Goal: Transaction & Acquisition: Purchase product/service

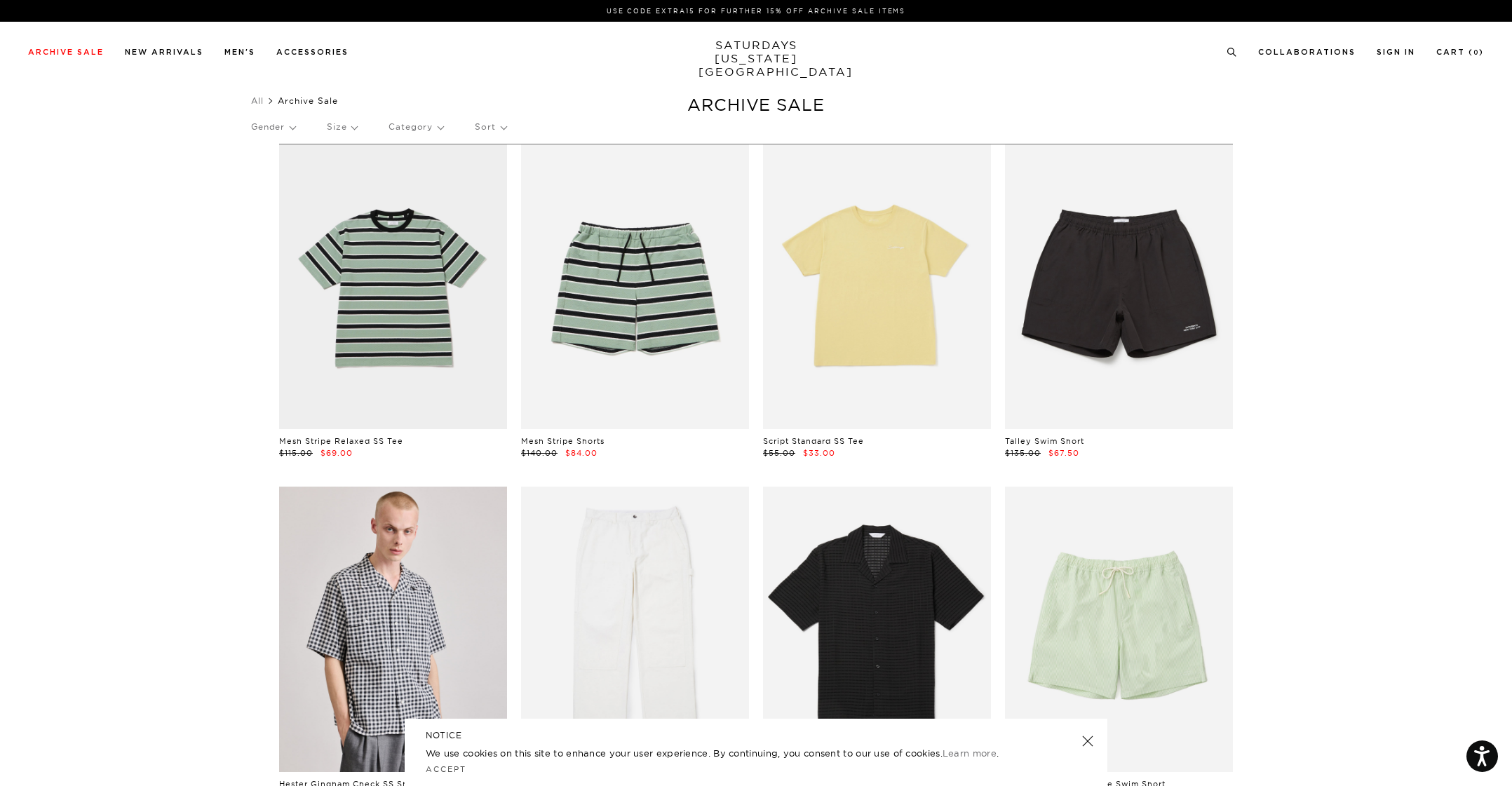
click at [1087, 743] on link at bounding box center [1088, 741] width 19 height 19
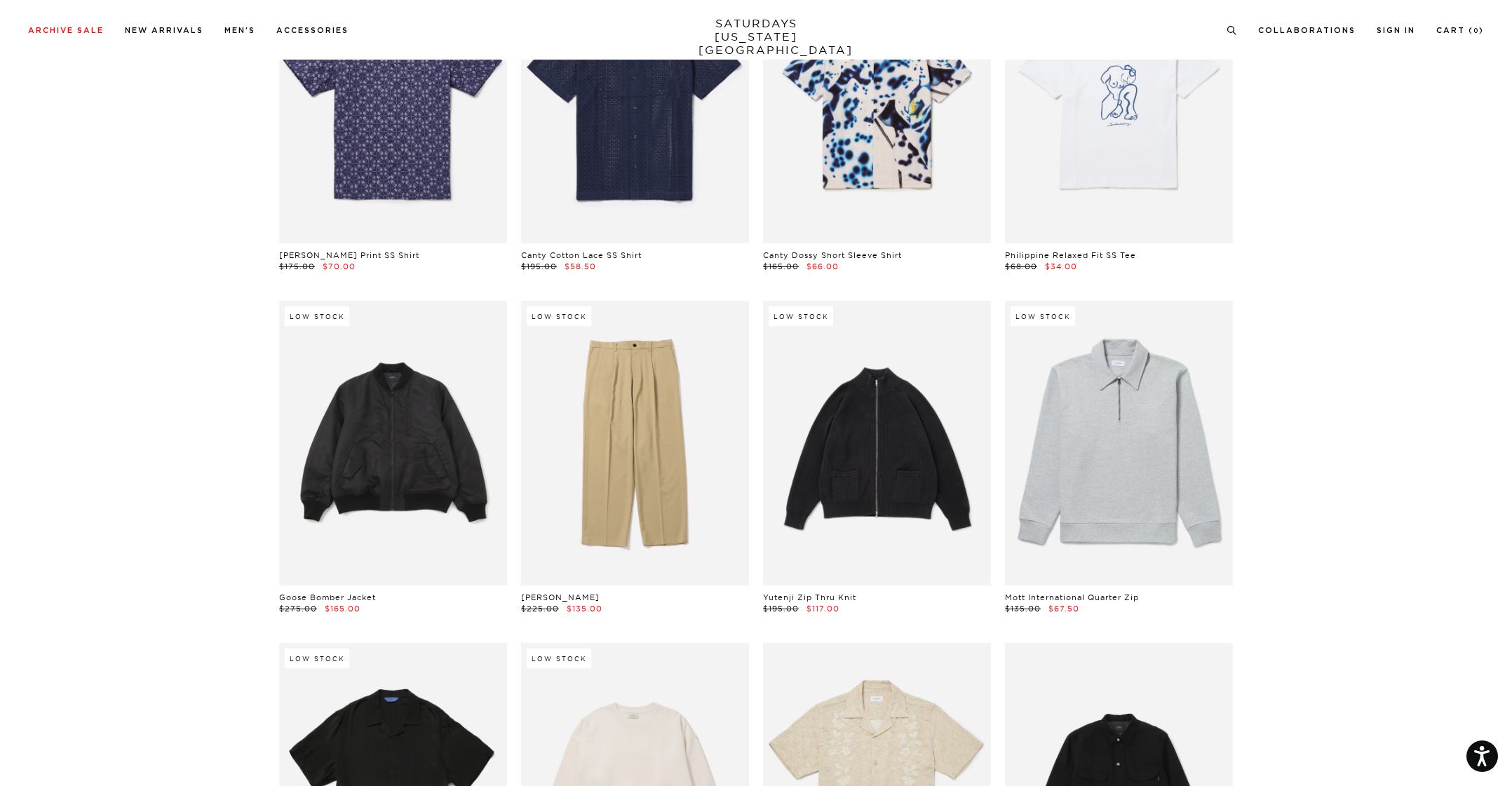
scroll to position [12199, 0]
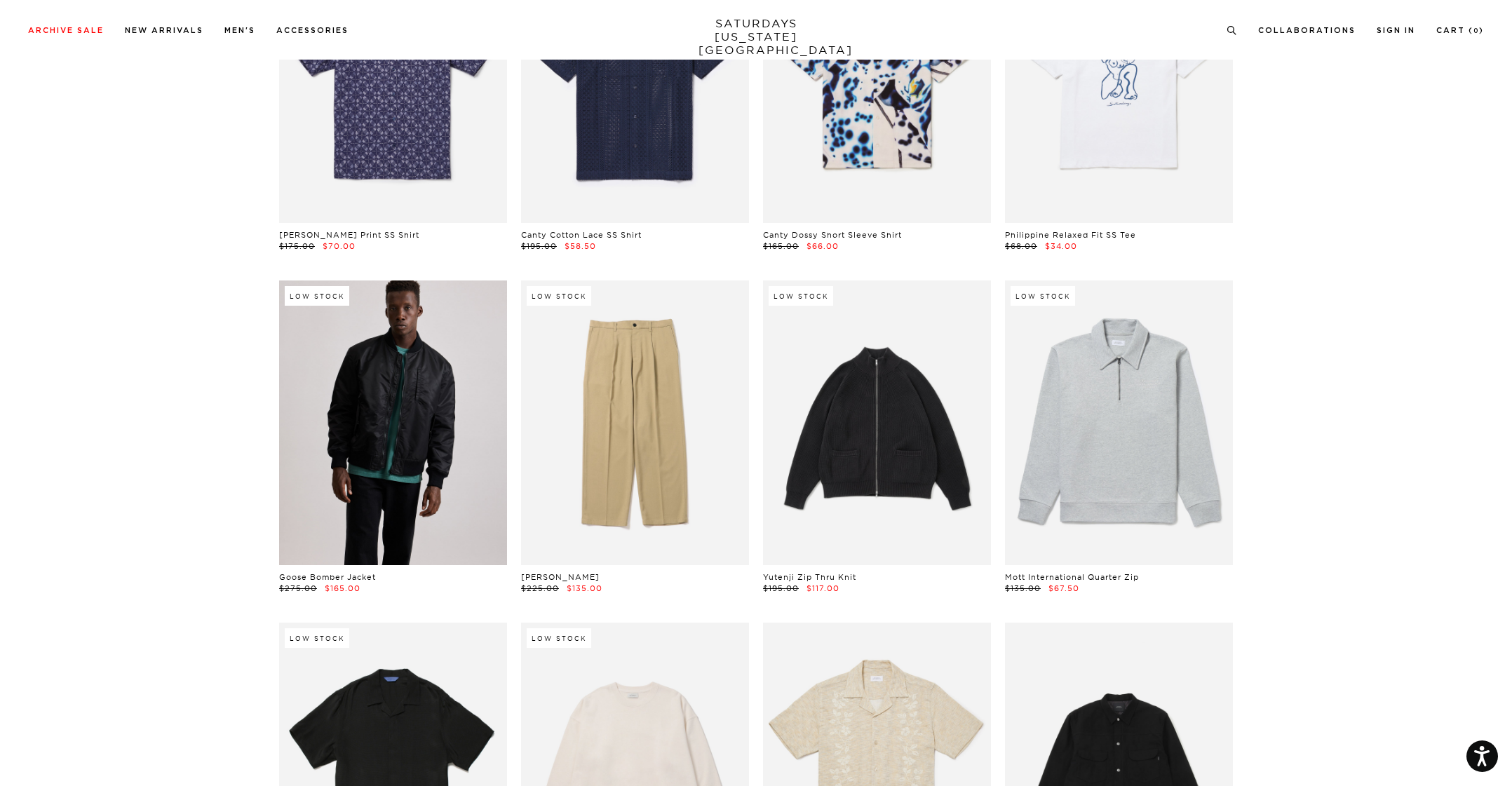
click at [342, 428] on link at bounding box center [393, 423] width 228 height 285
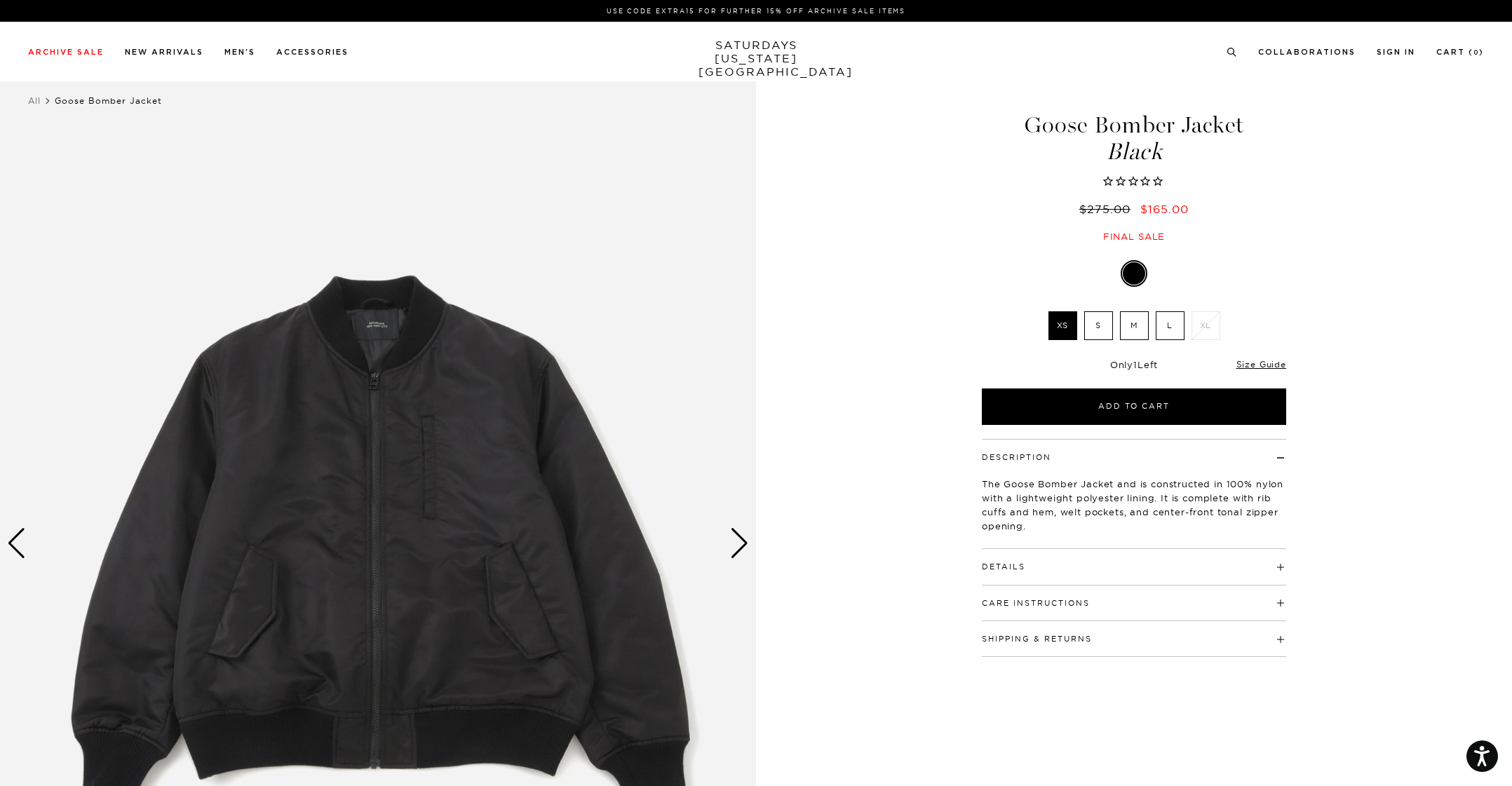
click at [733, 544] on div "Next slide" at bounding box center [739, 544] width 19 height 31
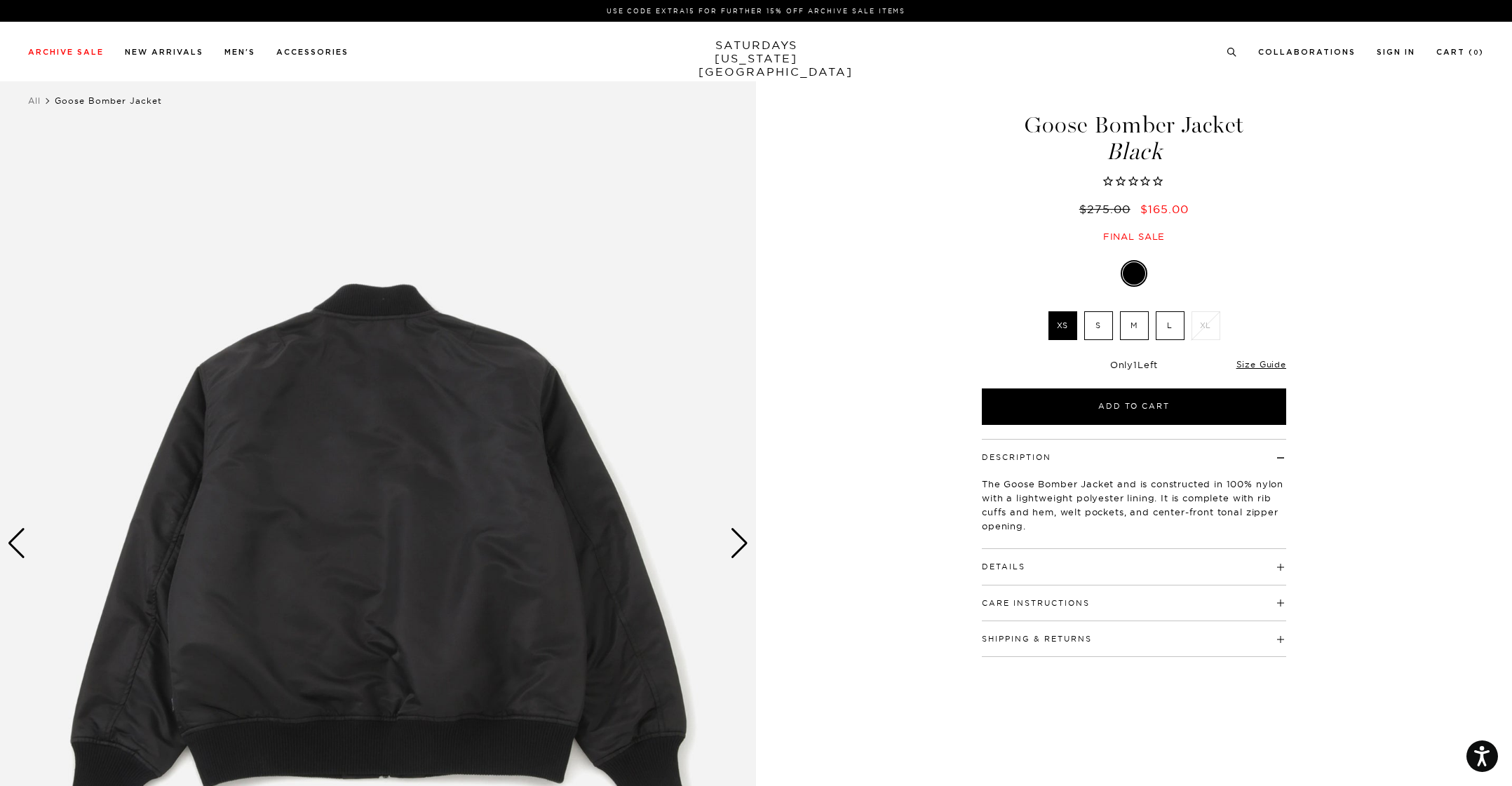
click at [737, 539] on div "Next slide" at bounding box center [739, 544] width 19 height 31
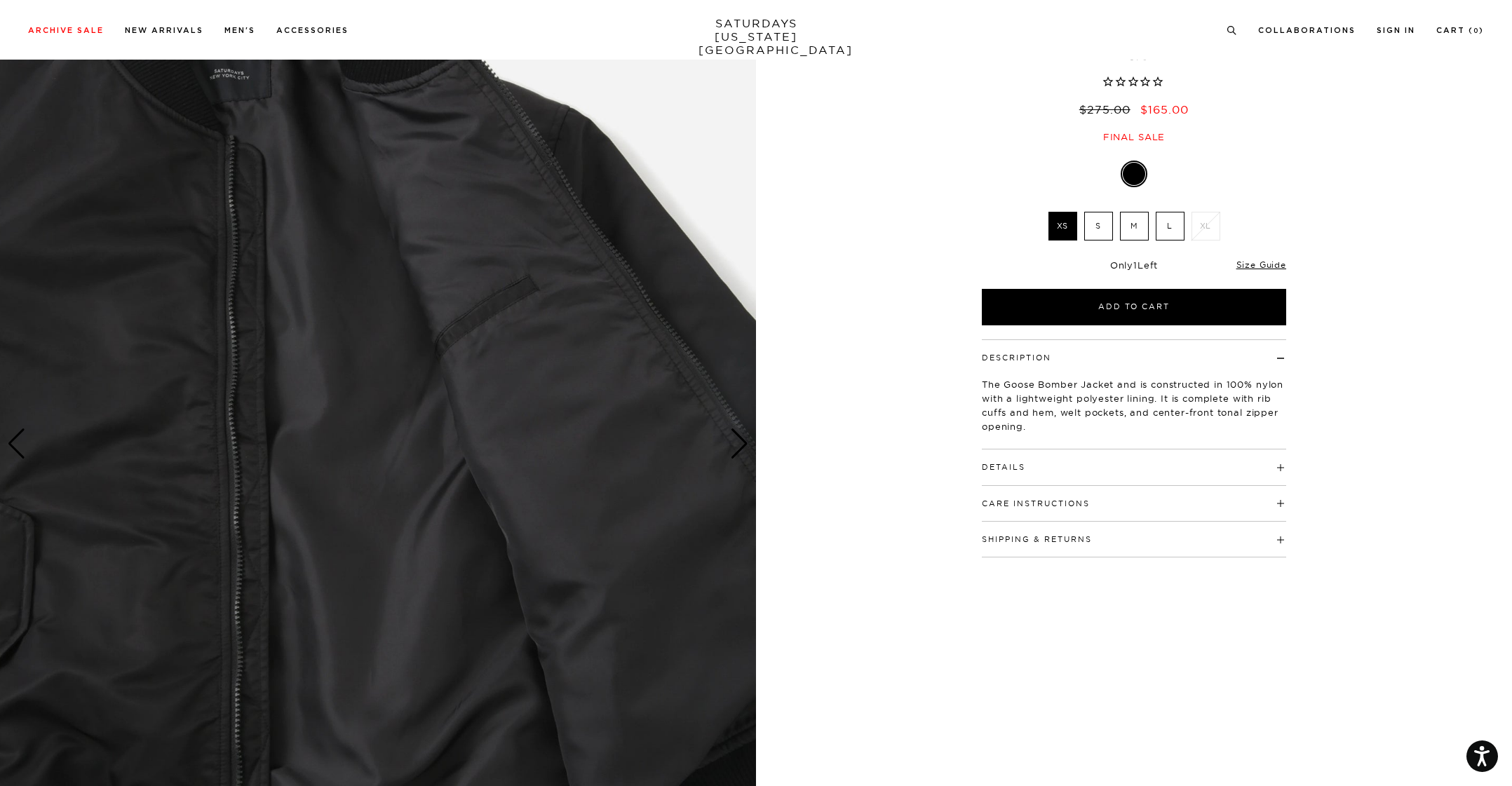
scroll to position [210, 0]
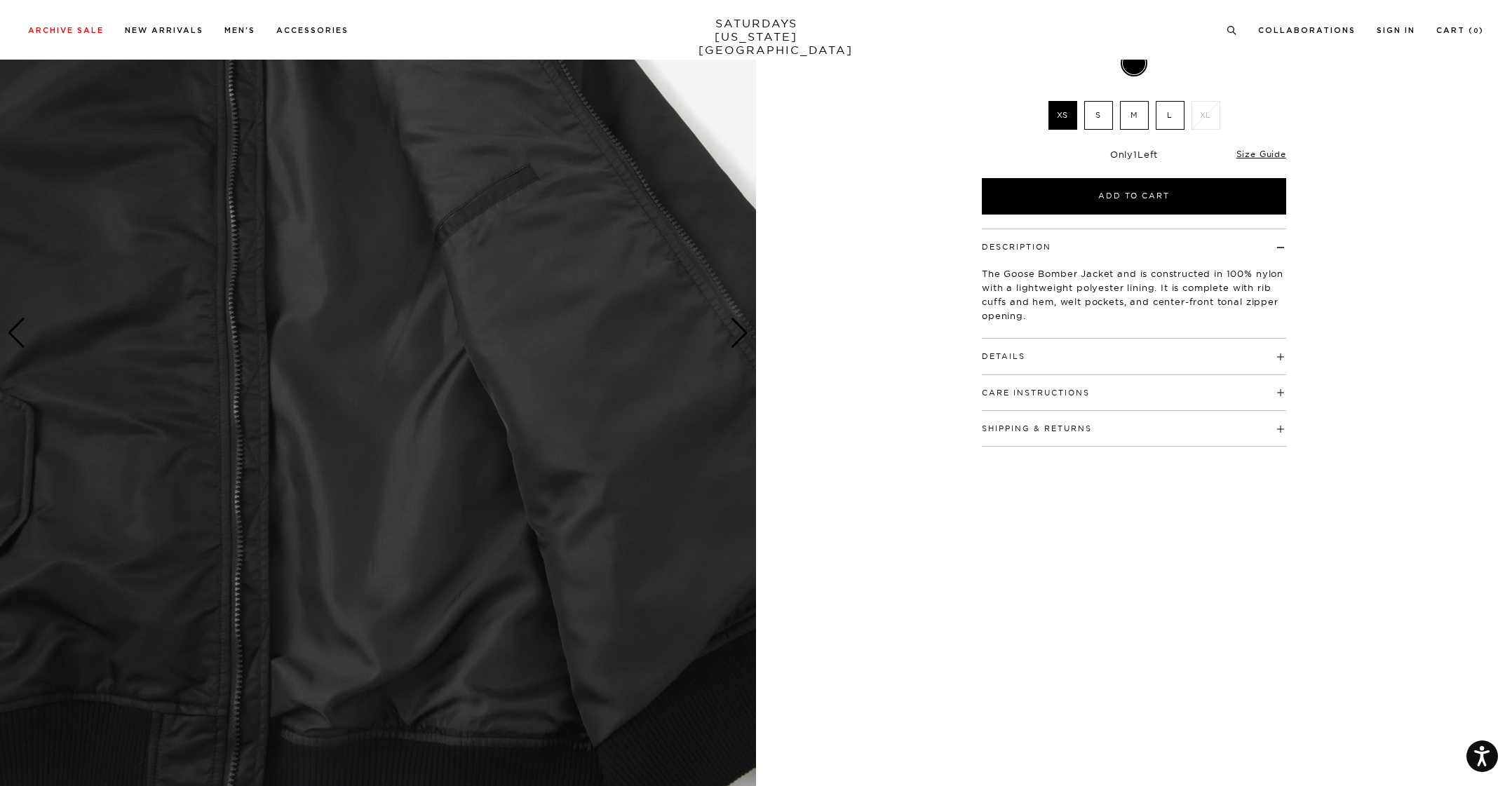
click at [746, 325] on div "Next slide" at bounding box center [739, 333] width 19 height 31
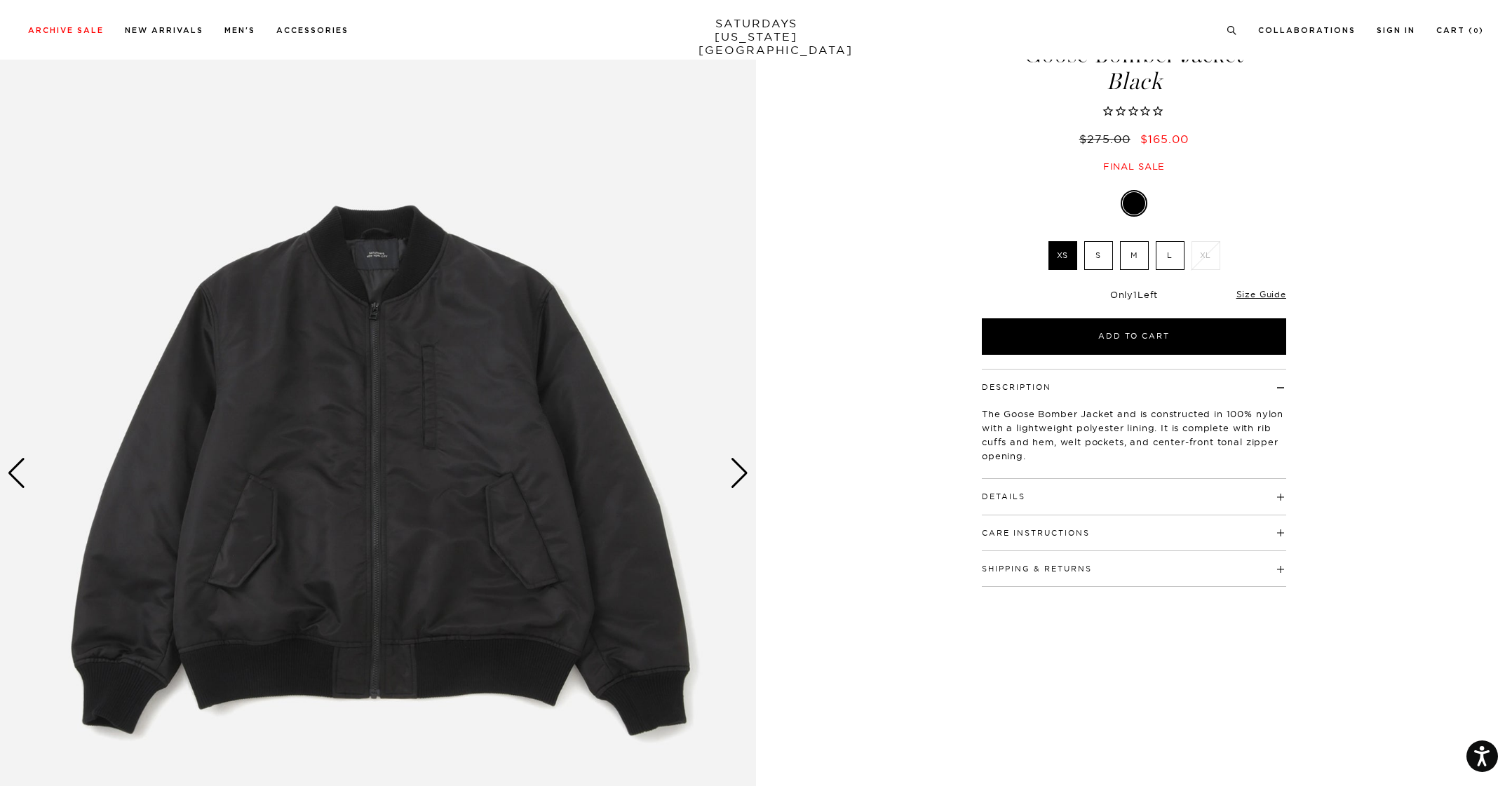
scroll to position [0, 0]
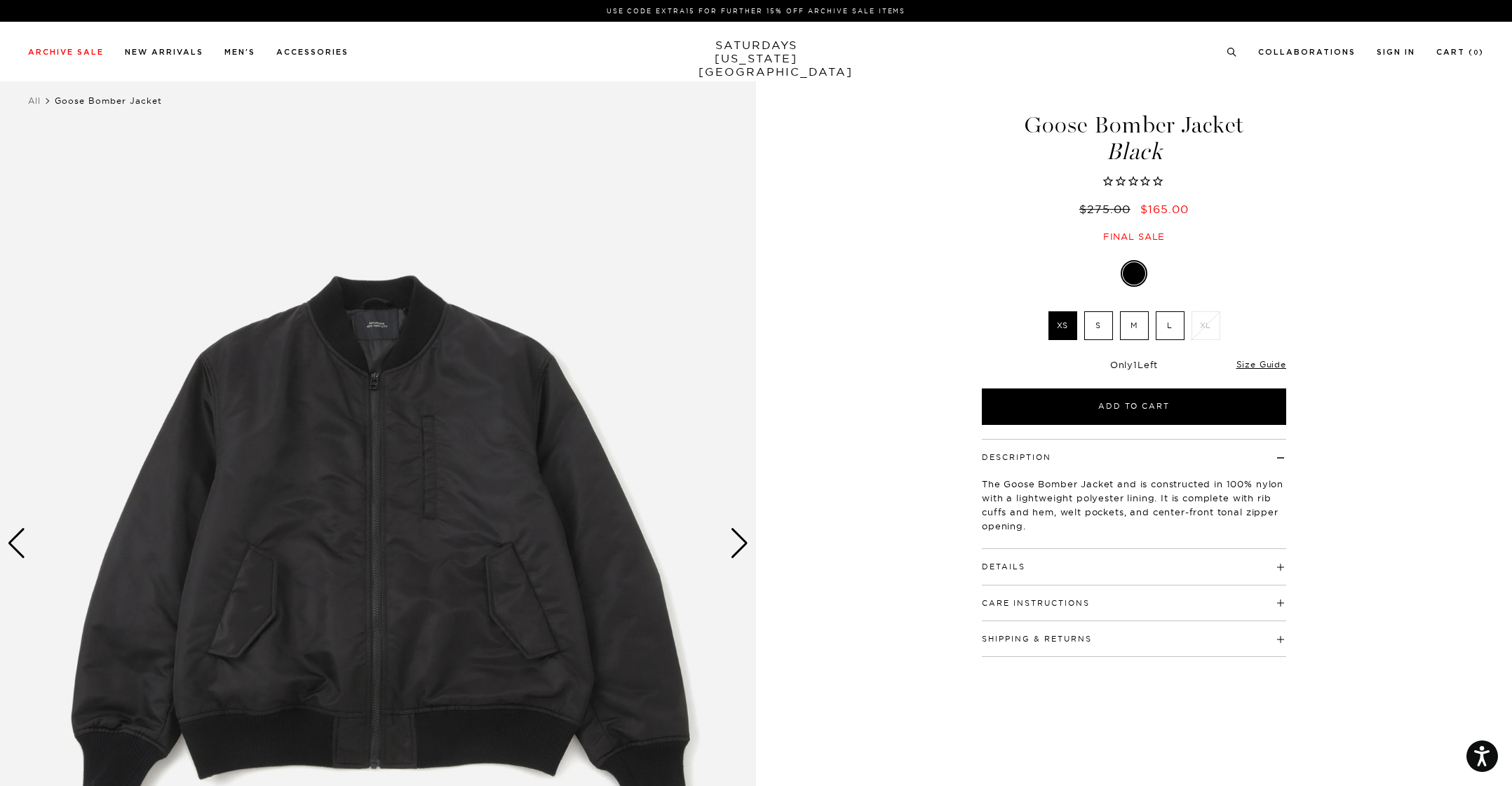
click at [1092, 326] on label "S" at bounding box center [1098, 325] width 28 height 28
click at [0, 0] on input "S" at bounding box center [0, 0] width 0 height 0
drag, startPoint x: 1022, startPoint y: 570, endPoint x: 1007, endPoint y: 572, distance: 15.1
click at [1022, 570] on button "Details" at bounding box center [1004, 567] width 43 height 8
click at [1279, 363] on link "Size Guide" at bounding box center [1262, 364] width 50 height 11
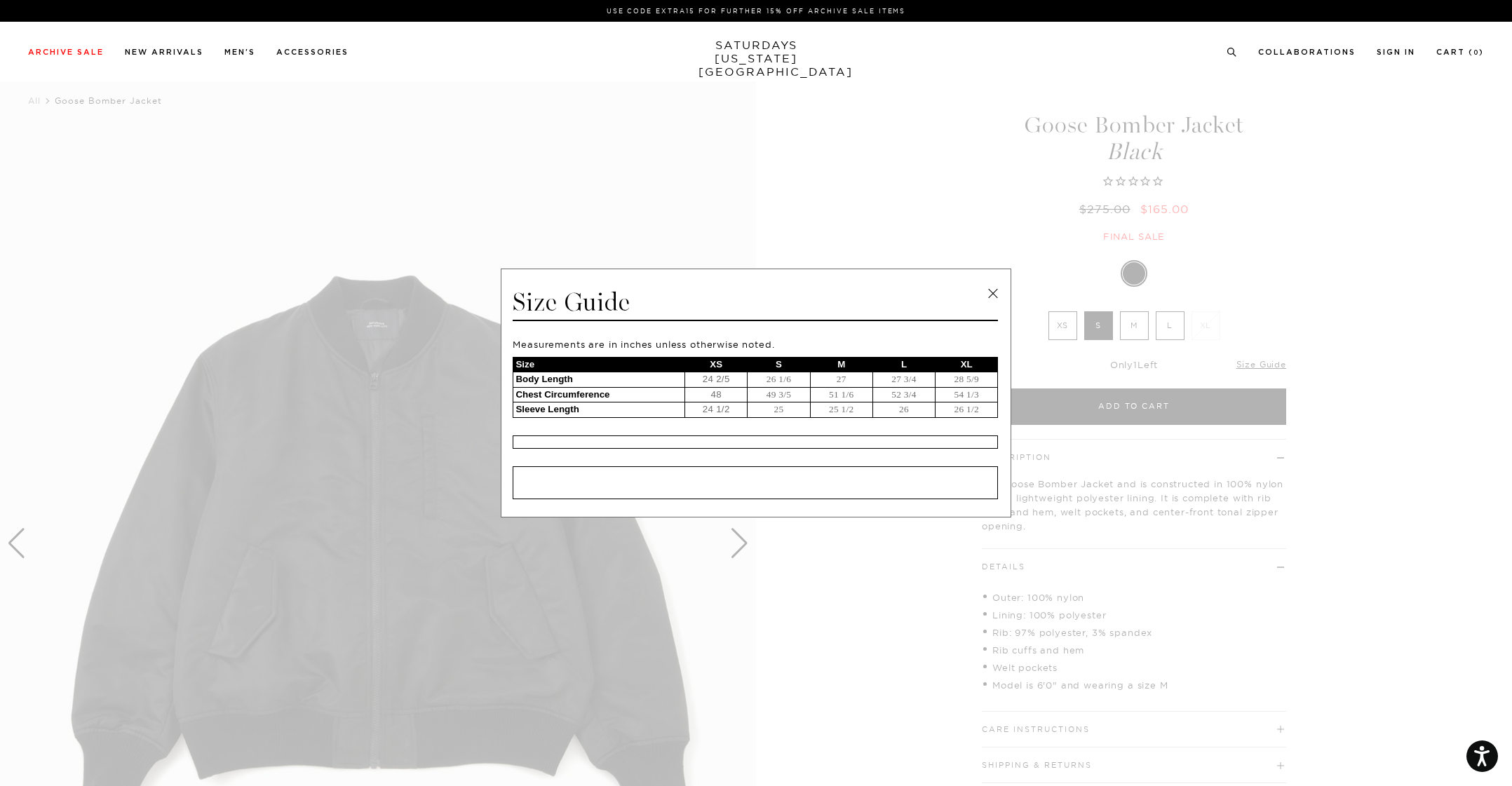
click at [793, 381] on td "26 1/6" at bounding box center [779, 380] width 62 height 15
click at [774, 395] on td "49 3/5" at bounding box center [779, 395] width 62 height 15
click at [997, 293] on link at bounding box center [993, 293] width 21 height 21
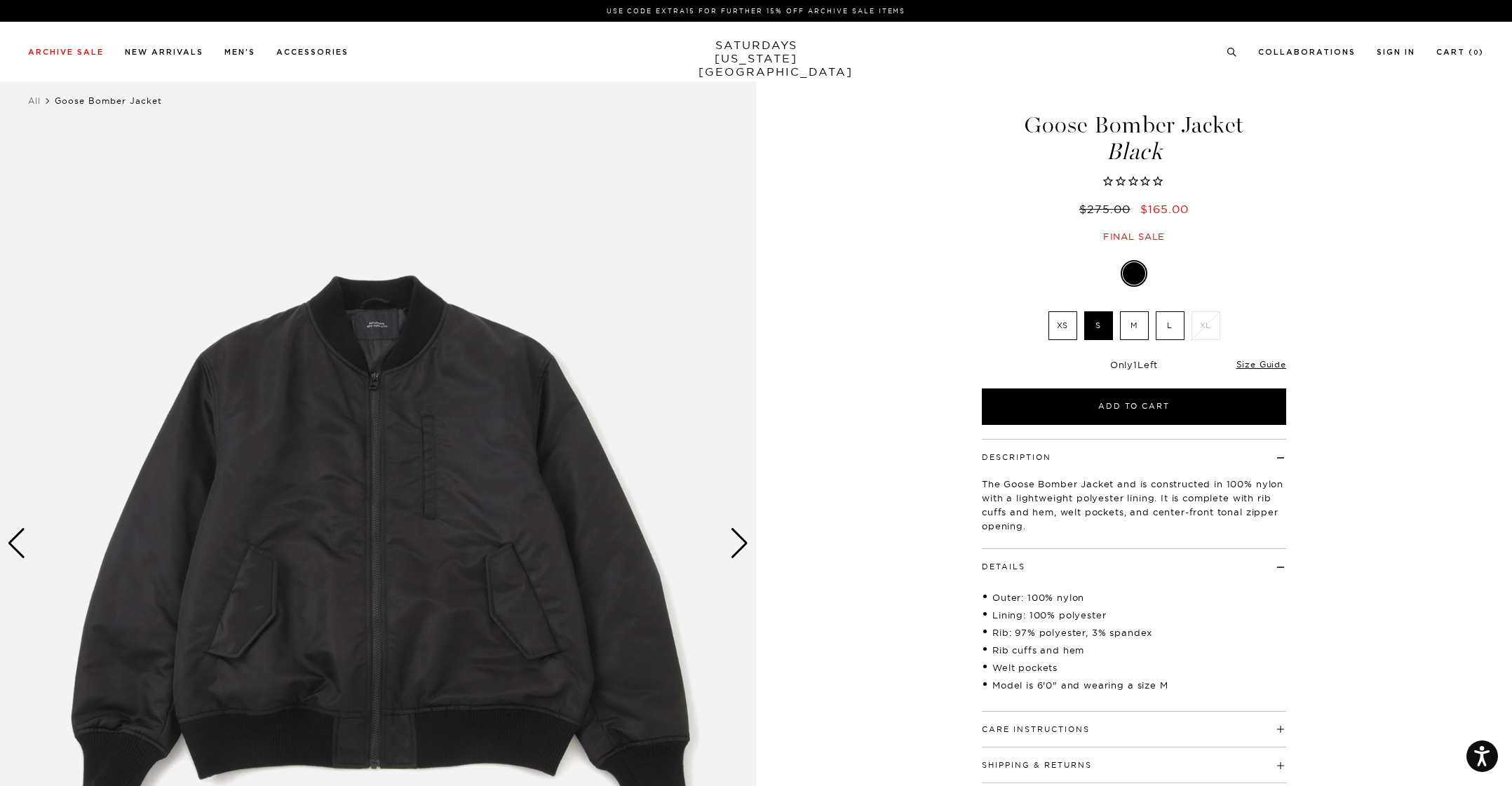
click at [733, 546] on div "Next slide" at bounding box center [739, 544] width 19 height 31
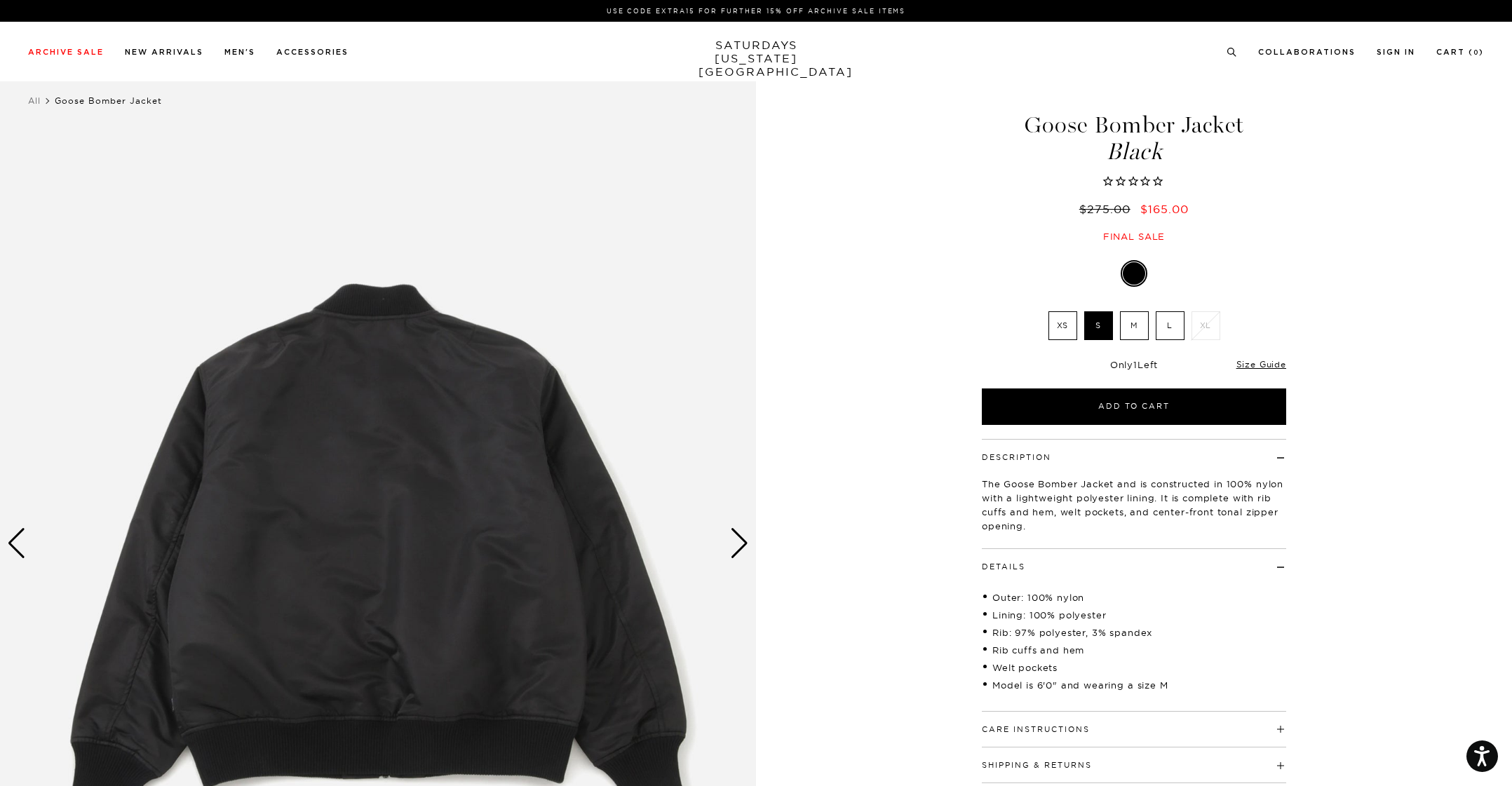
click at [733, 546] on div "Next slide" at bounding box center [739, 544] width 19 height 31
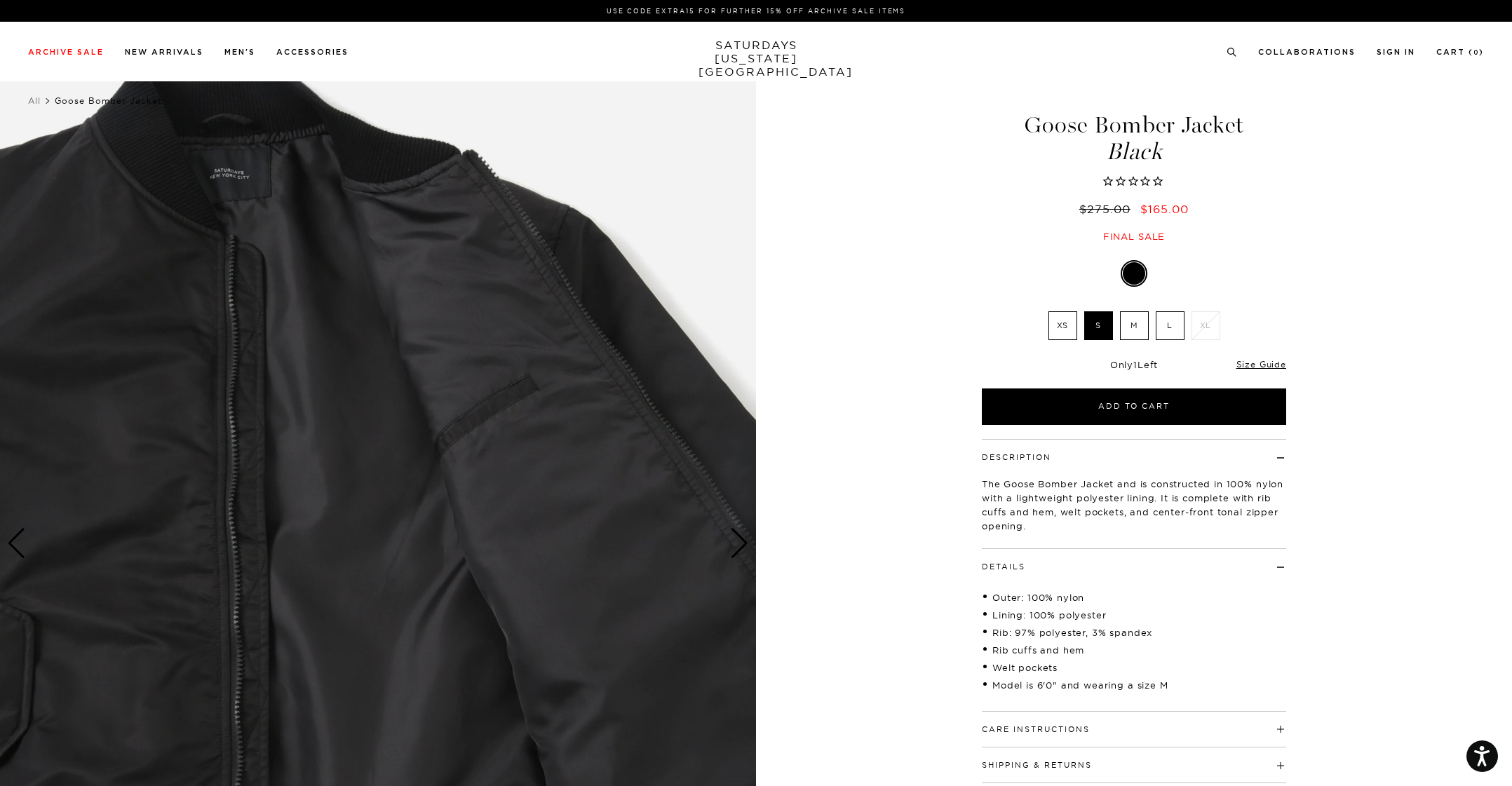
click at [733, 546] on div "Next slide" at bounding box center [739, 544] width 19 height 31
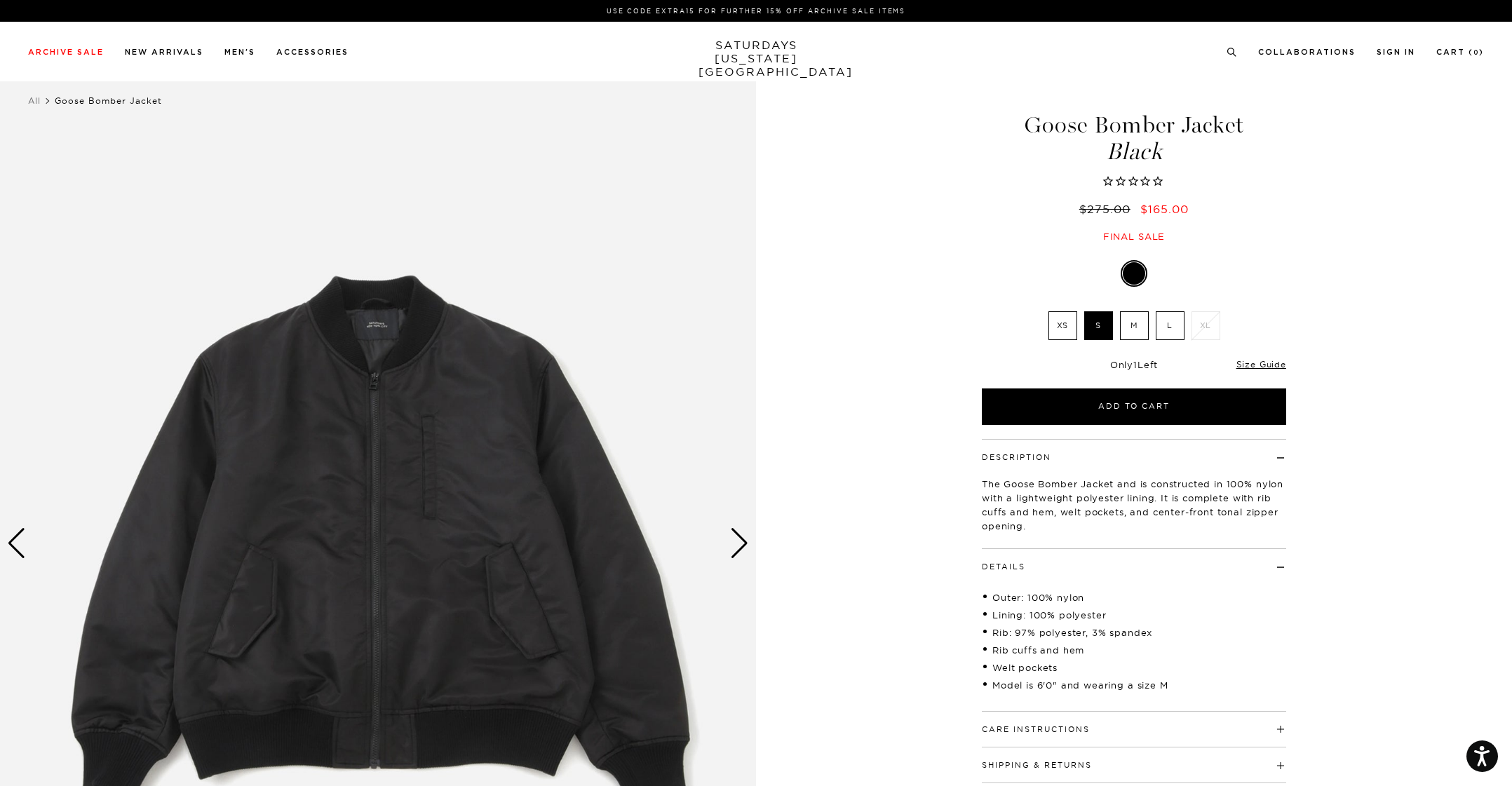
click at [738, 551] on div "Next slide" at bounding box center [739, 544] width 19 height 31
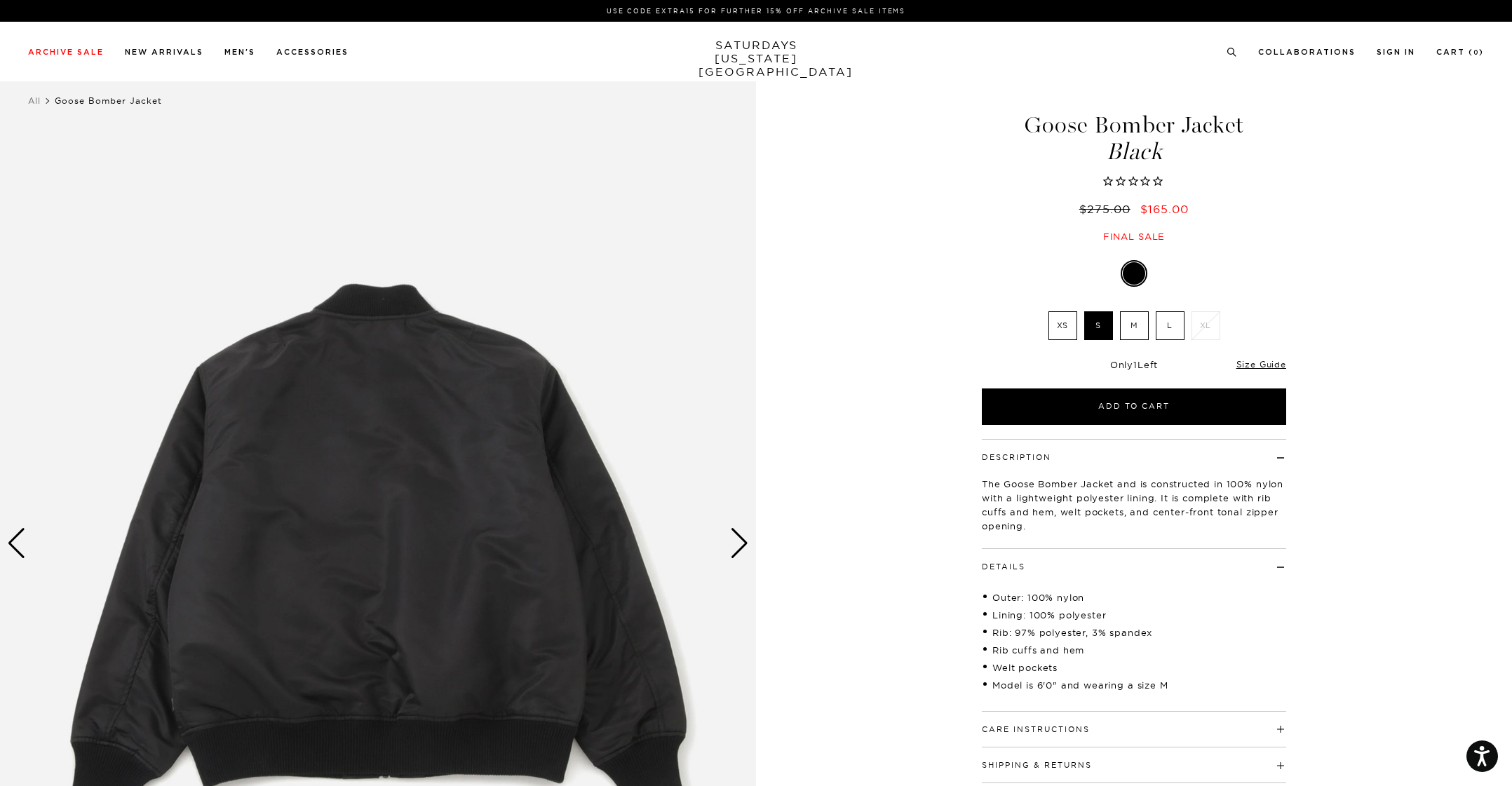
click at [736, 544] on div "Next slide" at bounding box center [739, 544] width 19 height 31
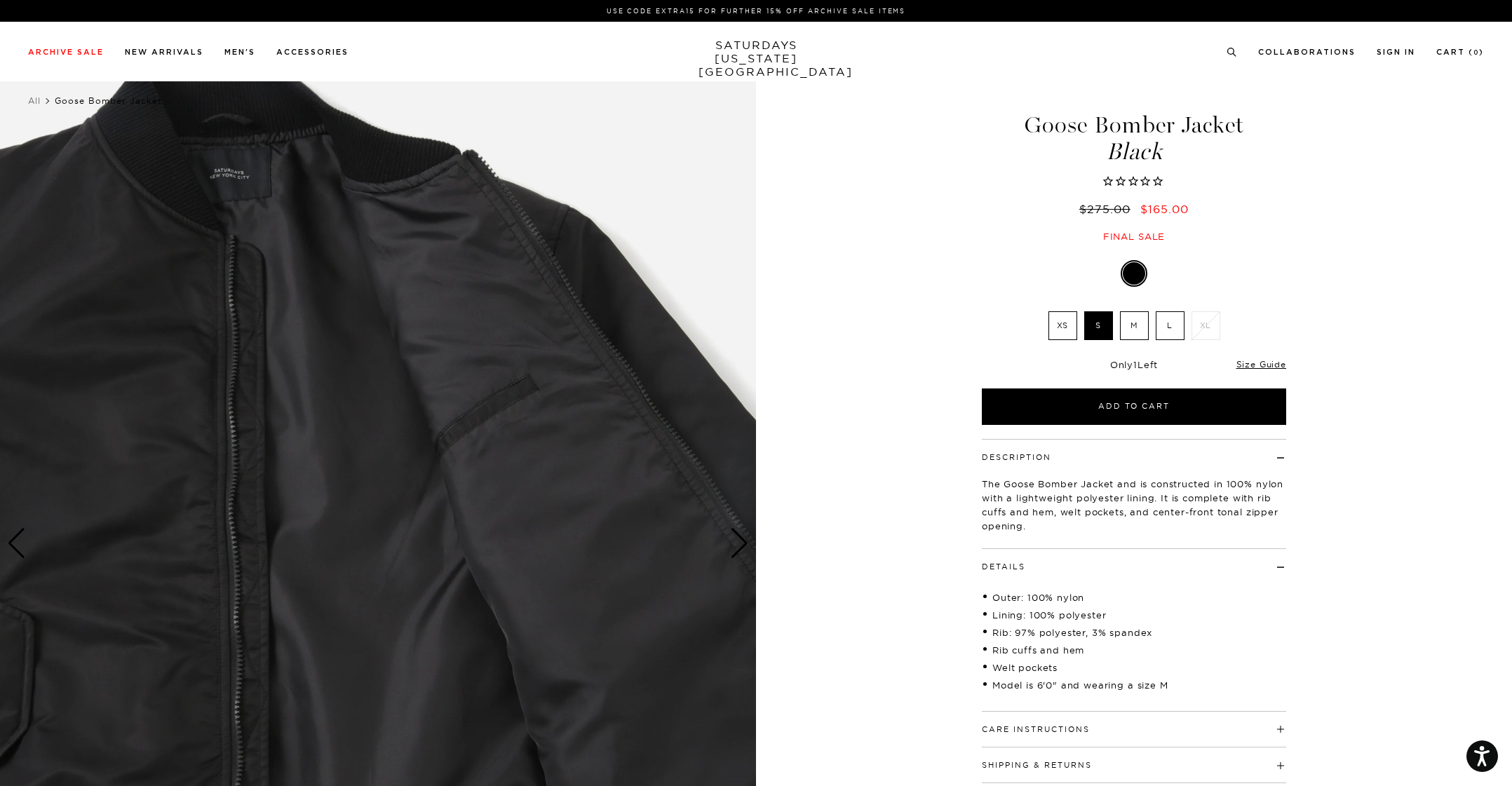
click at [737, 556] on div "Next slide" at bounding box center [739, 544] width 19 height 31
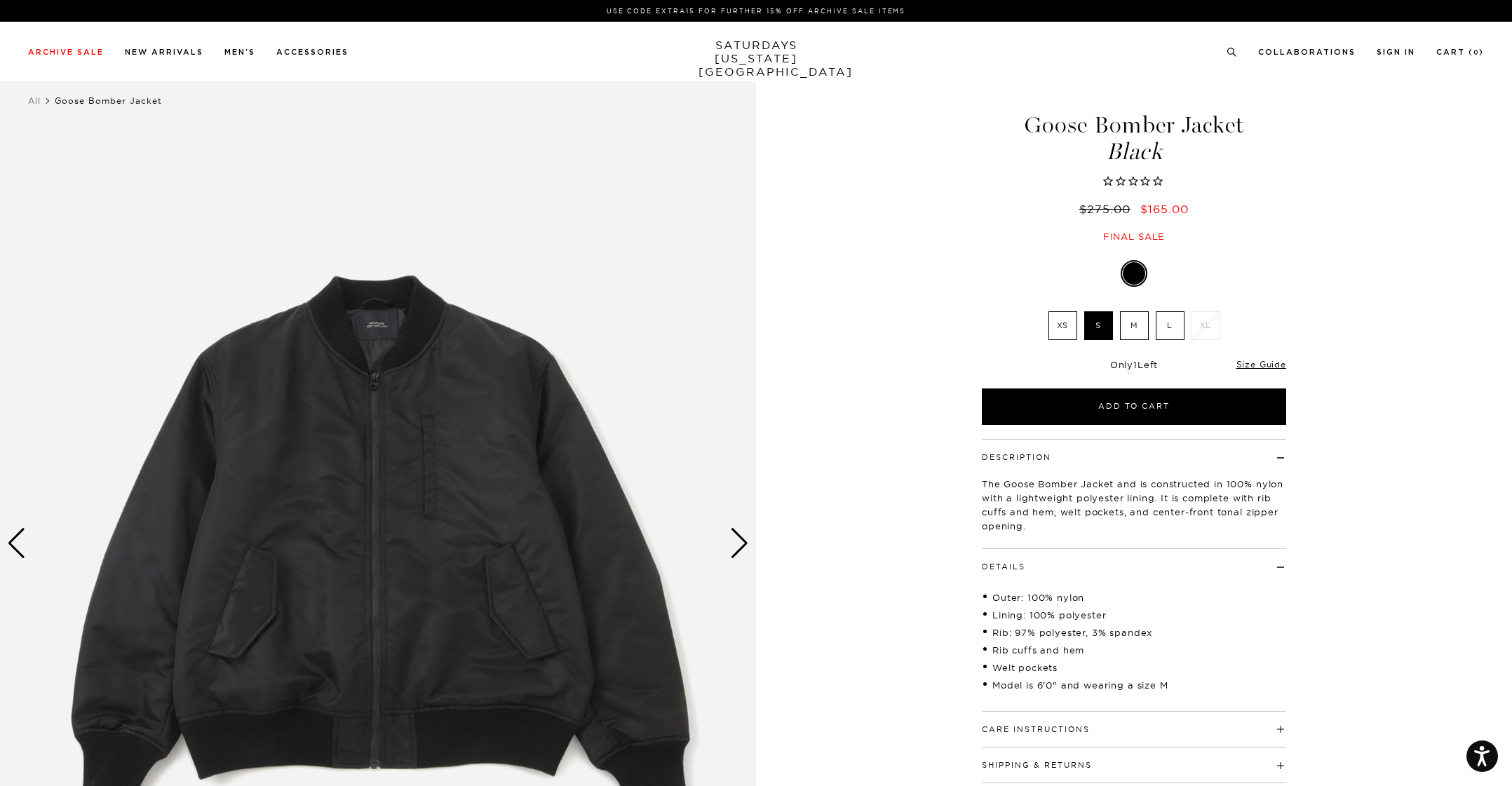
click at [743, 537] on div "Next slide" at bounding box center [739, 544] width 19 height 31
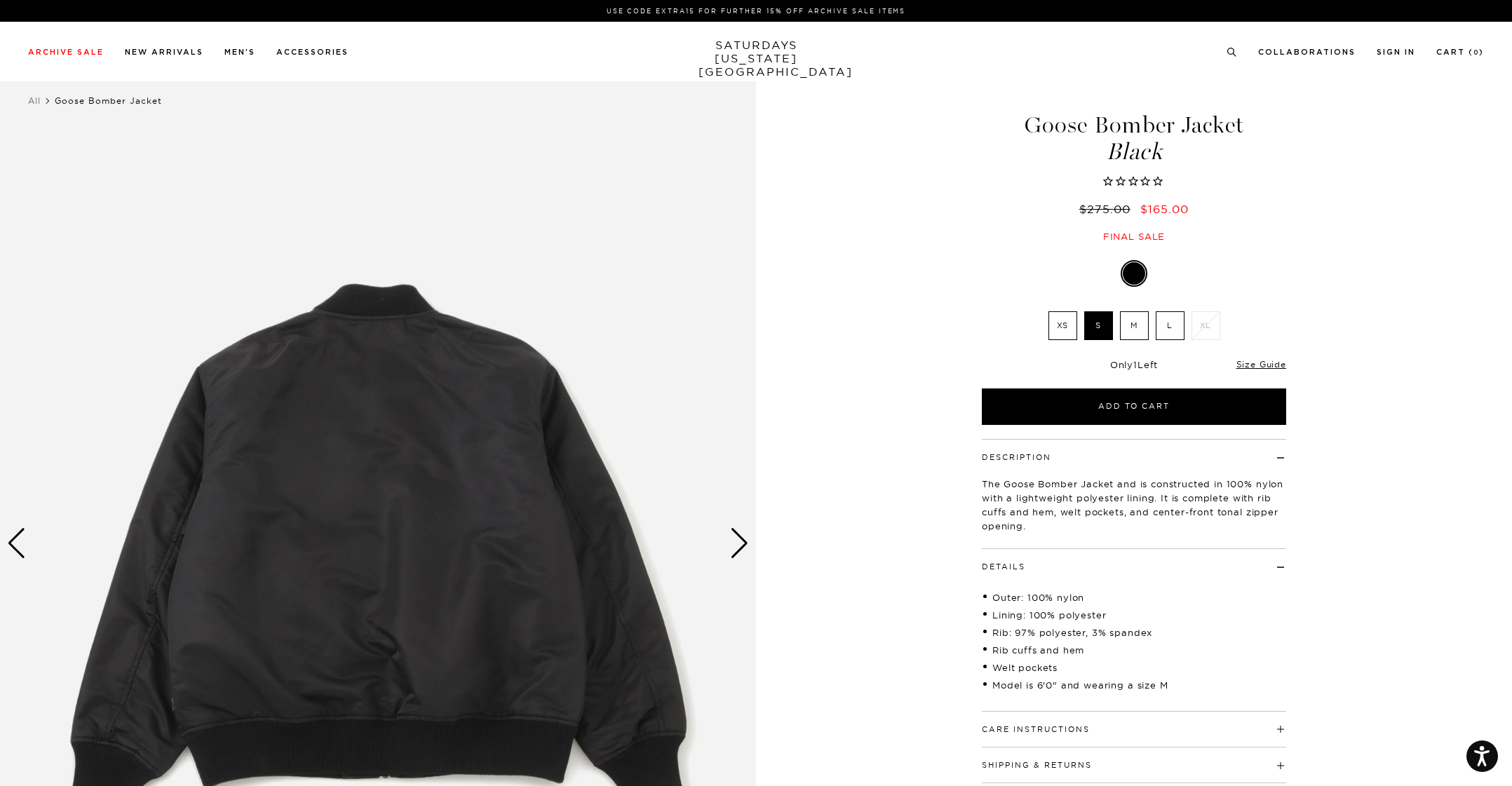
click at [743, 537] on div "Next slide" at bounding box center [739, 544] width 19 height 31
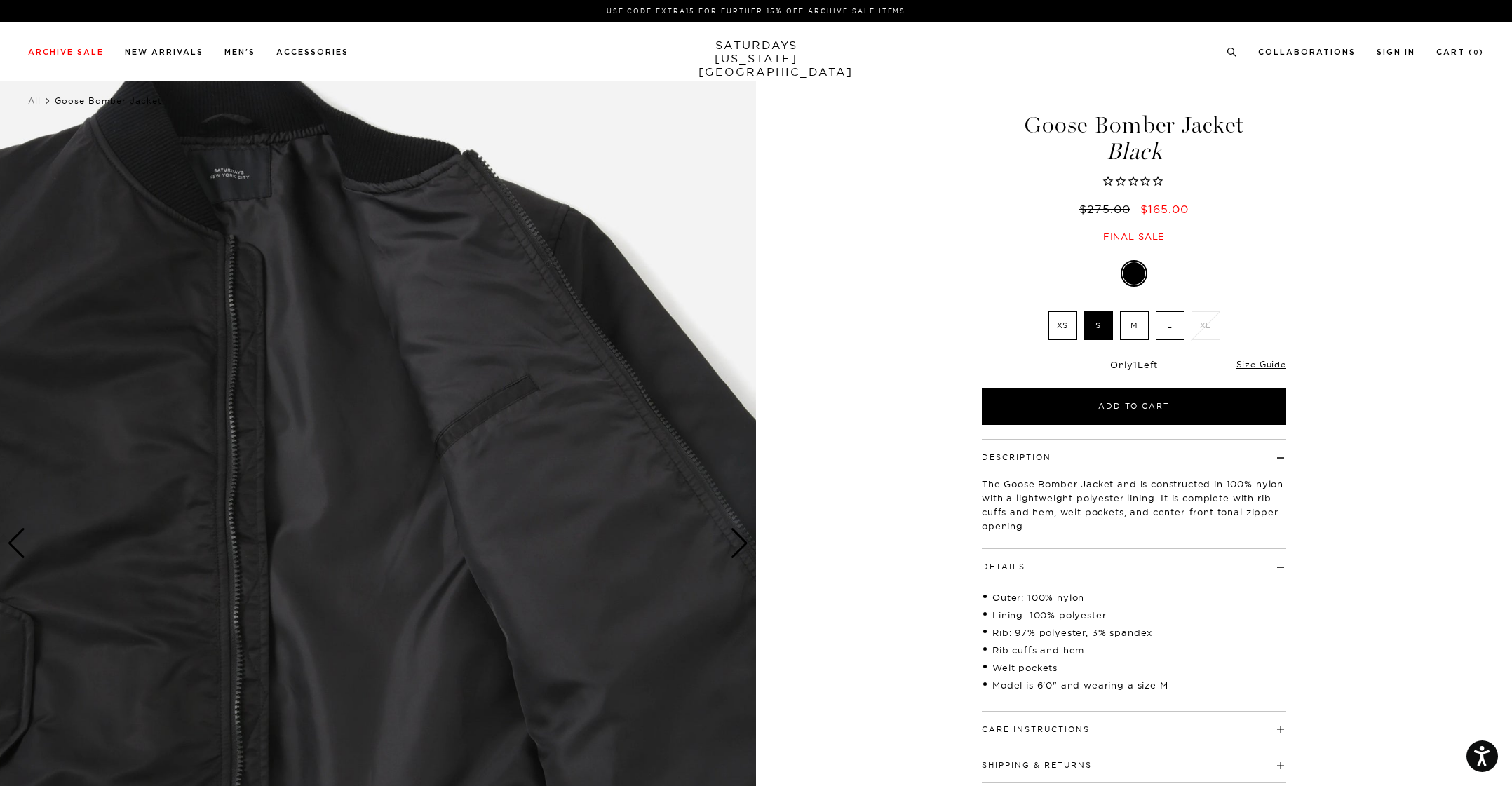
click at [743, 537] on div "Next slide" at bounding box center [739, 544] width 19 height 31
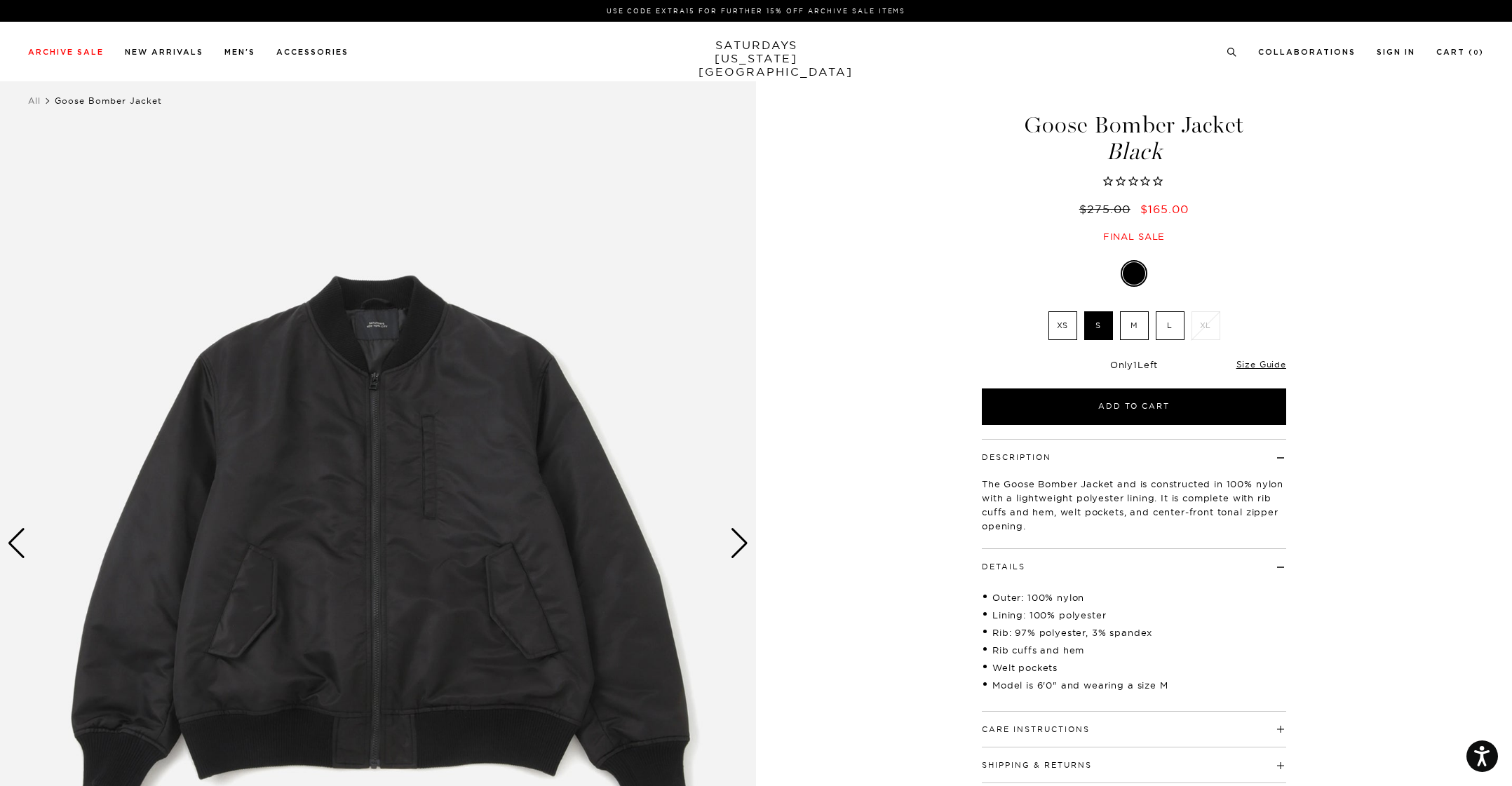
click at [743, 534] on div "Next slide" at bounding box center [739, 544] width 19 height 31
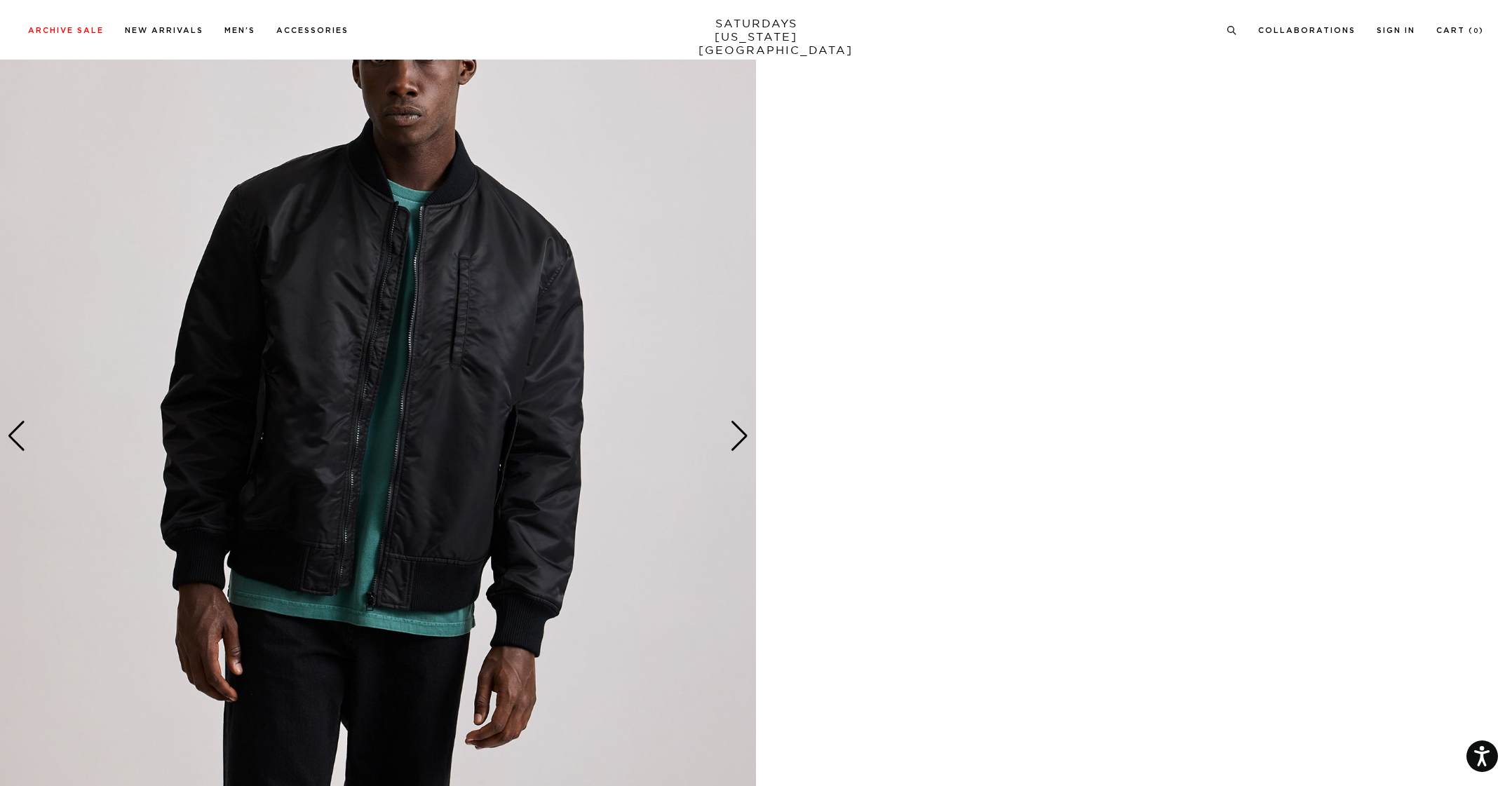
click at [738, 438] on div "Next slide" at bounding box center [739, 436] width 19 height 31
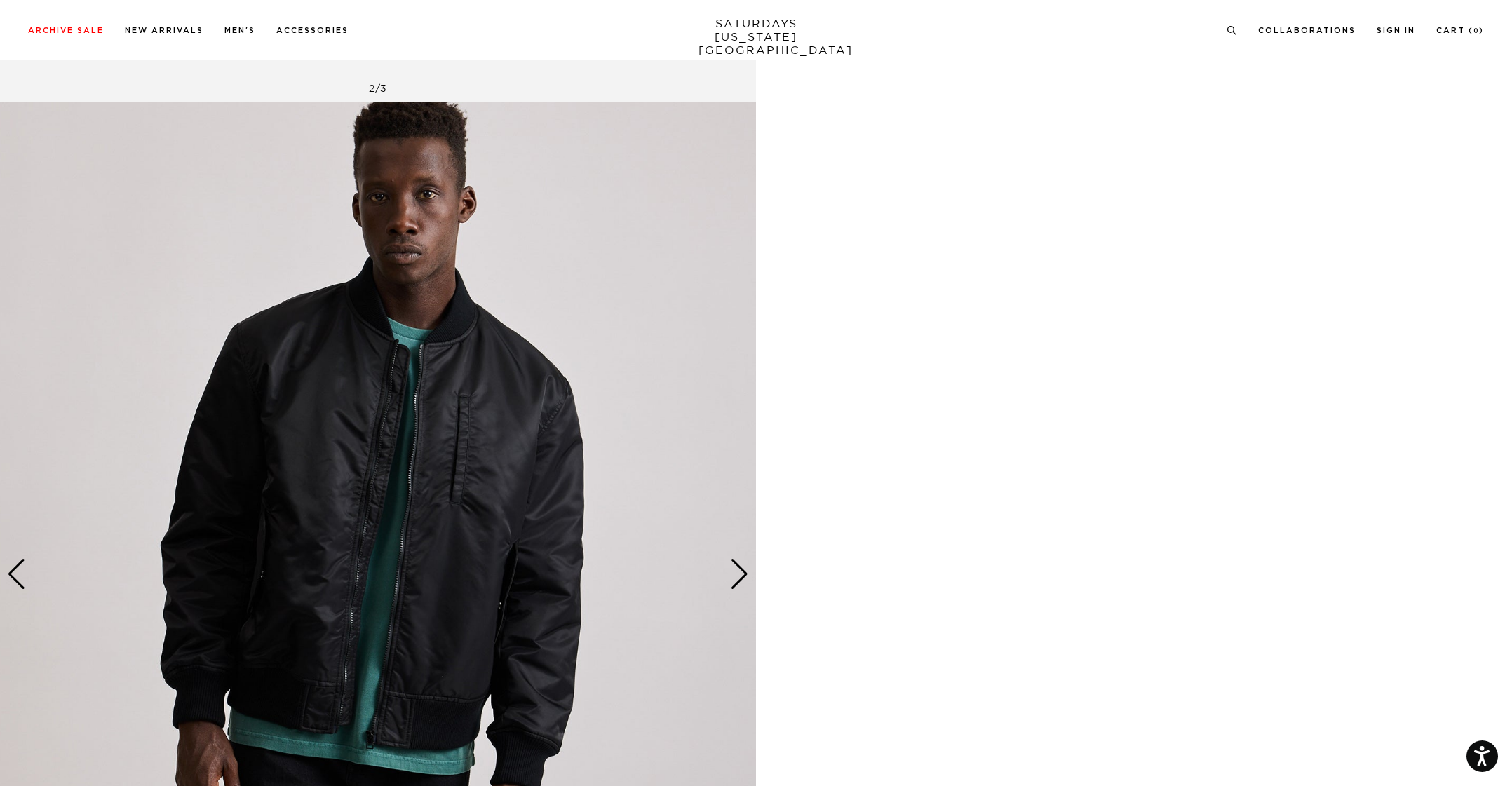
scroll to position [1052, 0]
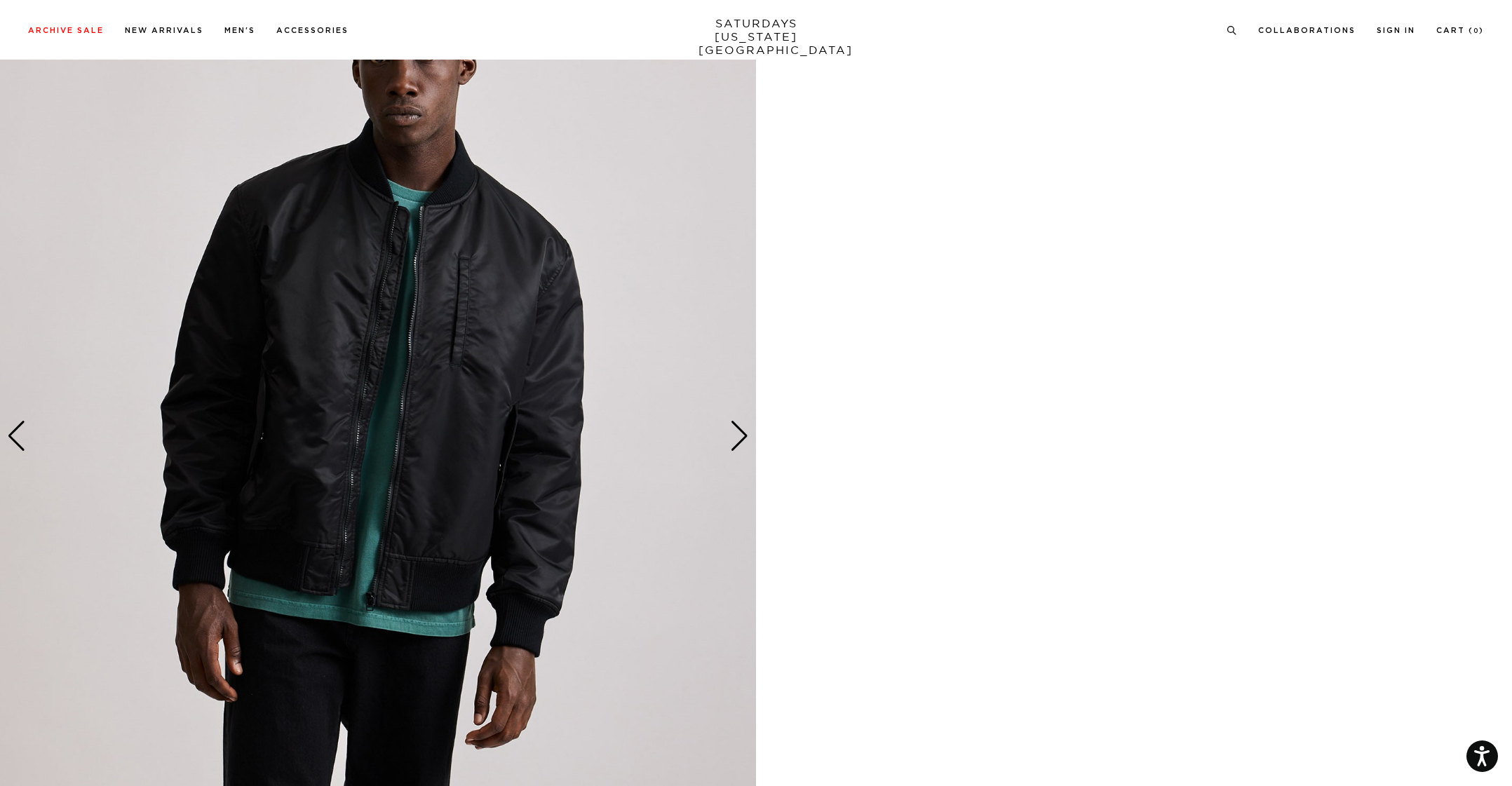
click at [733, 439] on div "Next slide" at bounding box center [739, 436] width 19 height 31
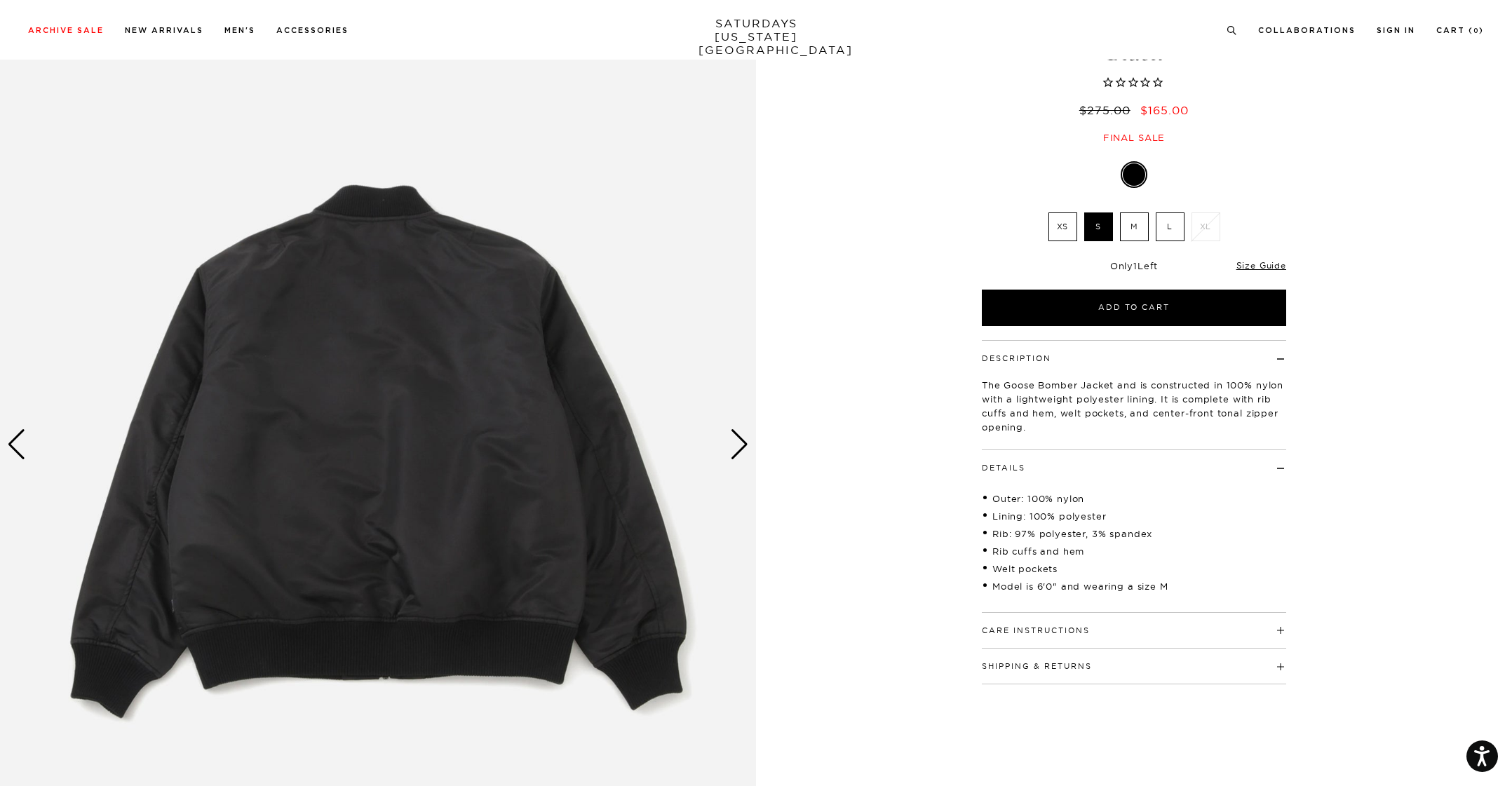
scroll to position [0, 0]
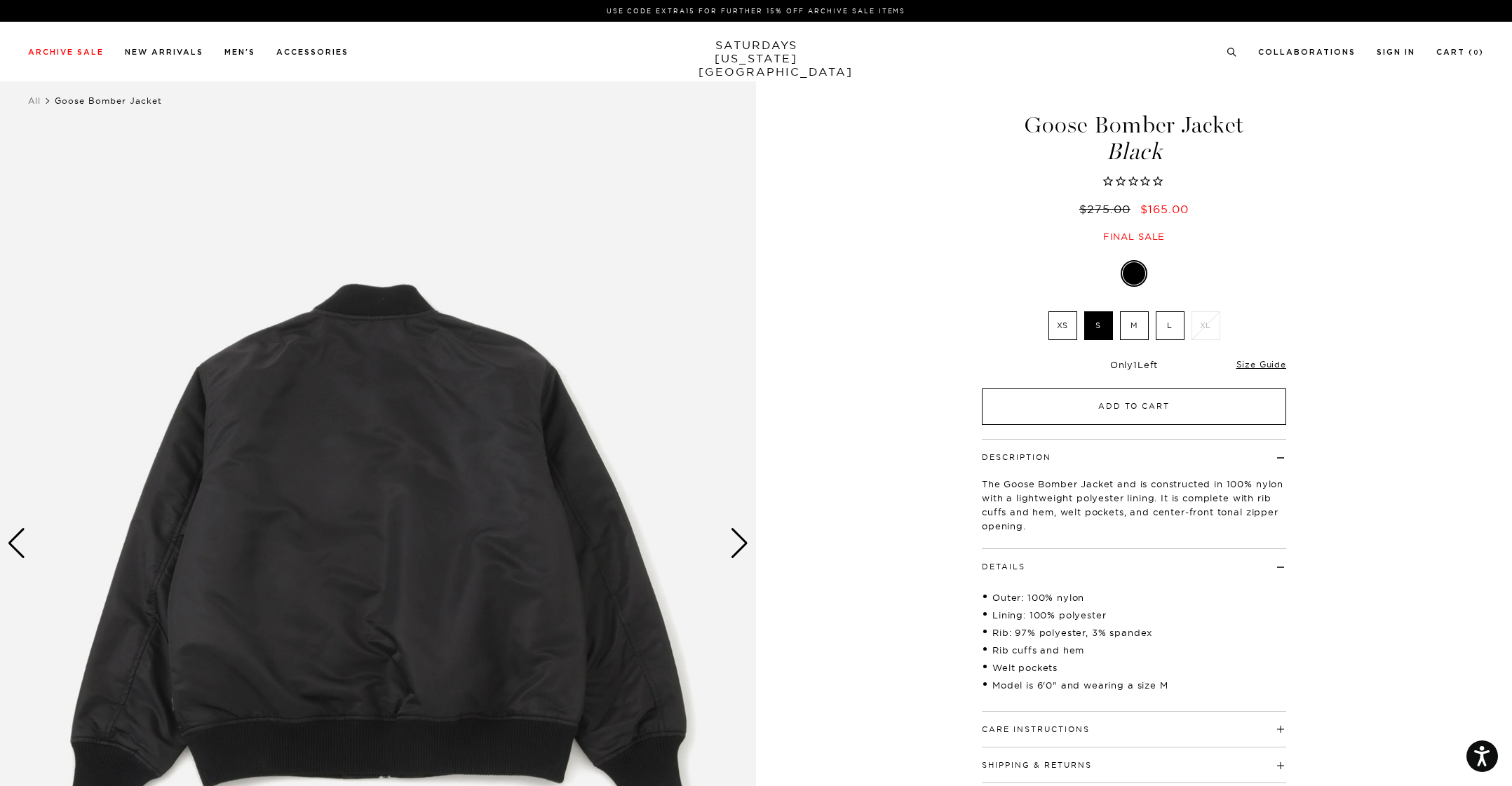
click at [1155, 412] on button "Add to Cart" at bounding box center [1134, 406] width 304 height 36
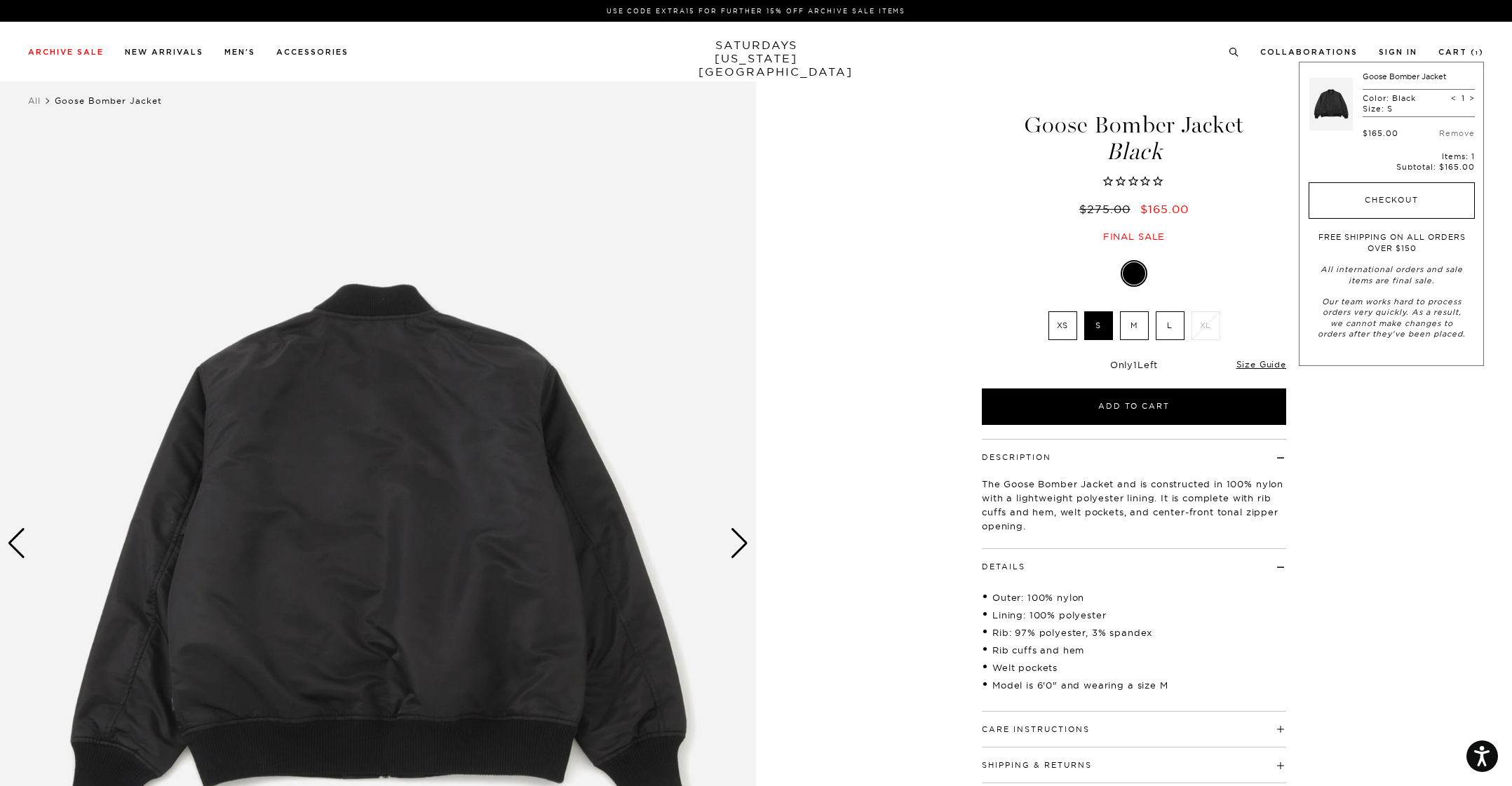
click at [1398, 189] on button "Checkout" at bounding box center [1392, 200] width 166 height 36
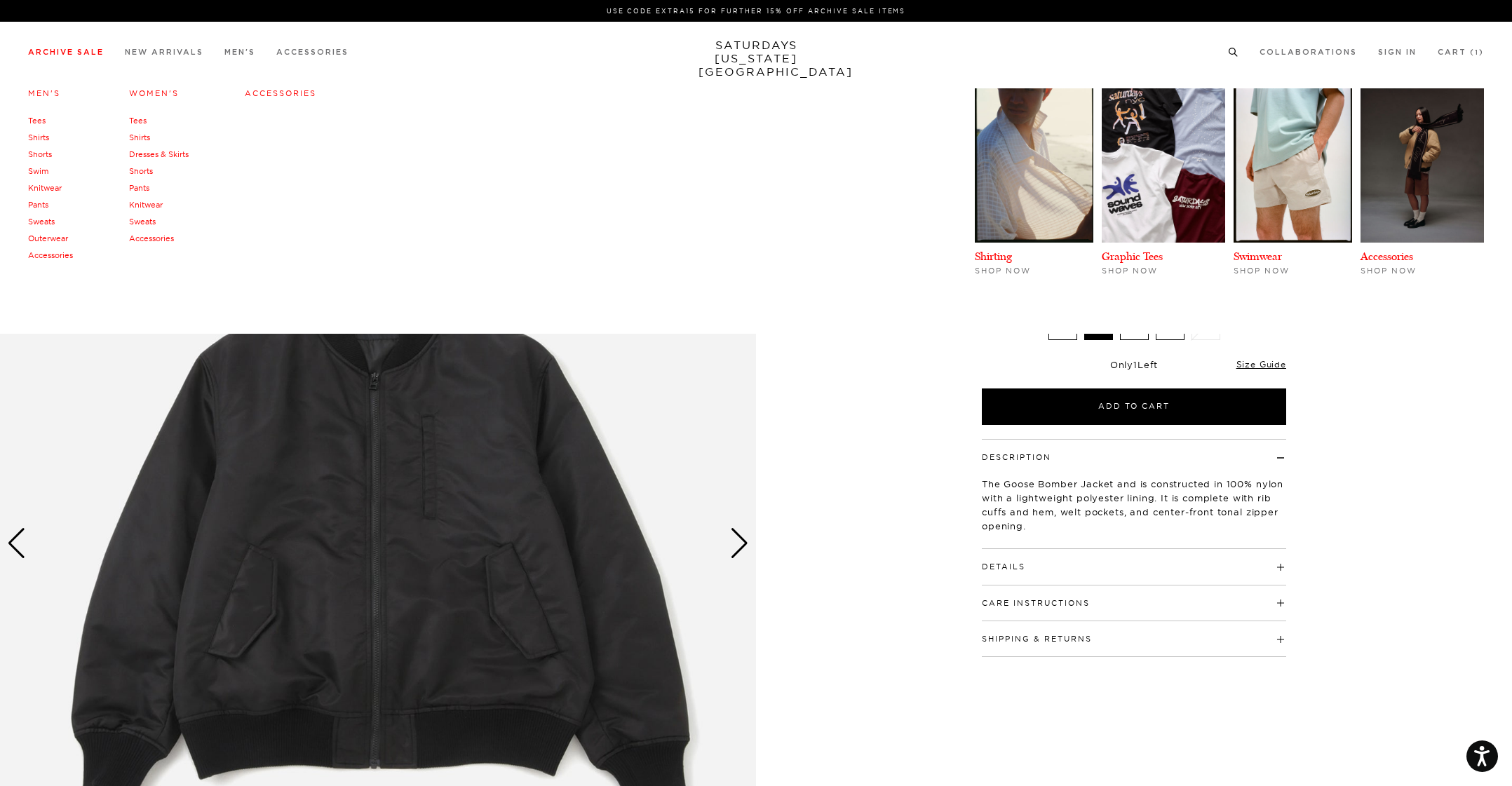
click at [45, 91] on link "Men's" at bounding box center [44, 93] width 32 height 10
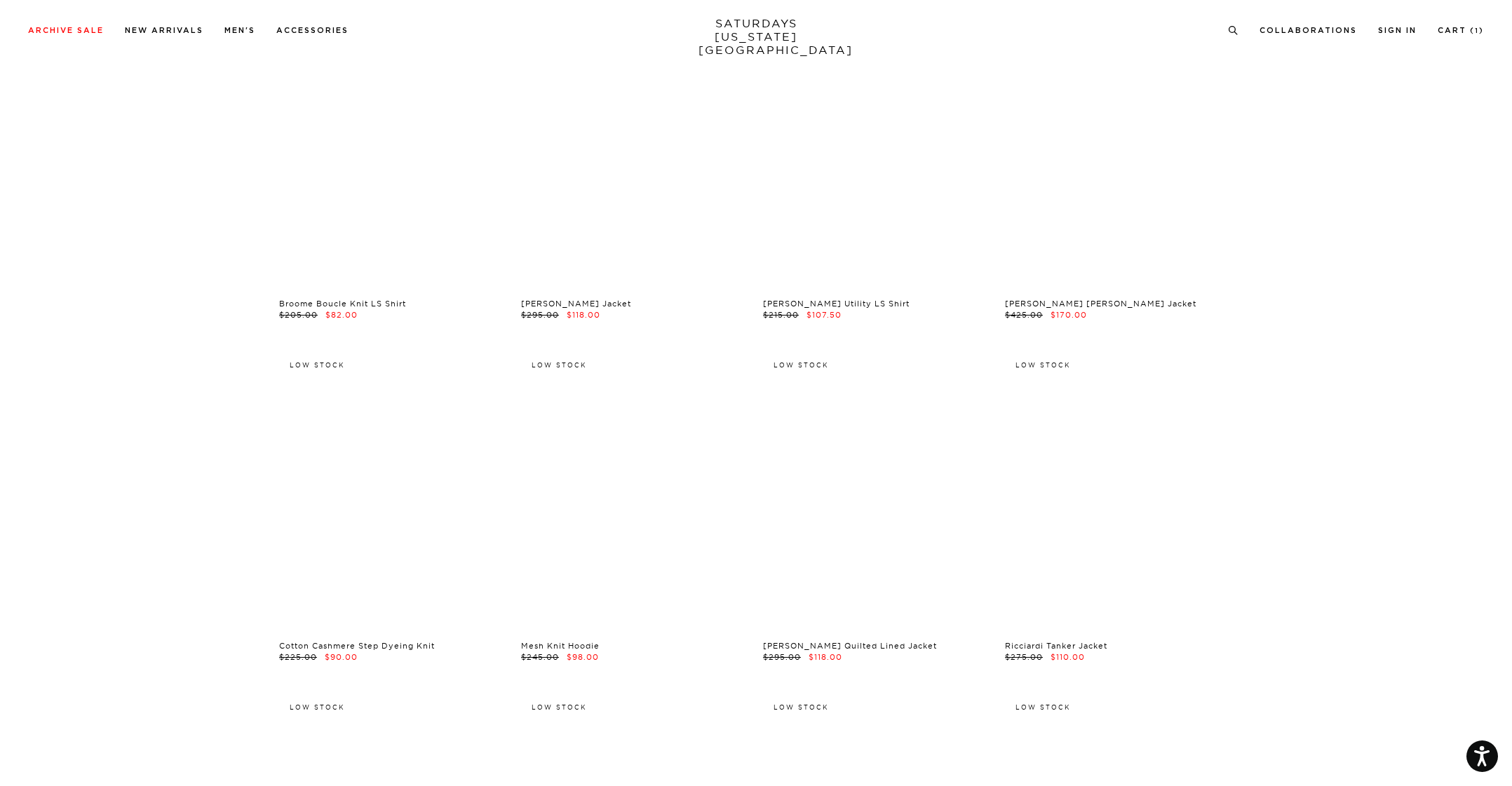
scroll to position [22434, 0]
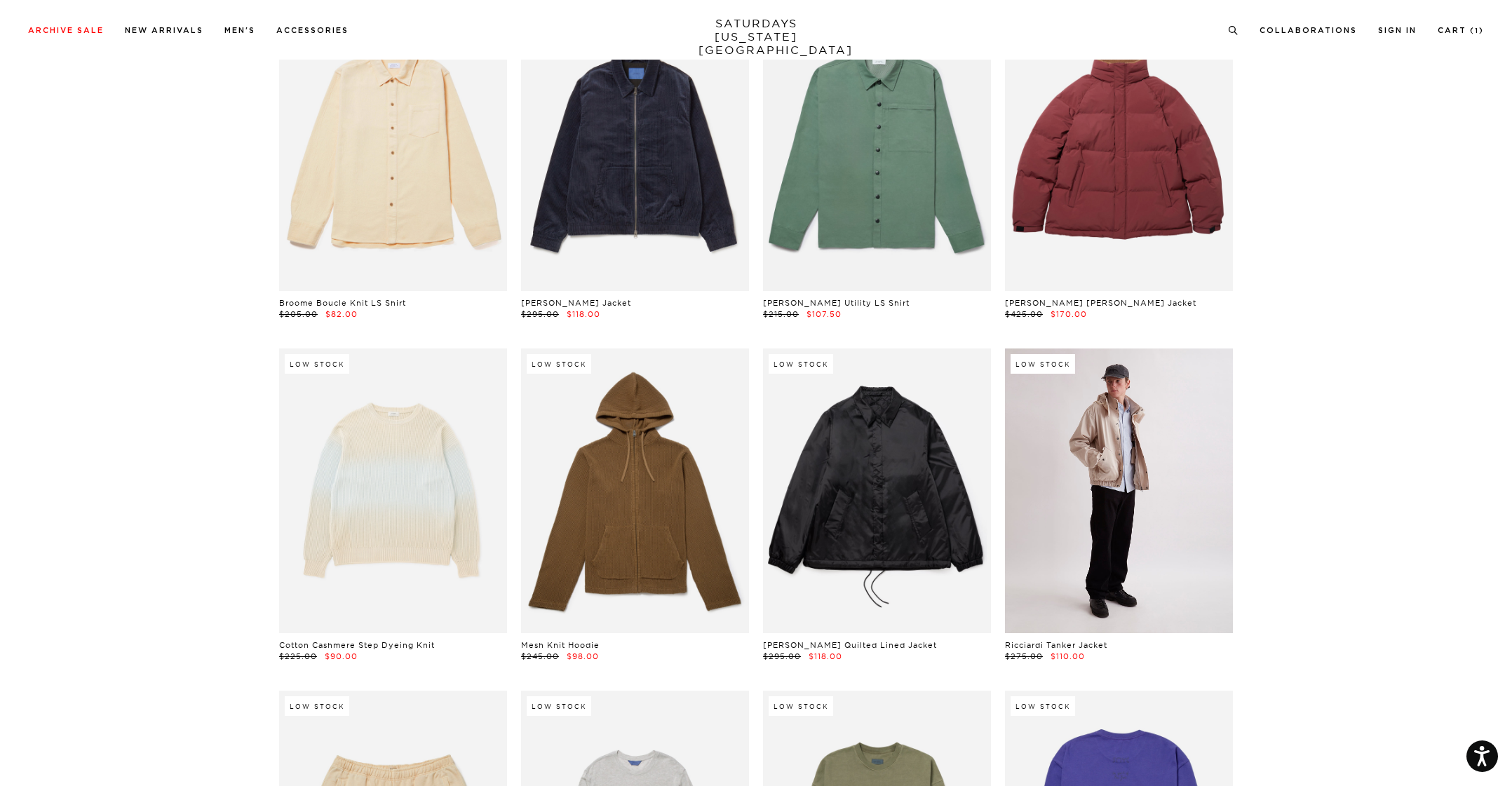
click at [1205, 454] on link at bounding box center [1119, 491] width 228 height 285
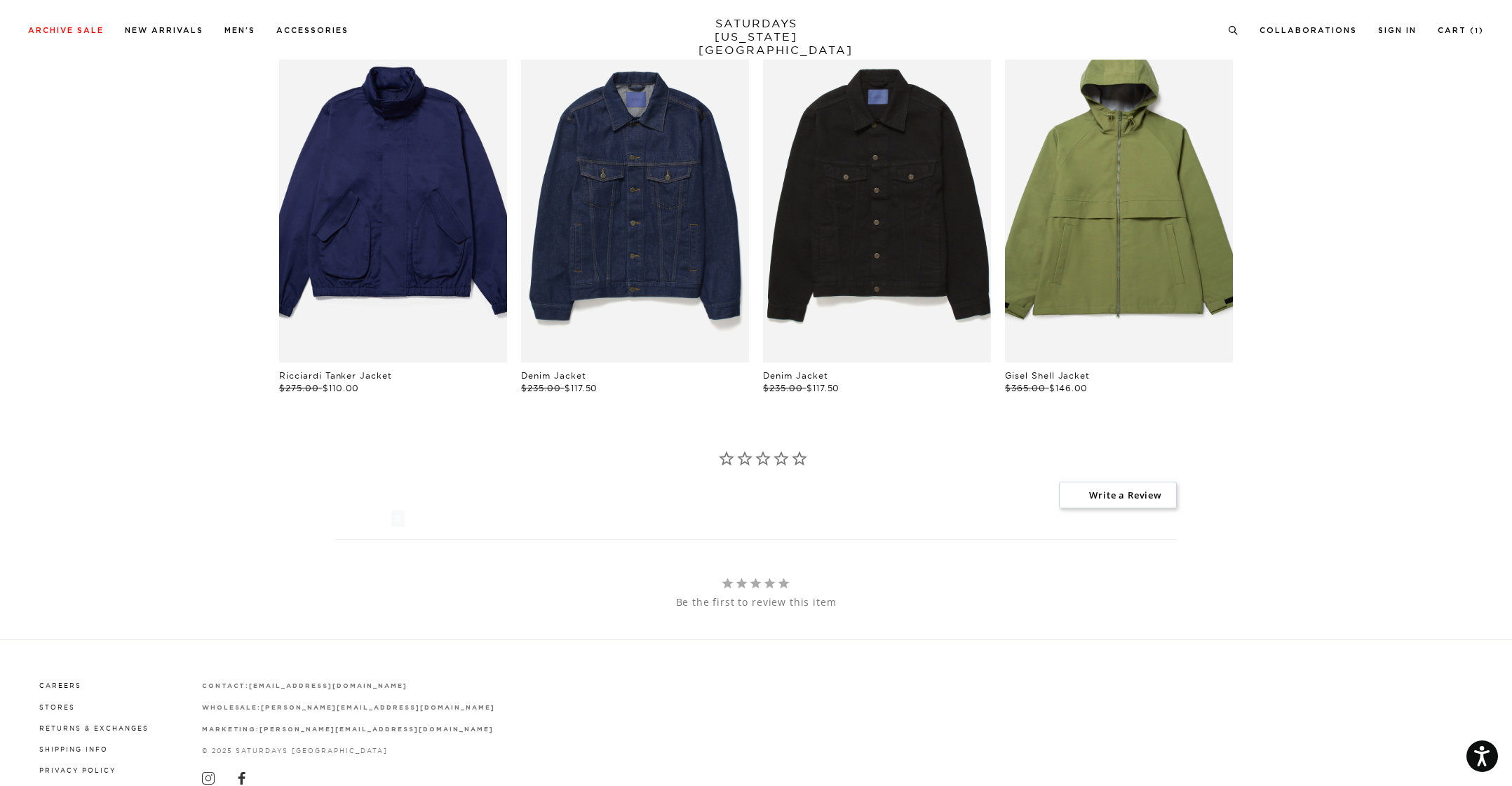
scroll to position [960, 8]
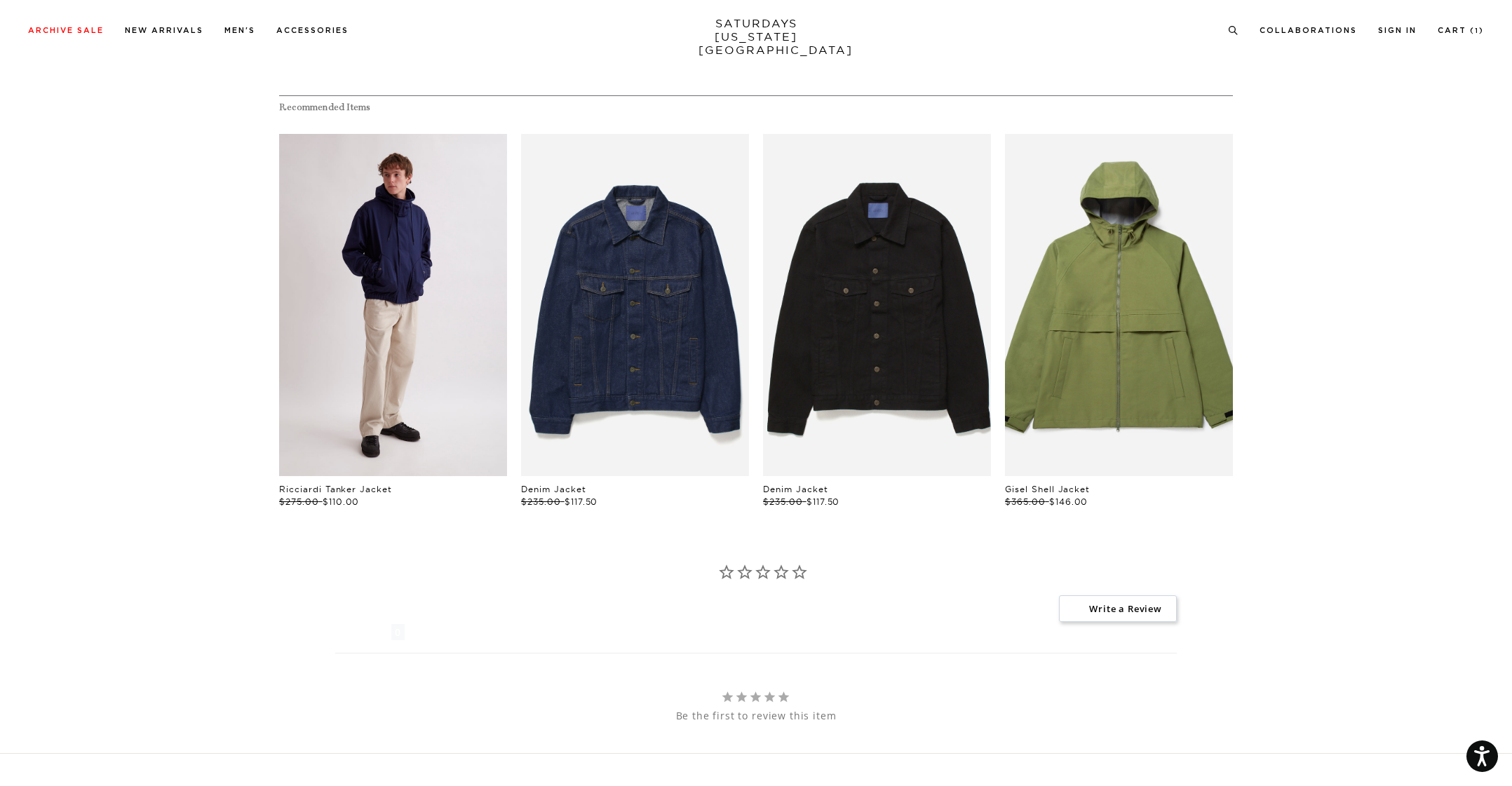
click at [412, 371] on link "files/U12417JA03-OCEAN_03.jpg" at bounding box center [393, 305] width 228 height 342
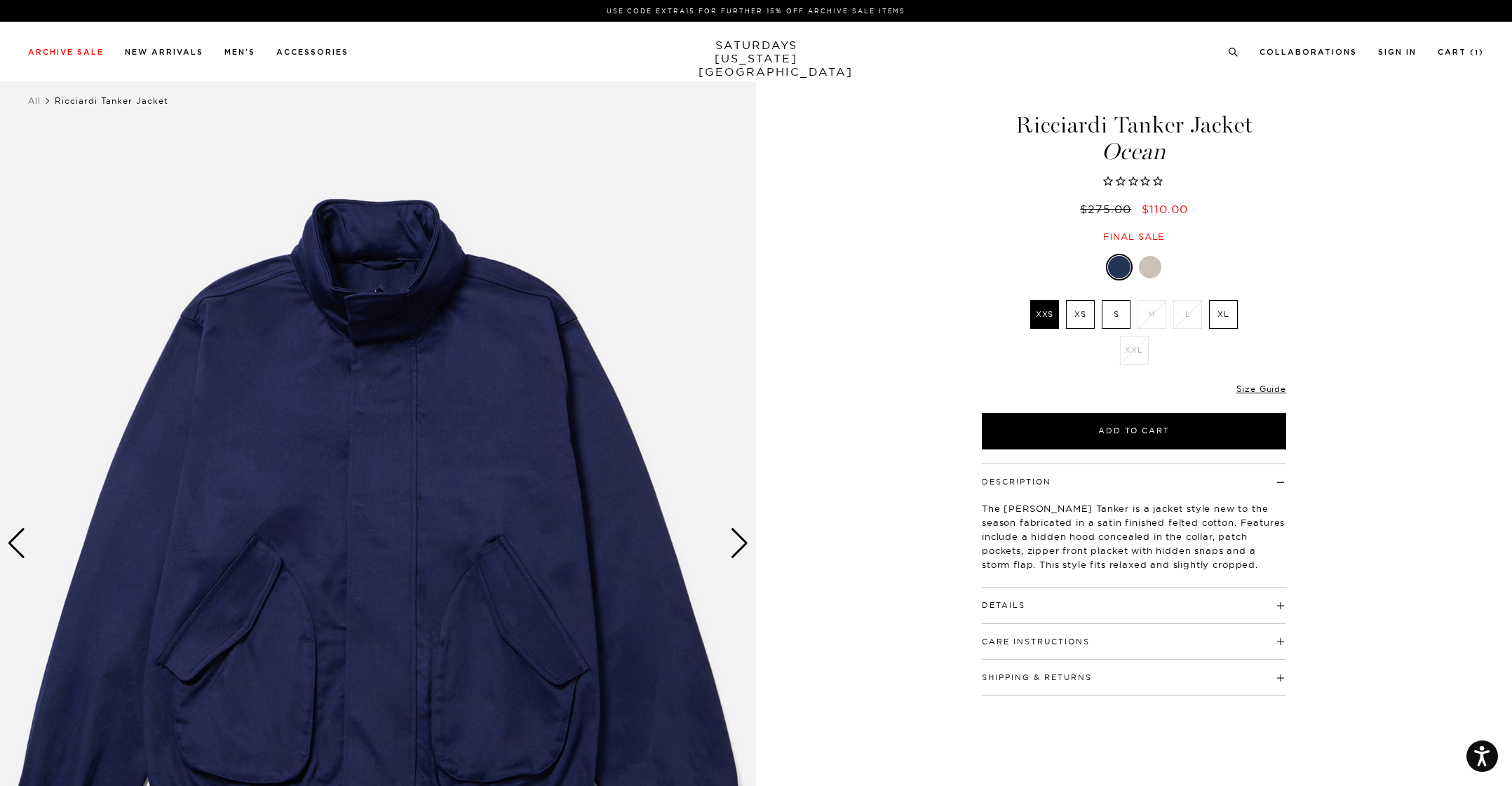
click at [1144, 269] on div at bounding box center [1150, 266] width 22 height 22
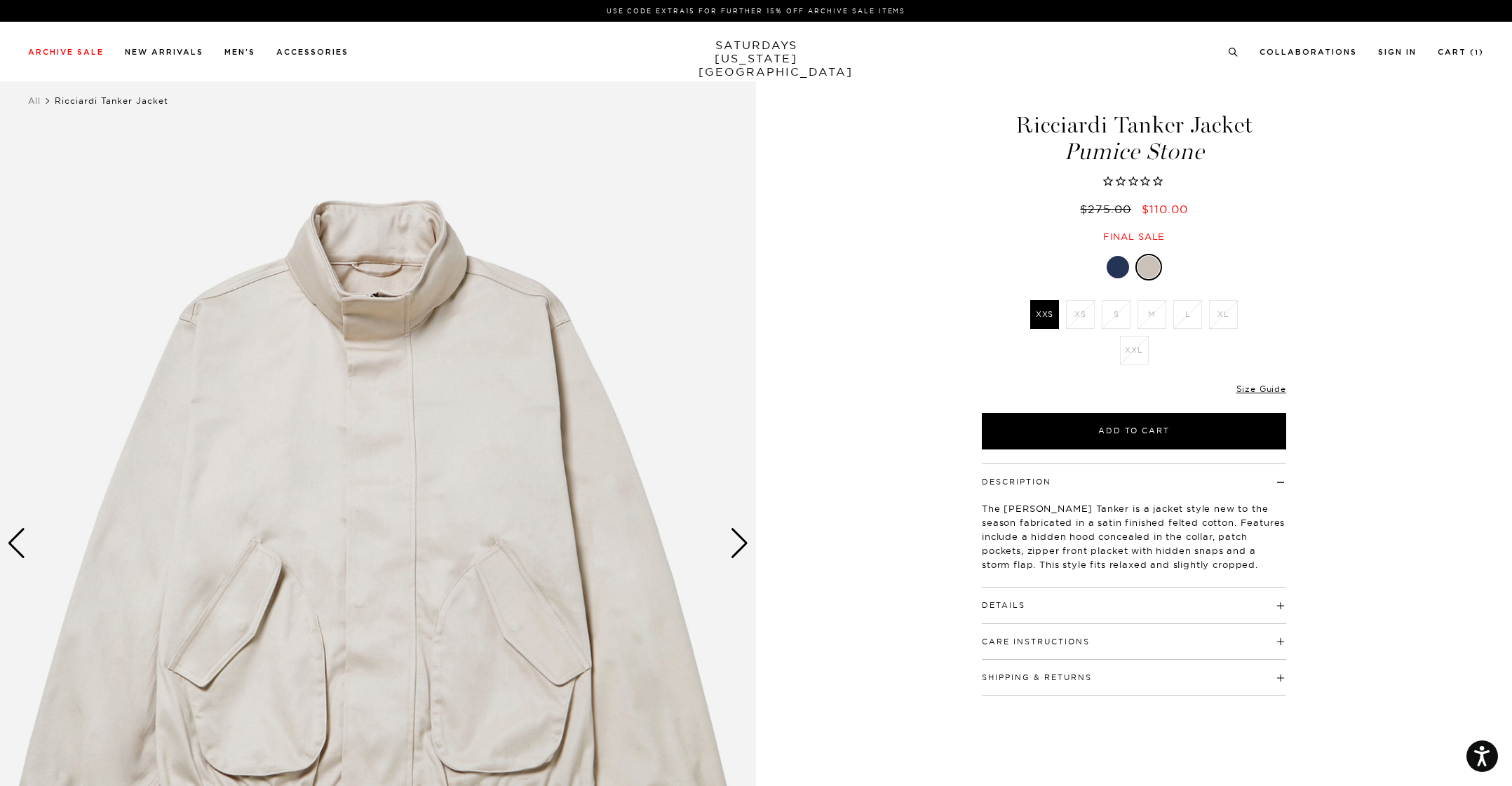
click at [1118, 268] on div at bounding box center [1118, 266] width 22 height 22
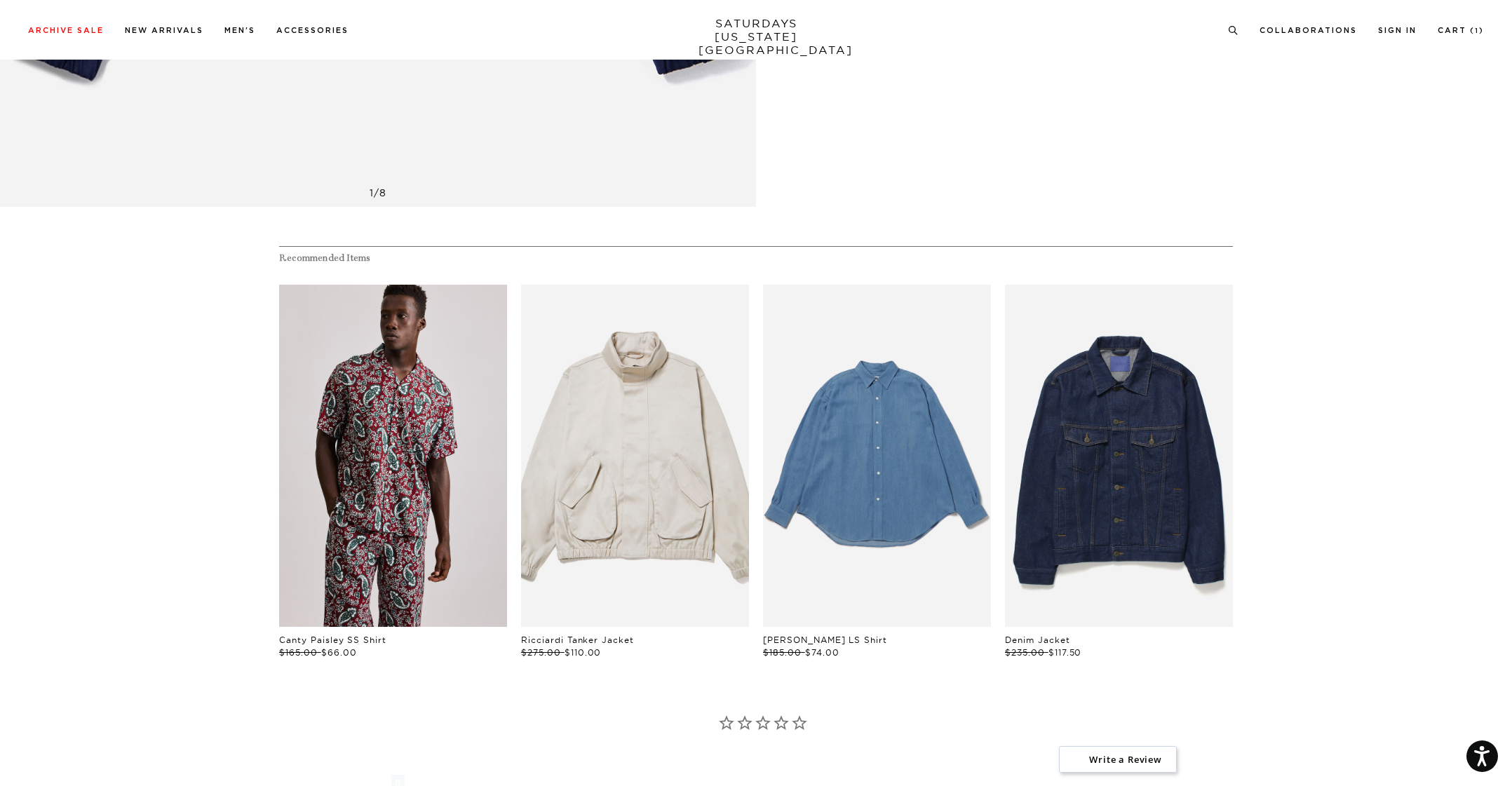
scroll to position [841, 0]
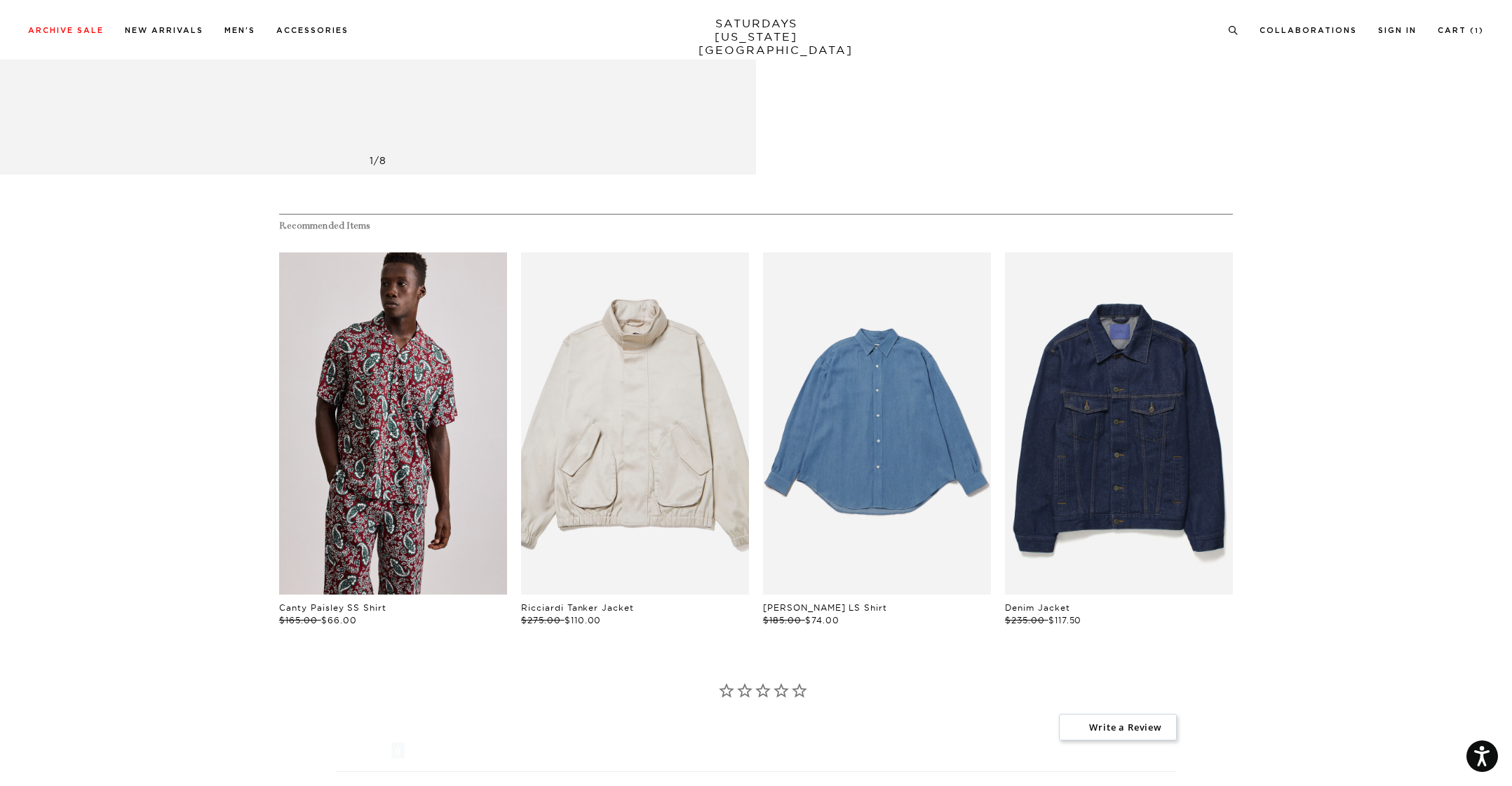
click at [954, 415] on link "files/3530.jpg" at bounding box center [877, 423] width 228 height 342
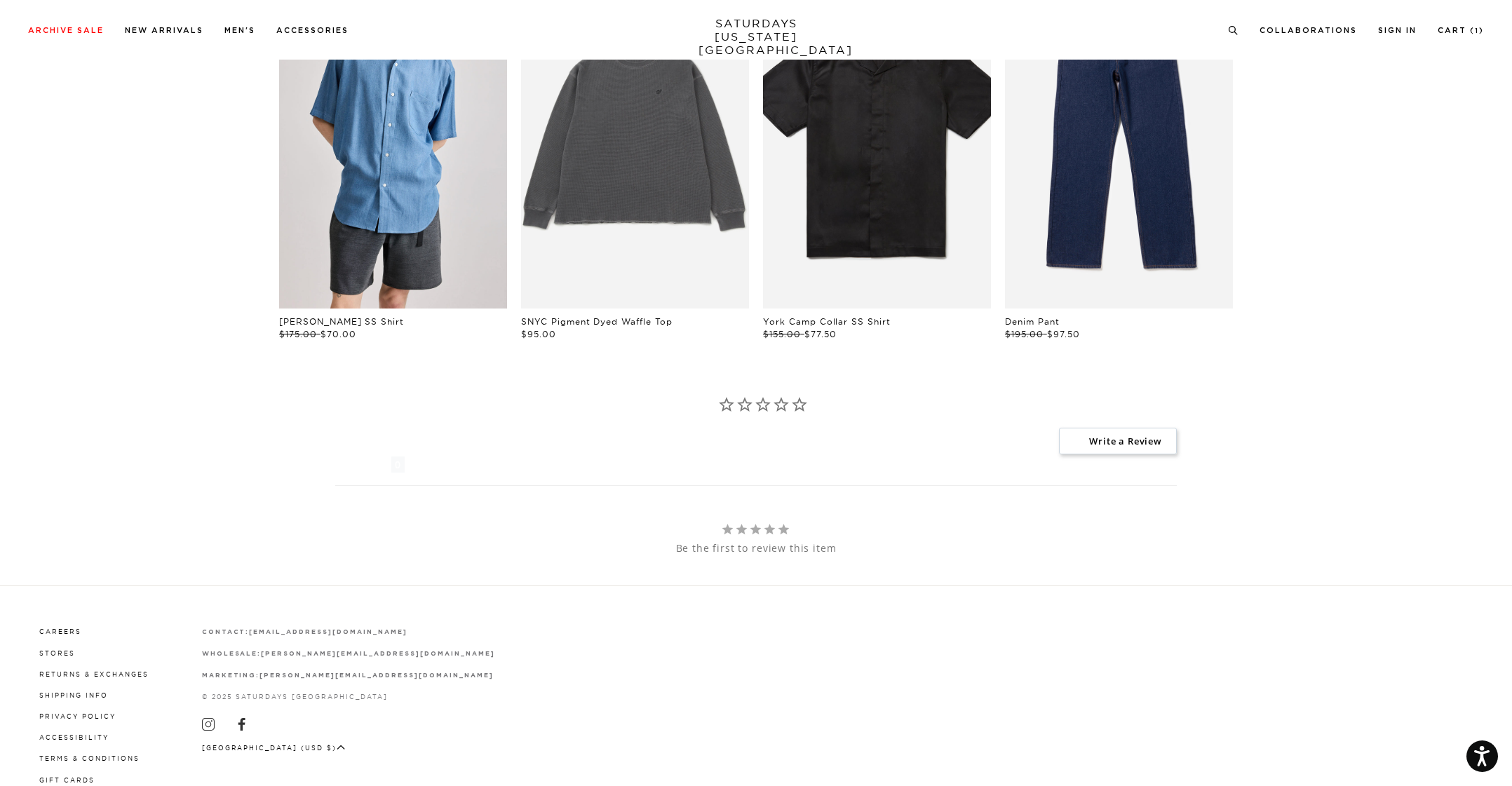
scroll to position [2794, 0]
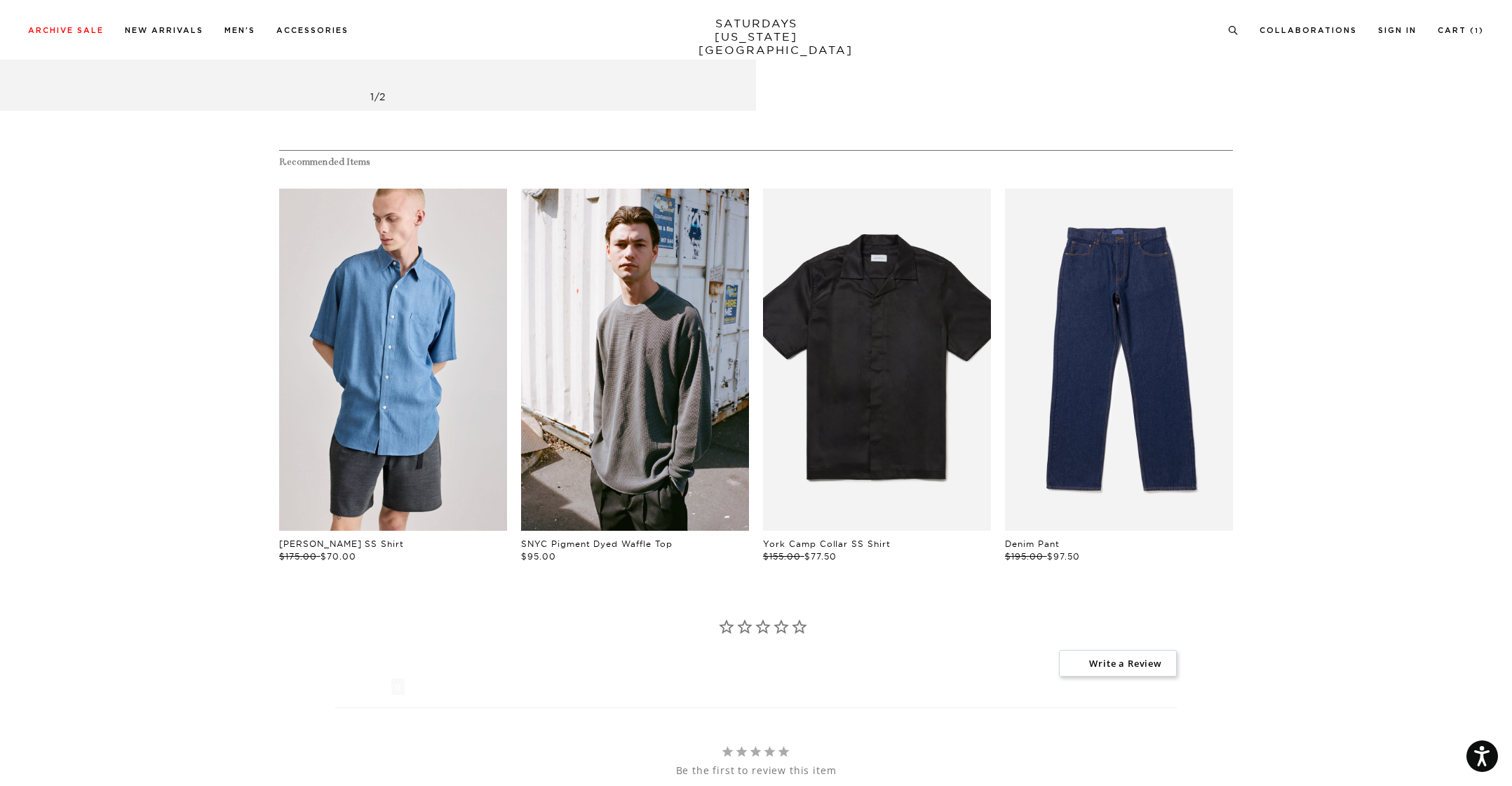
click at [576, 413] on link "files/000043720025.jpg" at bounding box center [635, 360] width 228 height 342
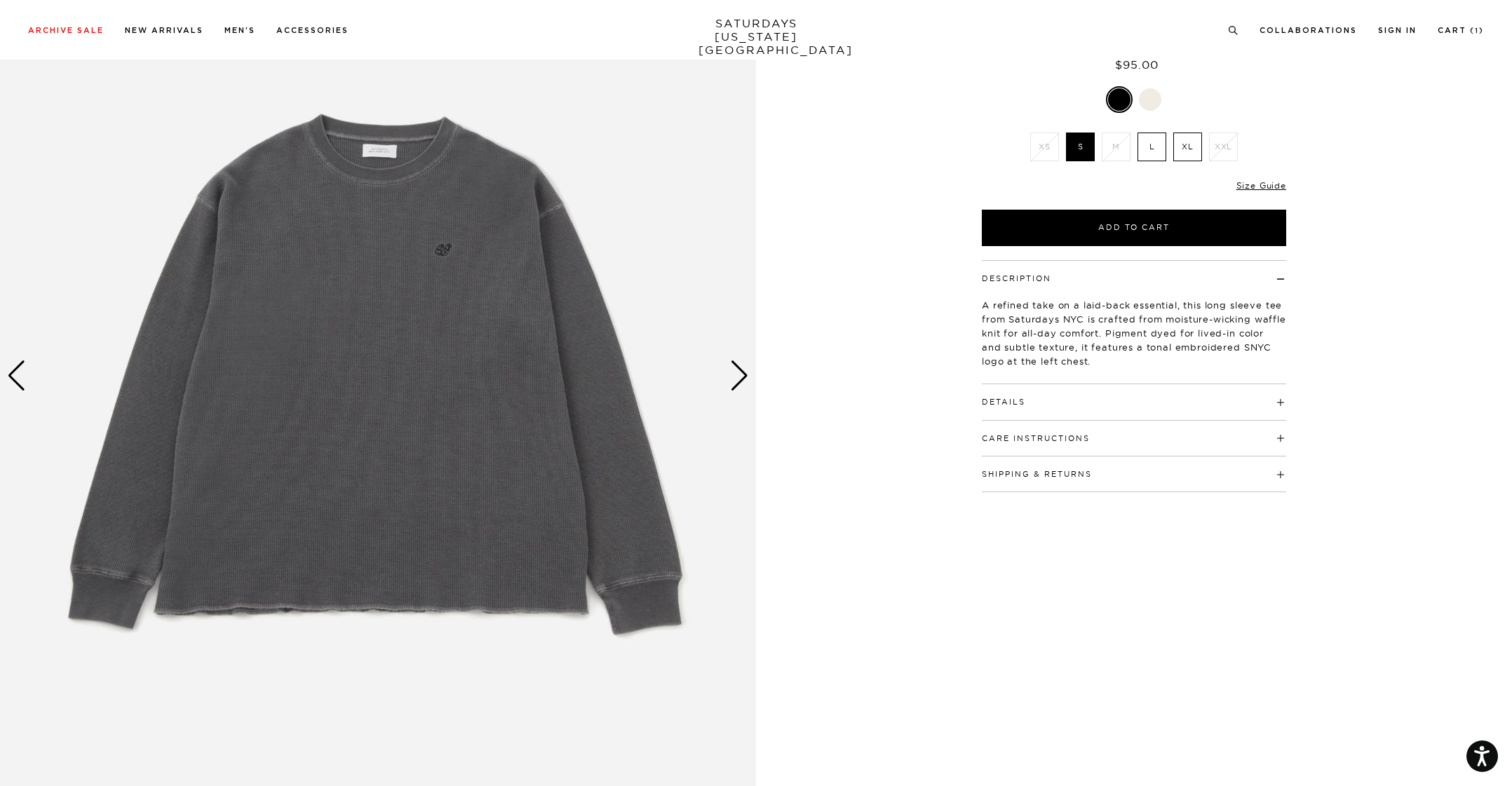
scroll to position [70, 0]
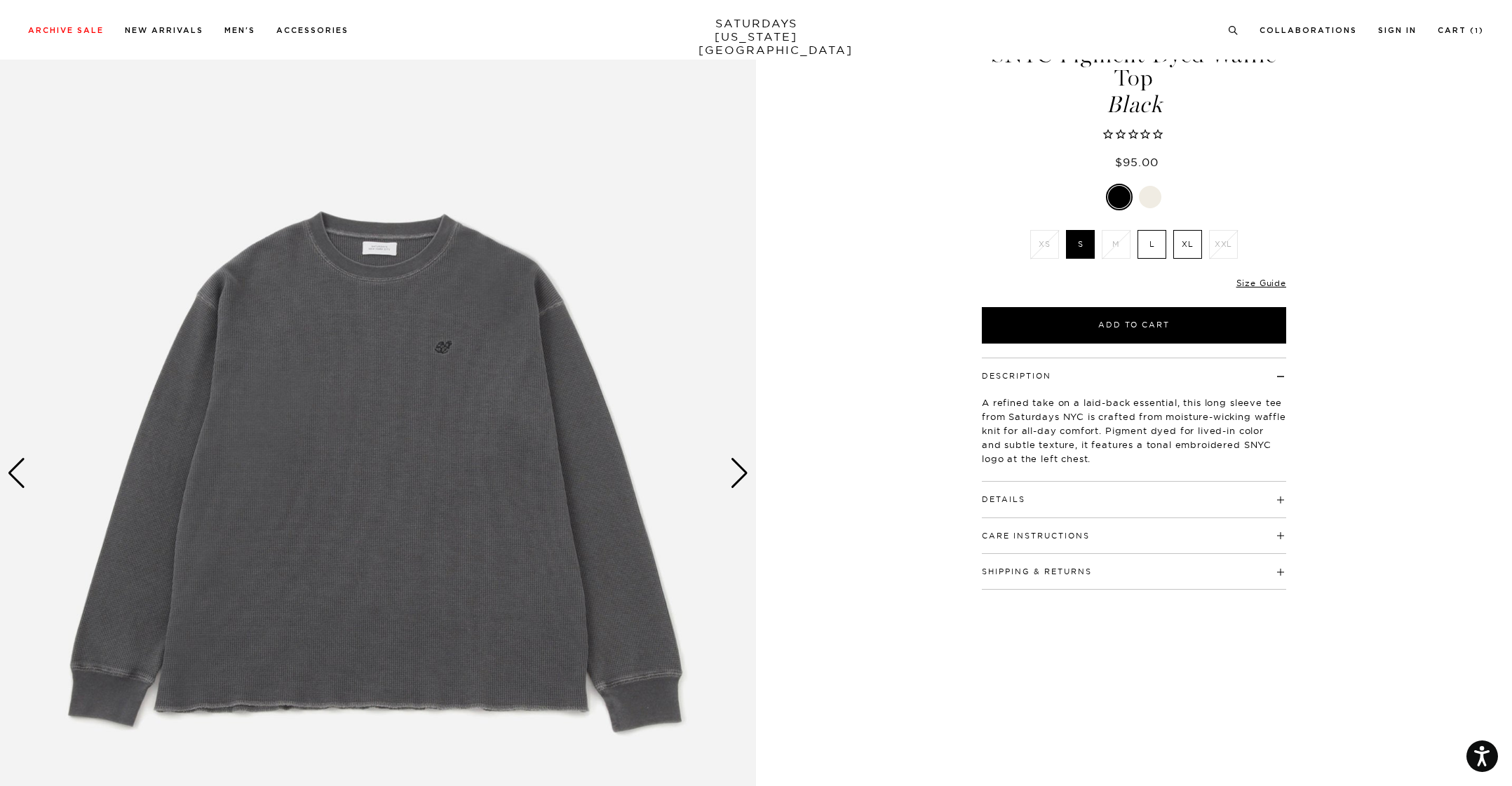
click at [737, 470] on div "Next slide" at bounding box center [739, 473] width 19 height 31
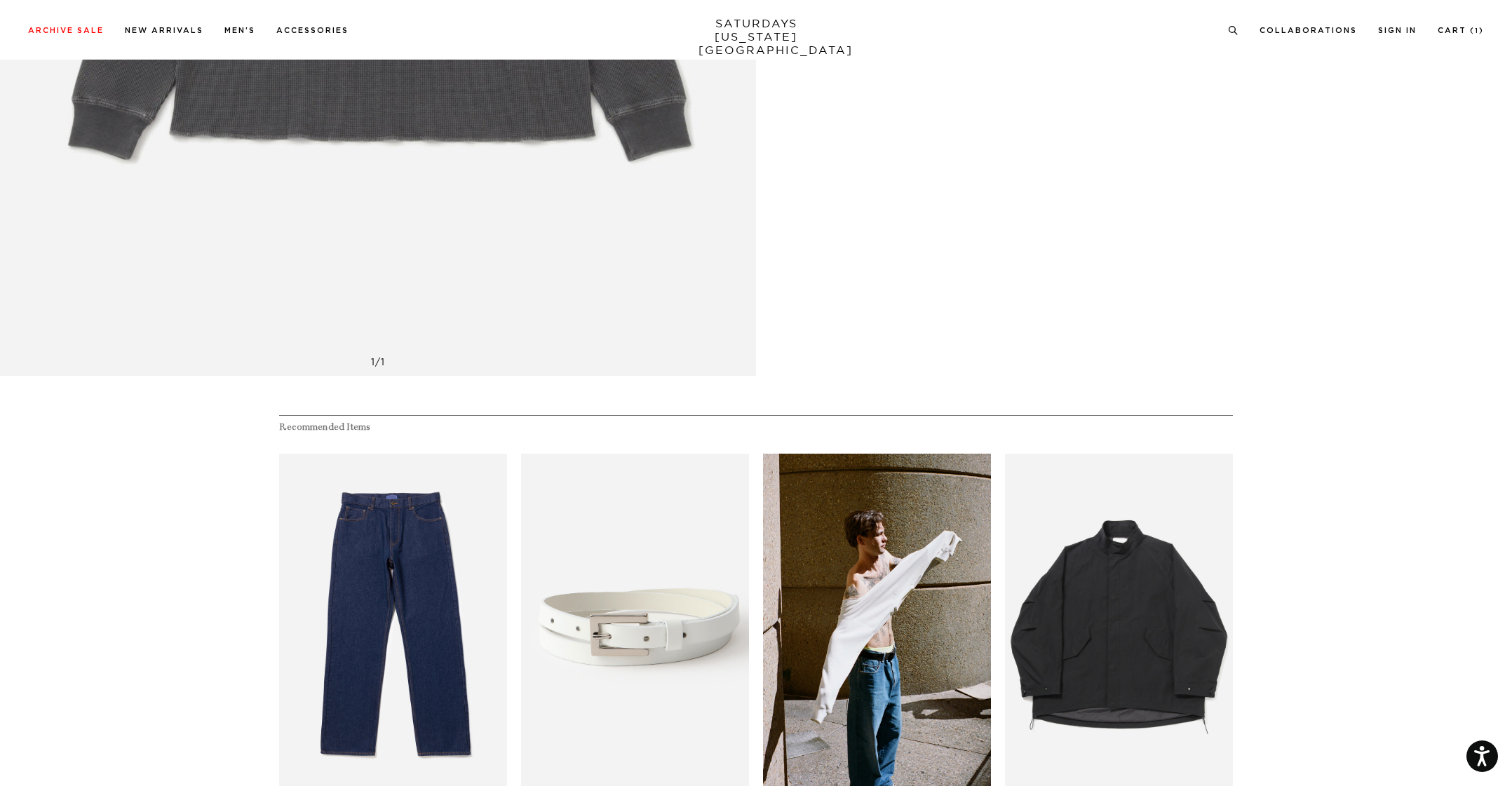
scroll to position [2805, 0]
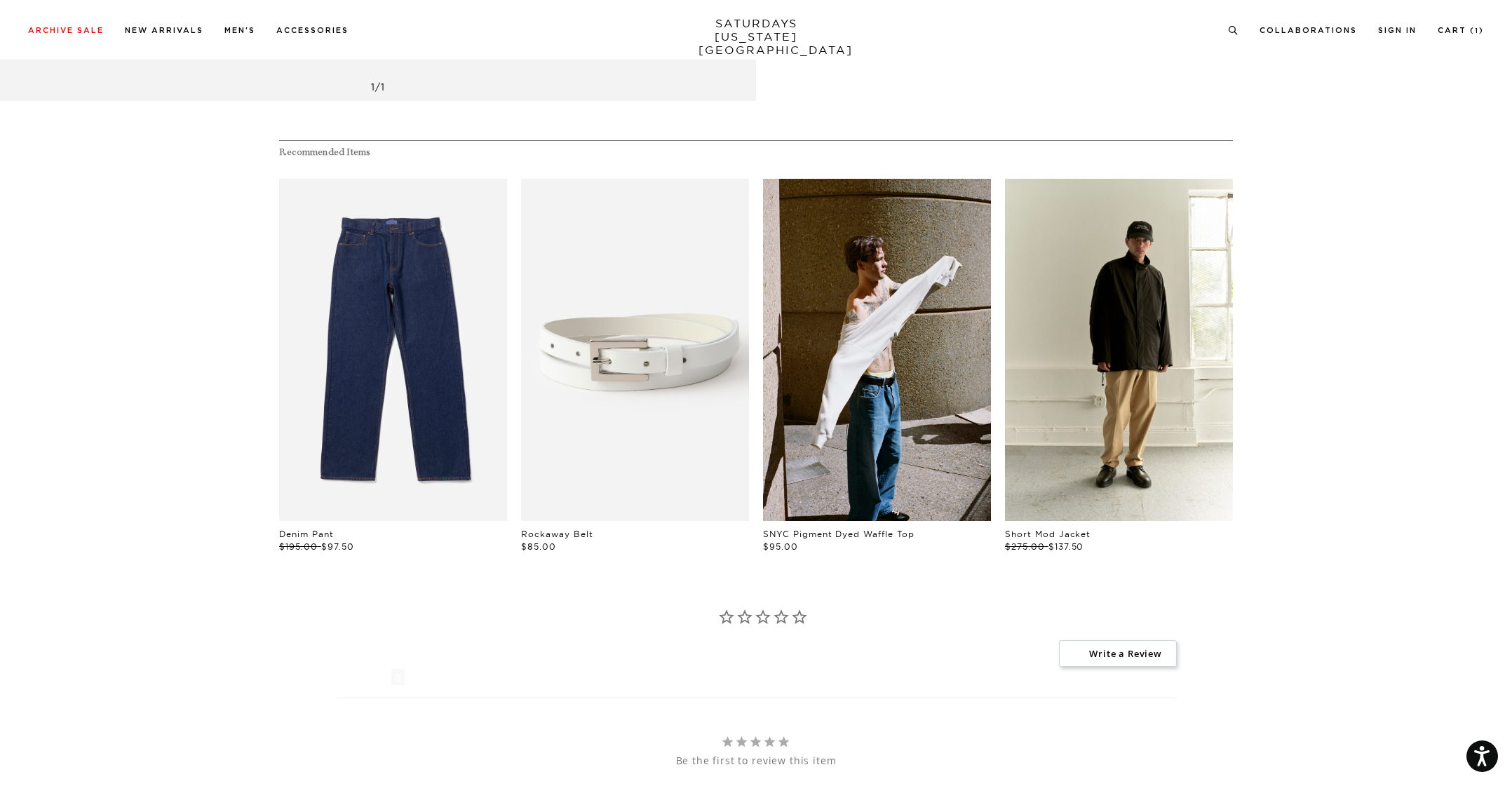
click at [1158, 422] on link "files/SATURDAYS-LOOKBOOK-FW2413143.jpg" at bounding box center [1119, 350] width 228 height 342
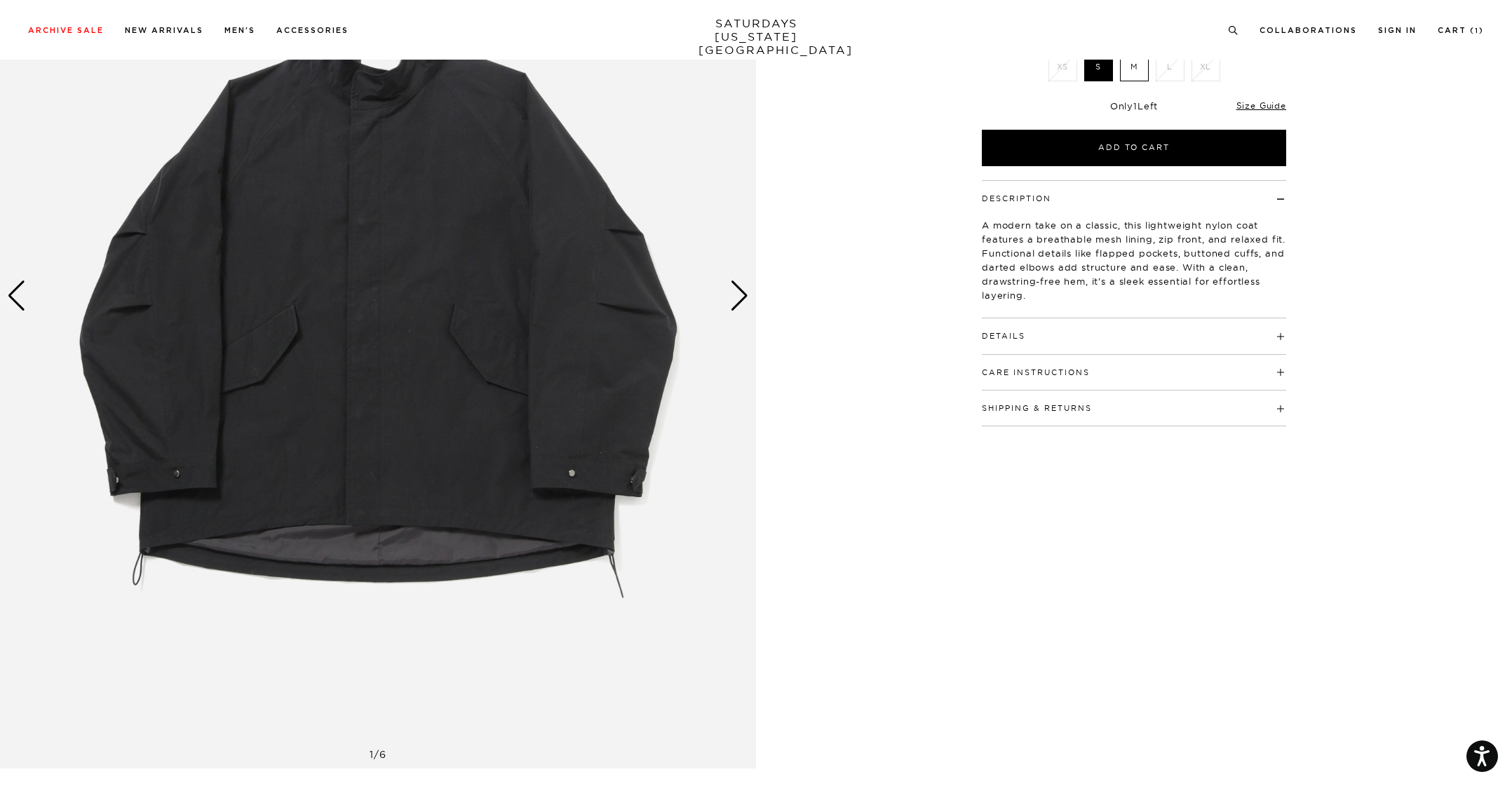
scroll to position [140, 0]
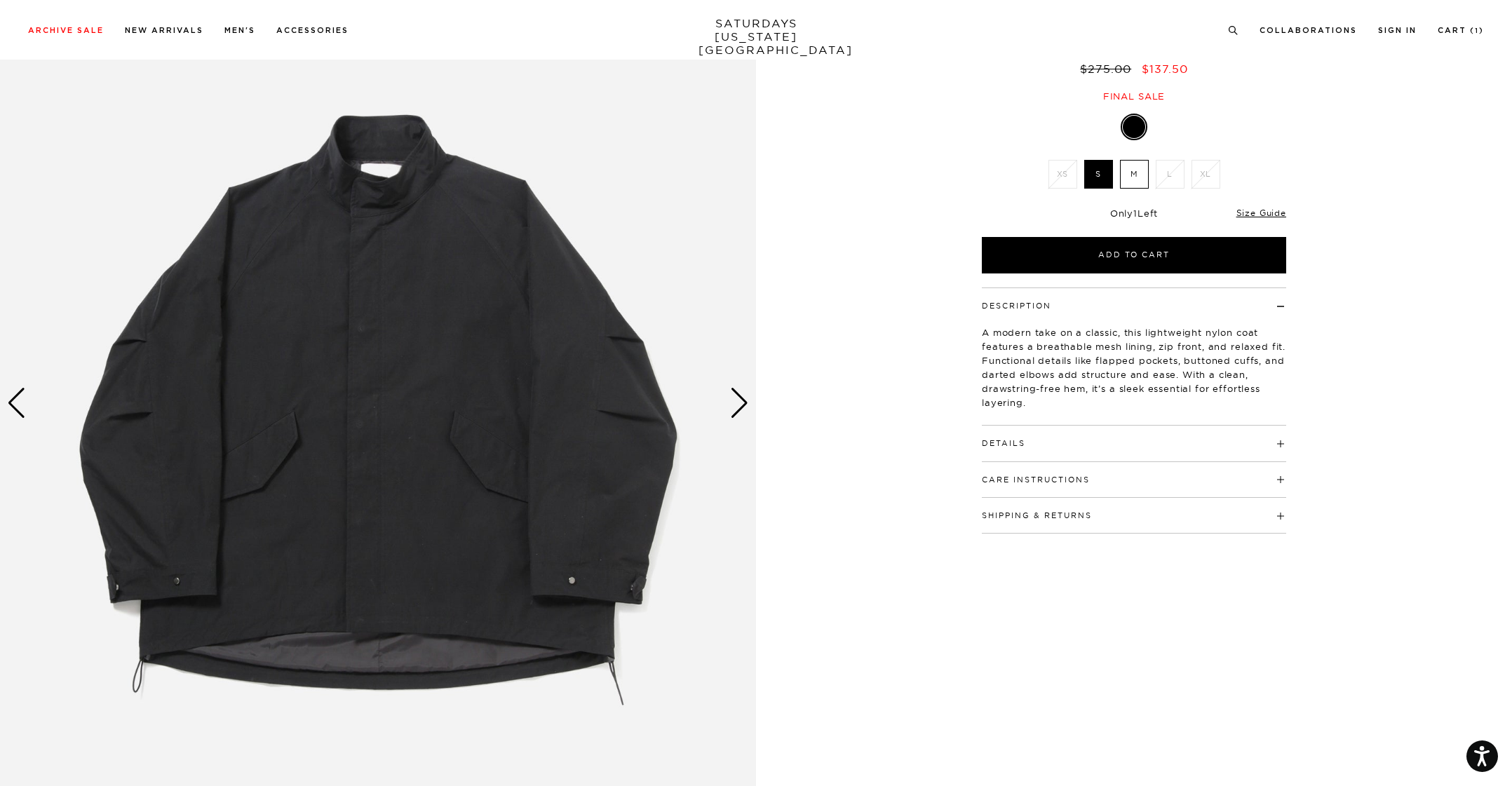
click at [741, 396] on div "Next slide" at bounding box center [739, 403] width 19 height 31
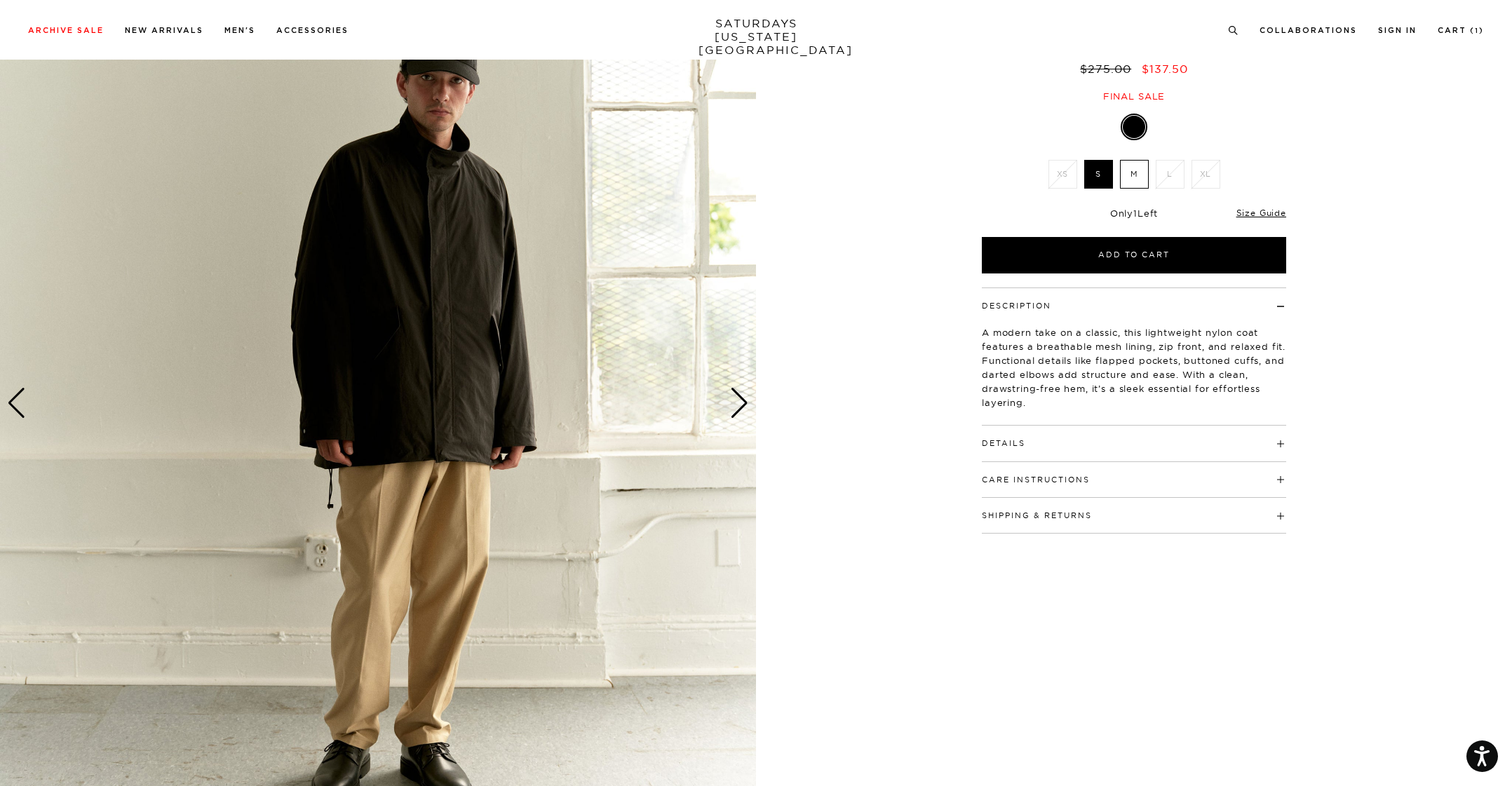
click at [742, 406] on div "Next slide" at bounding box center [739, 403] width 19 height 31
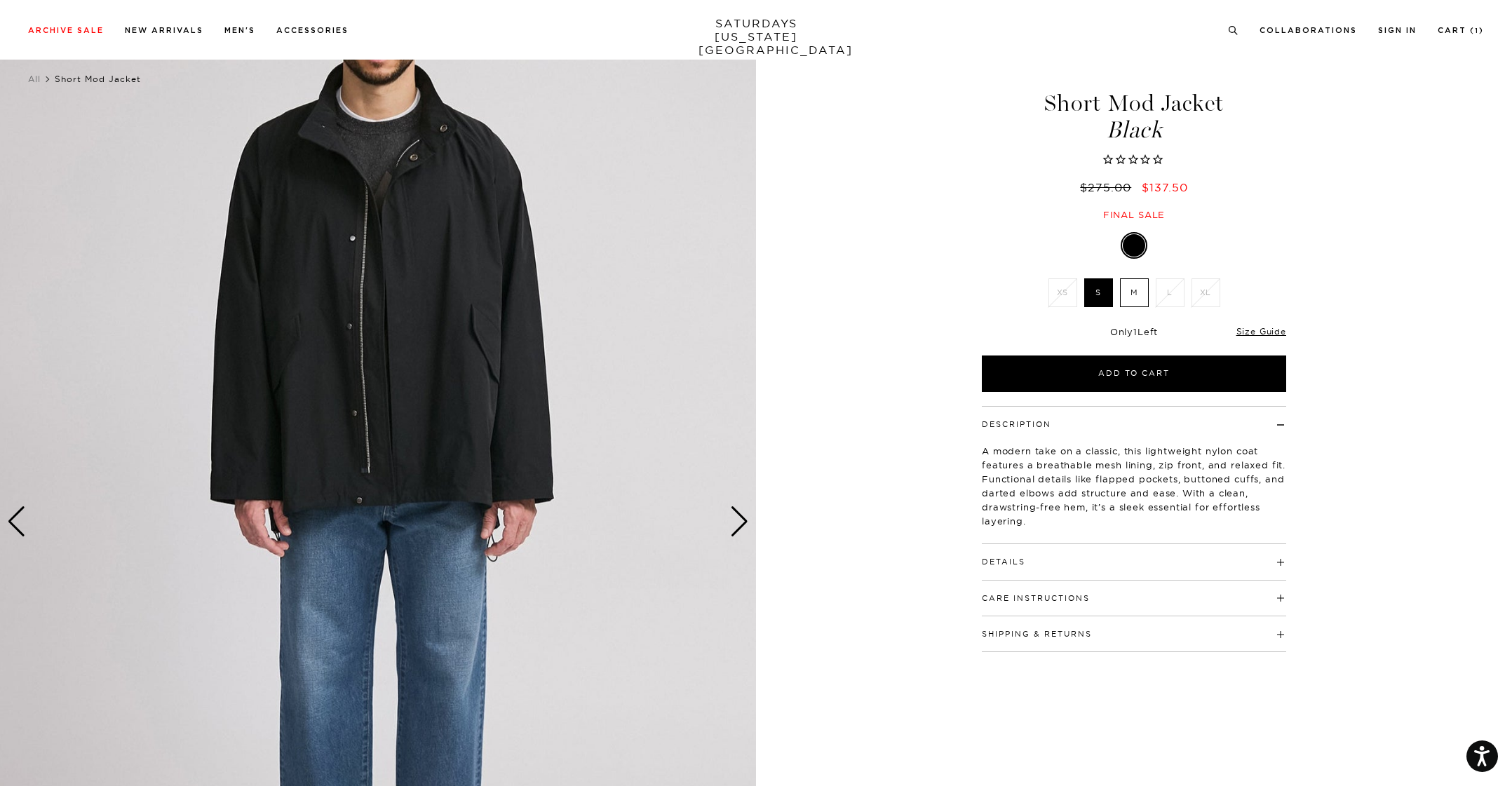
scroll to position [0, 0]
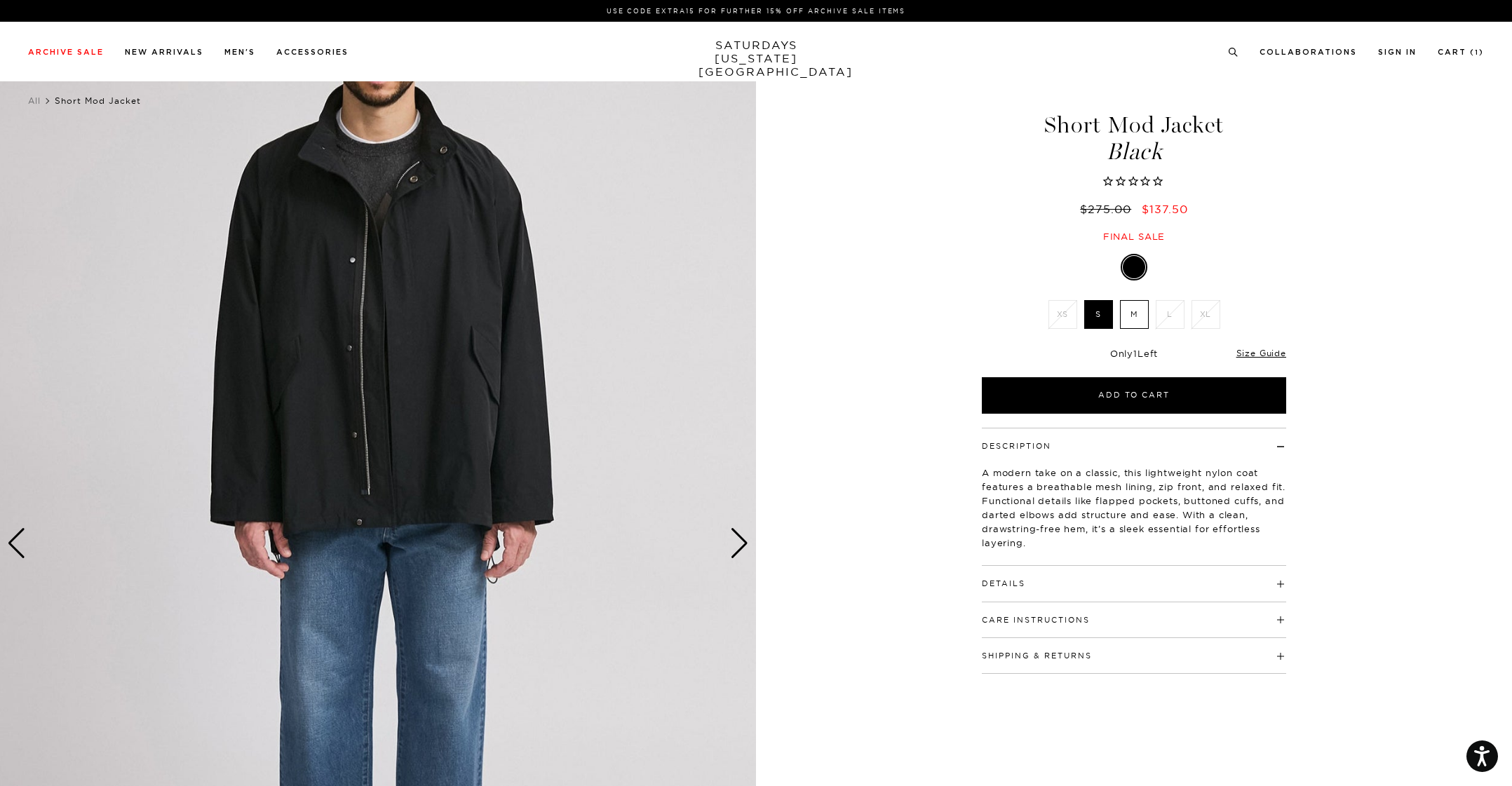
click at [736, 533] on div "Next slide" at bounding box center [739, 544] width 19 height 31
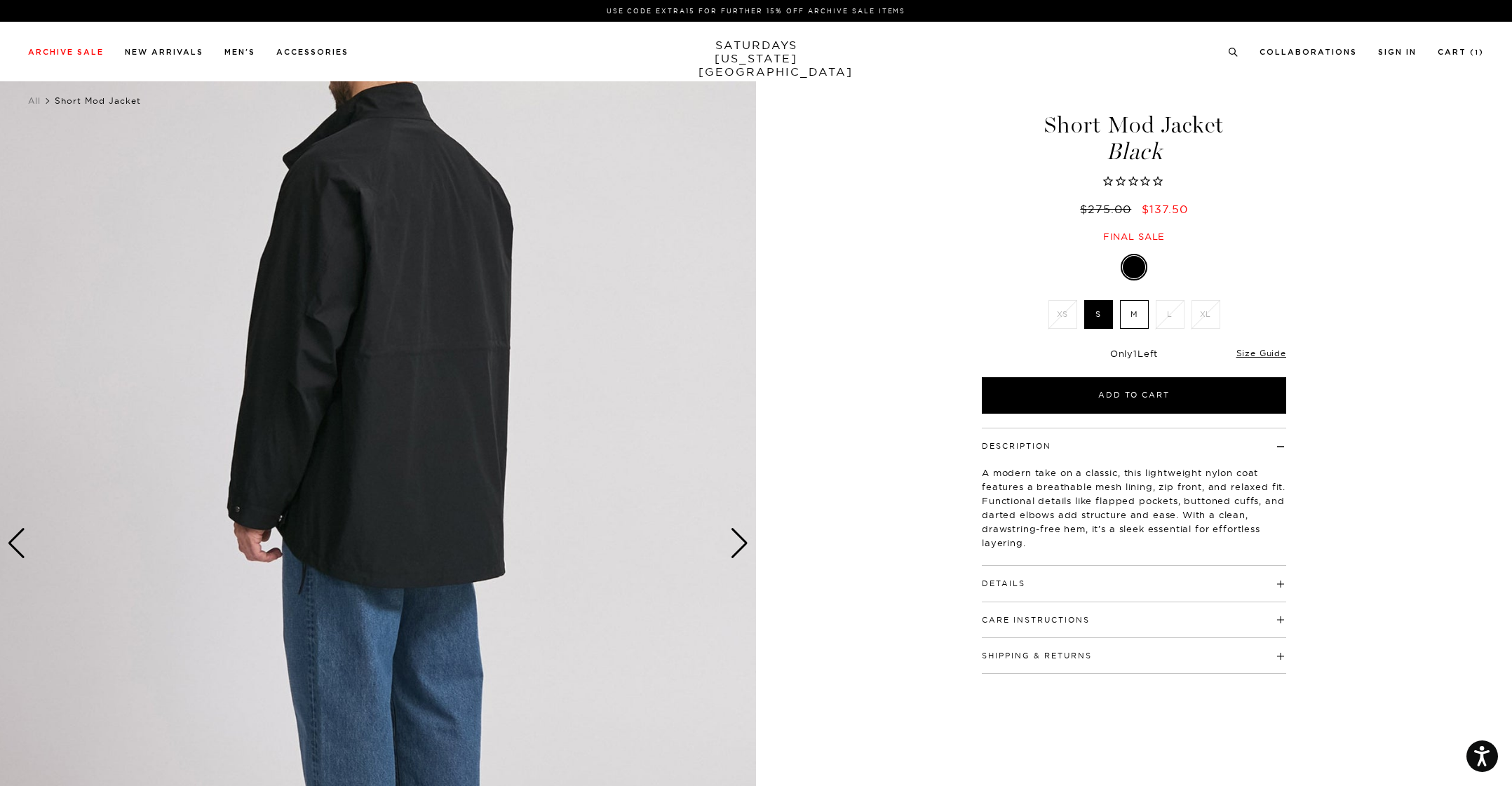
click at [24, 545] on div "Previous slide" at bounding box center [16, 544] width 19 height 31
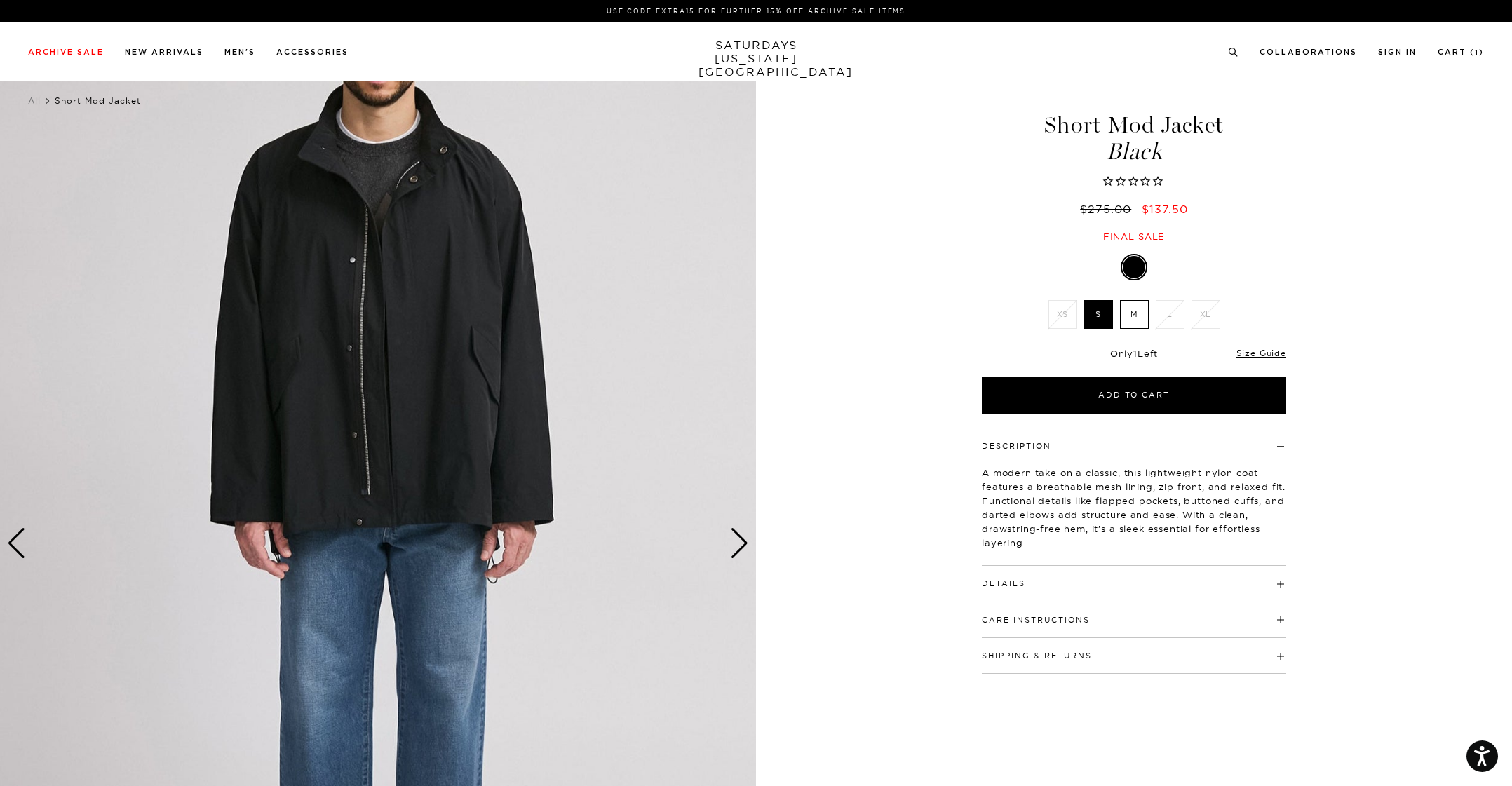
click at [1028, 584] on h4 "Details" at bounding box center [1134, 577] width 304 height 23
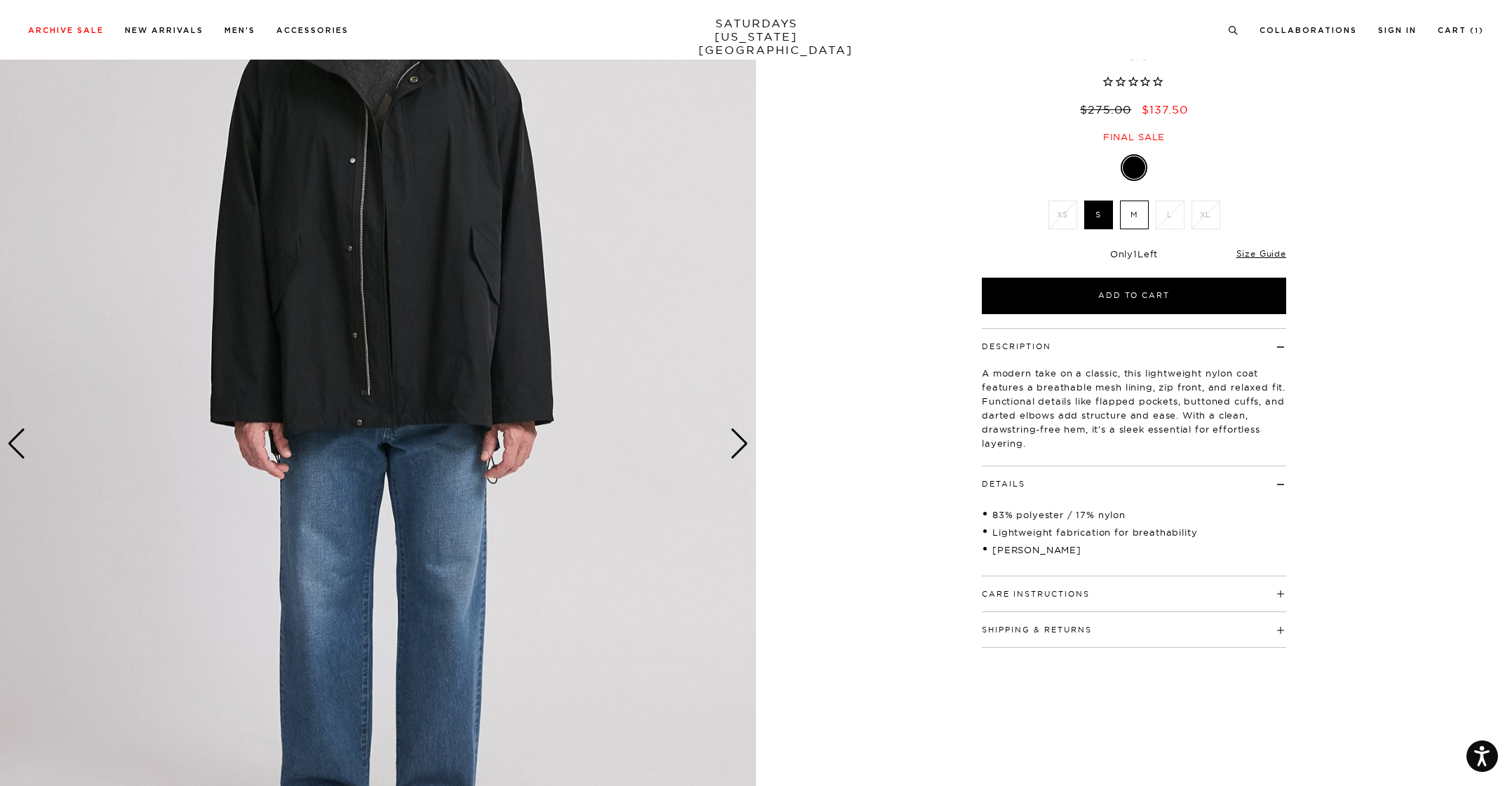
scroll to position [140, 0]
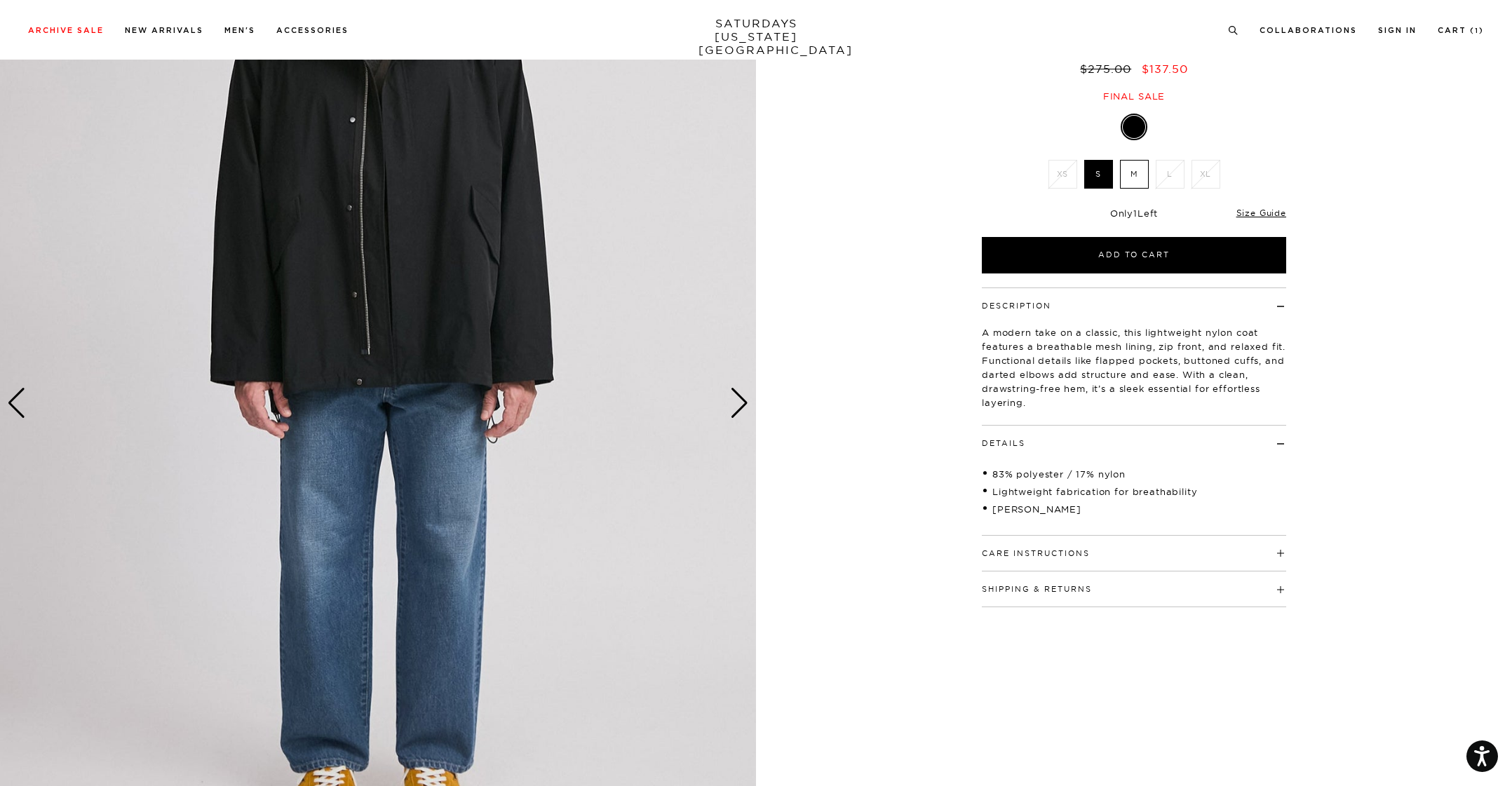
click at [737, 408] on div "Next slide" at bounding box center [739, 403] width 19 height 31
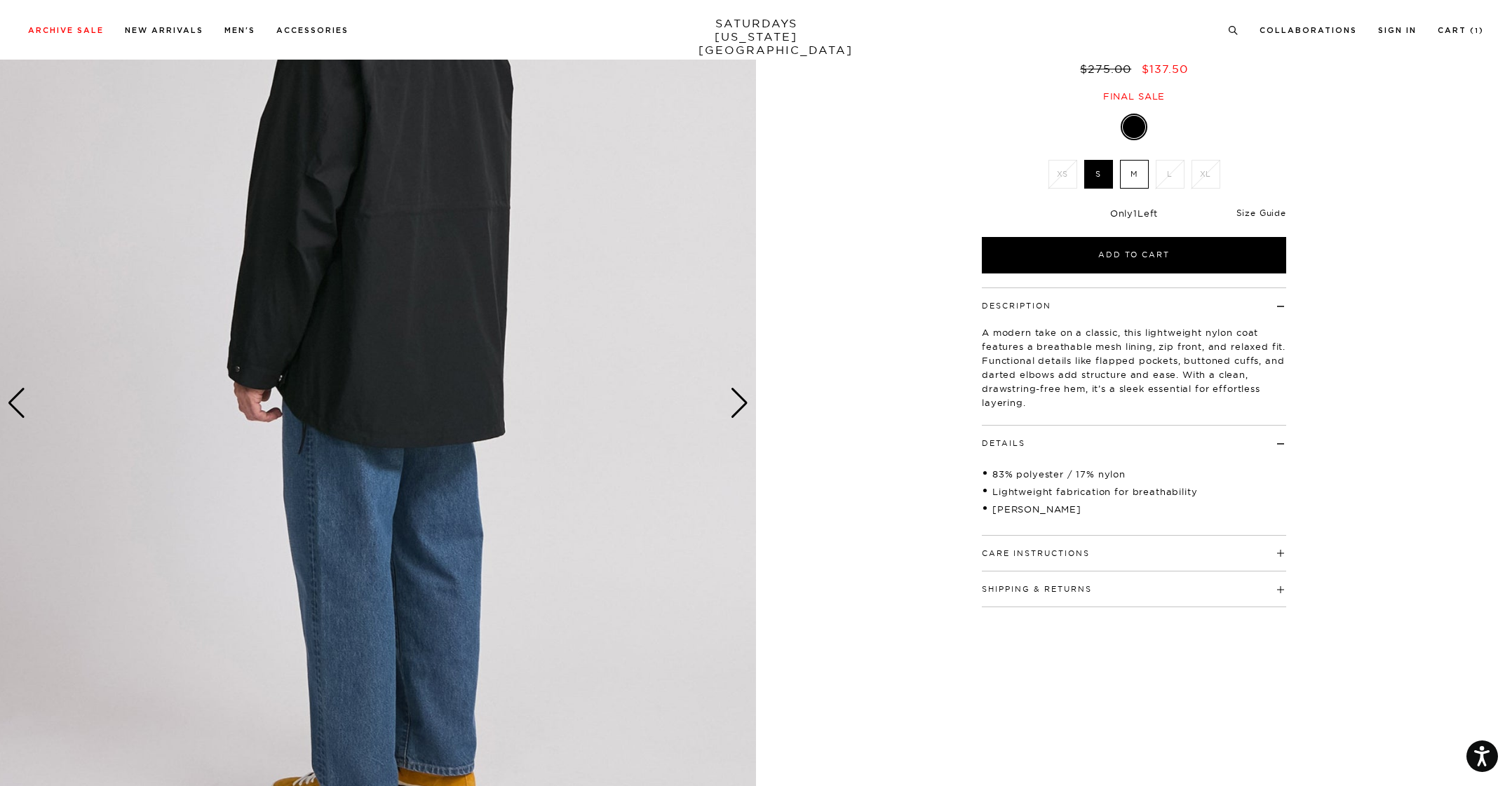
click at [1266, 212] on link "Size Guide" at bounding box center [1262, 213] width 50 height 11
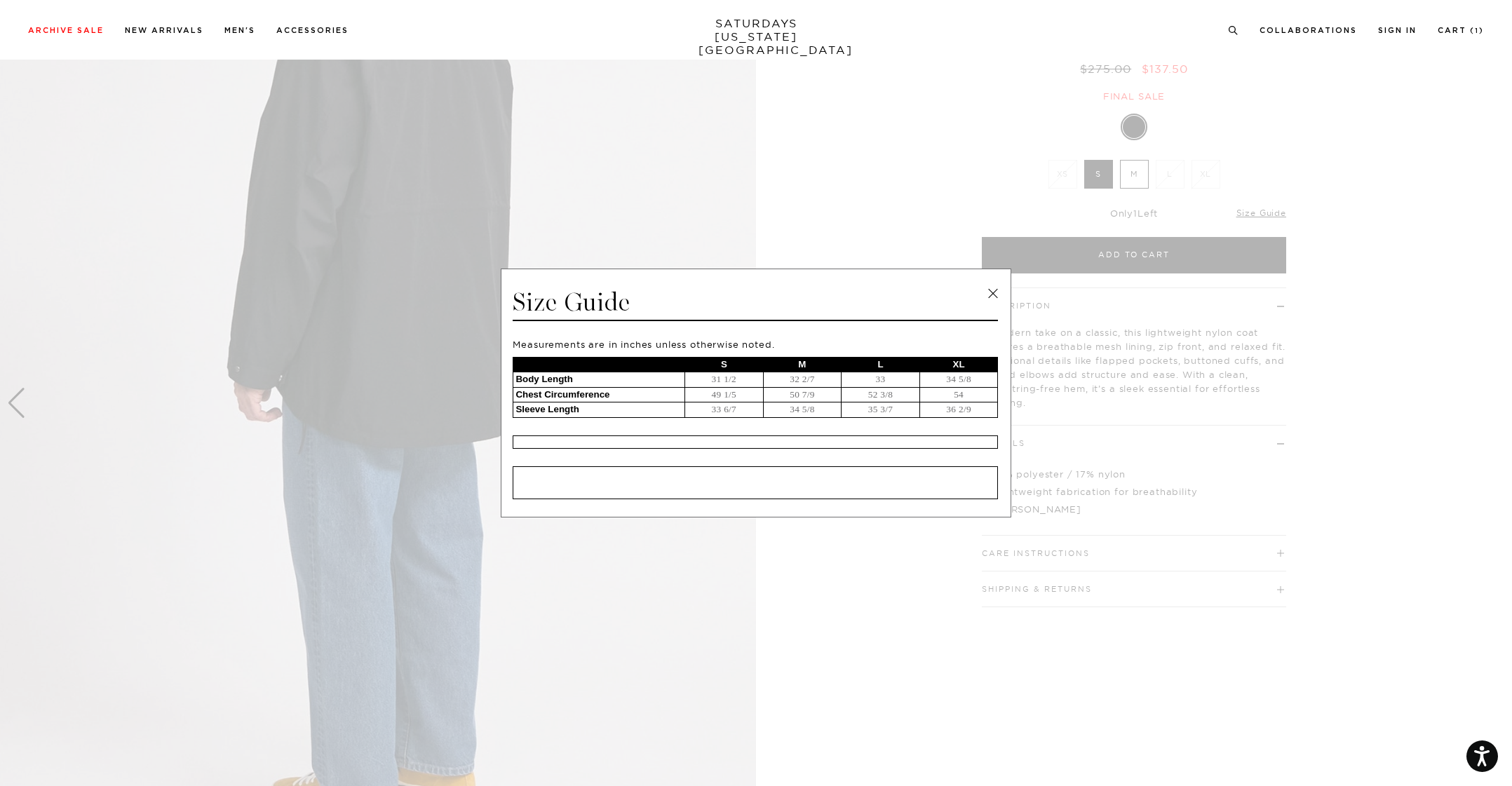
click at [991, 290] on link at bounding box center [993, 293] width 21 height 21
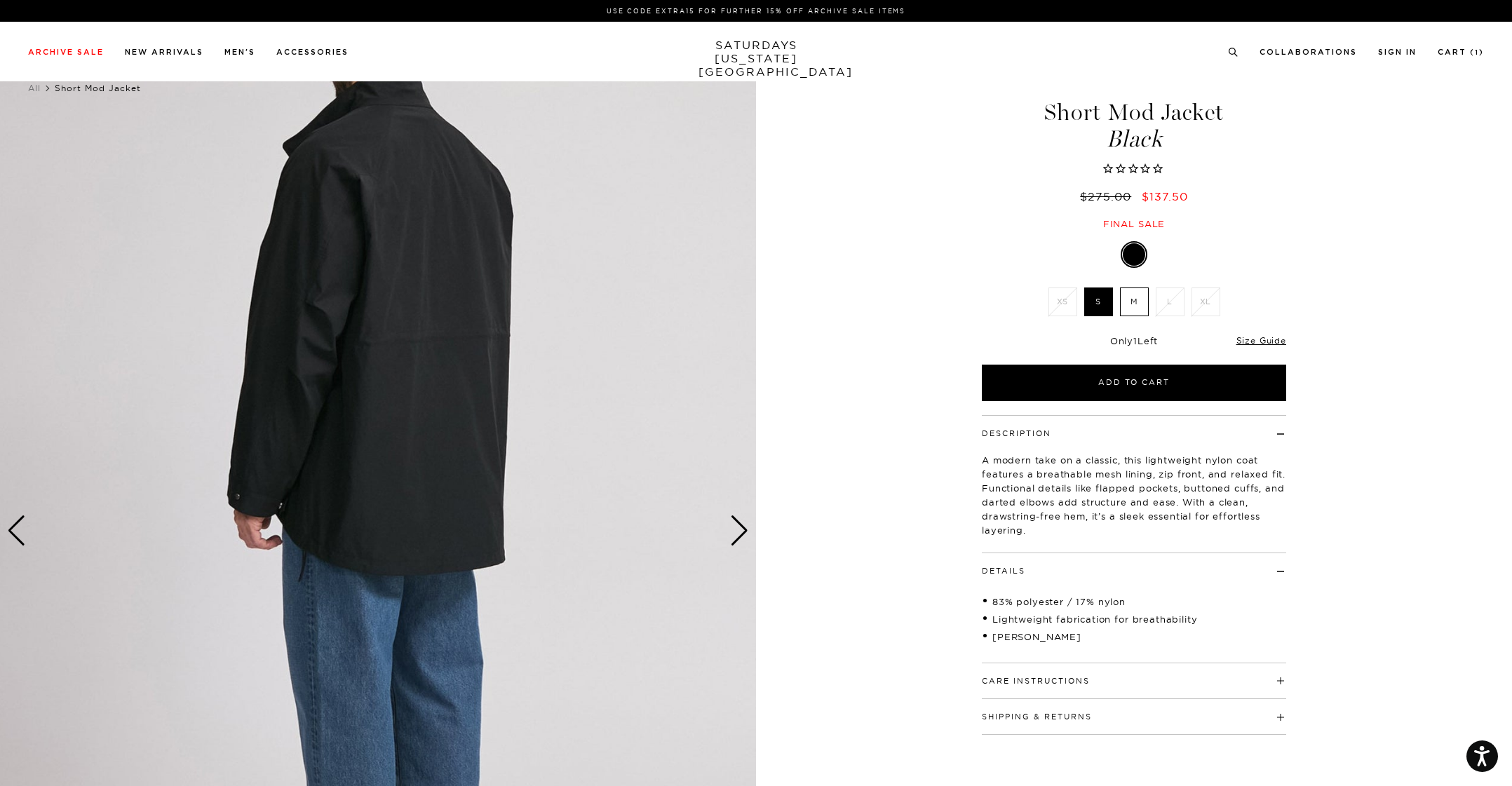
scroll to position [0, 0]
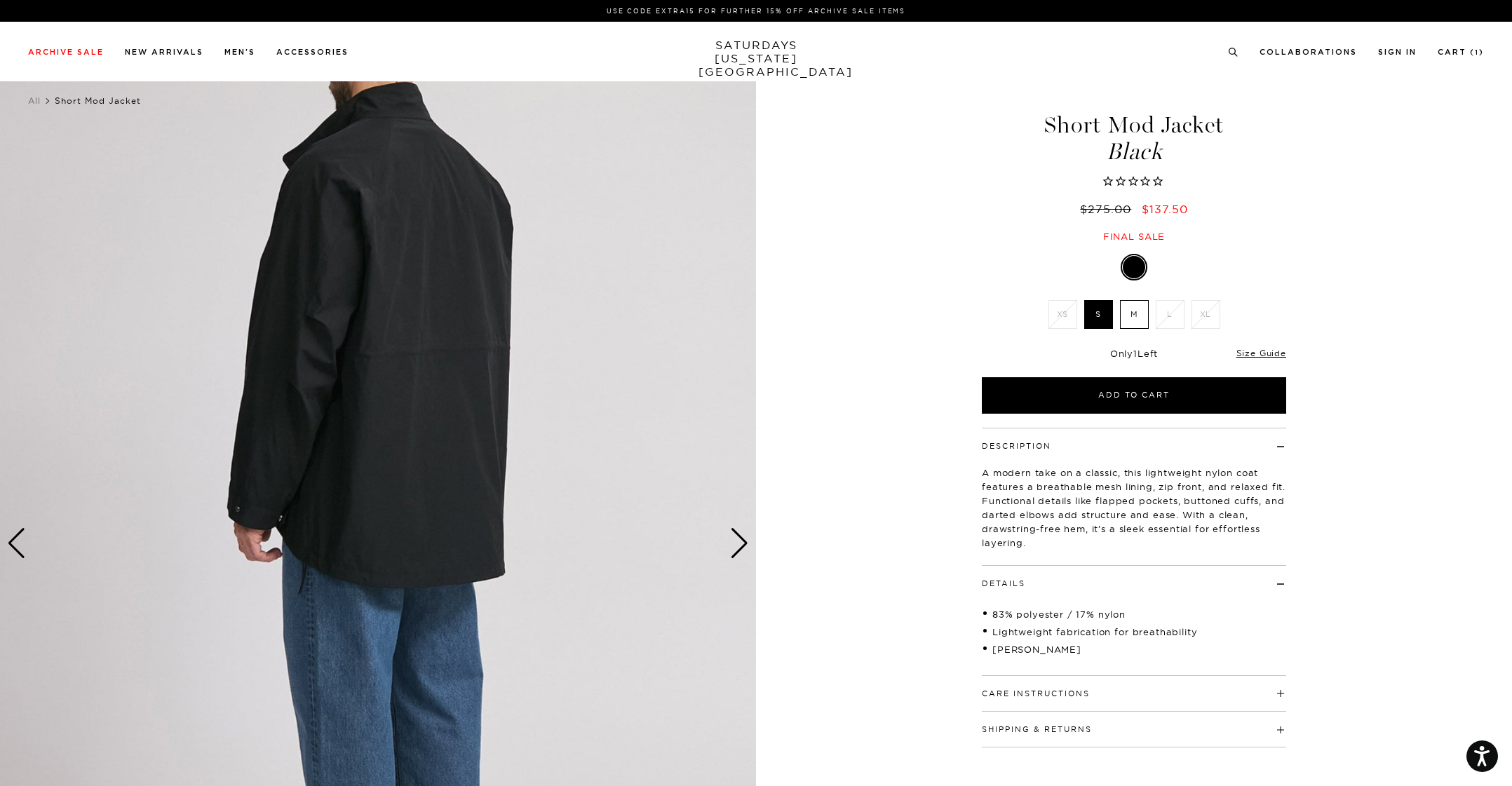
click at [738, 541] on div "Next slide" at bounding box center [739, 544] width 19 height 31
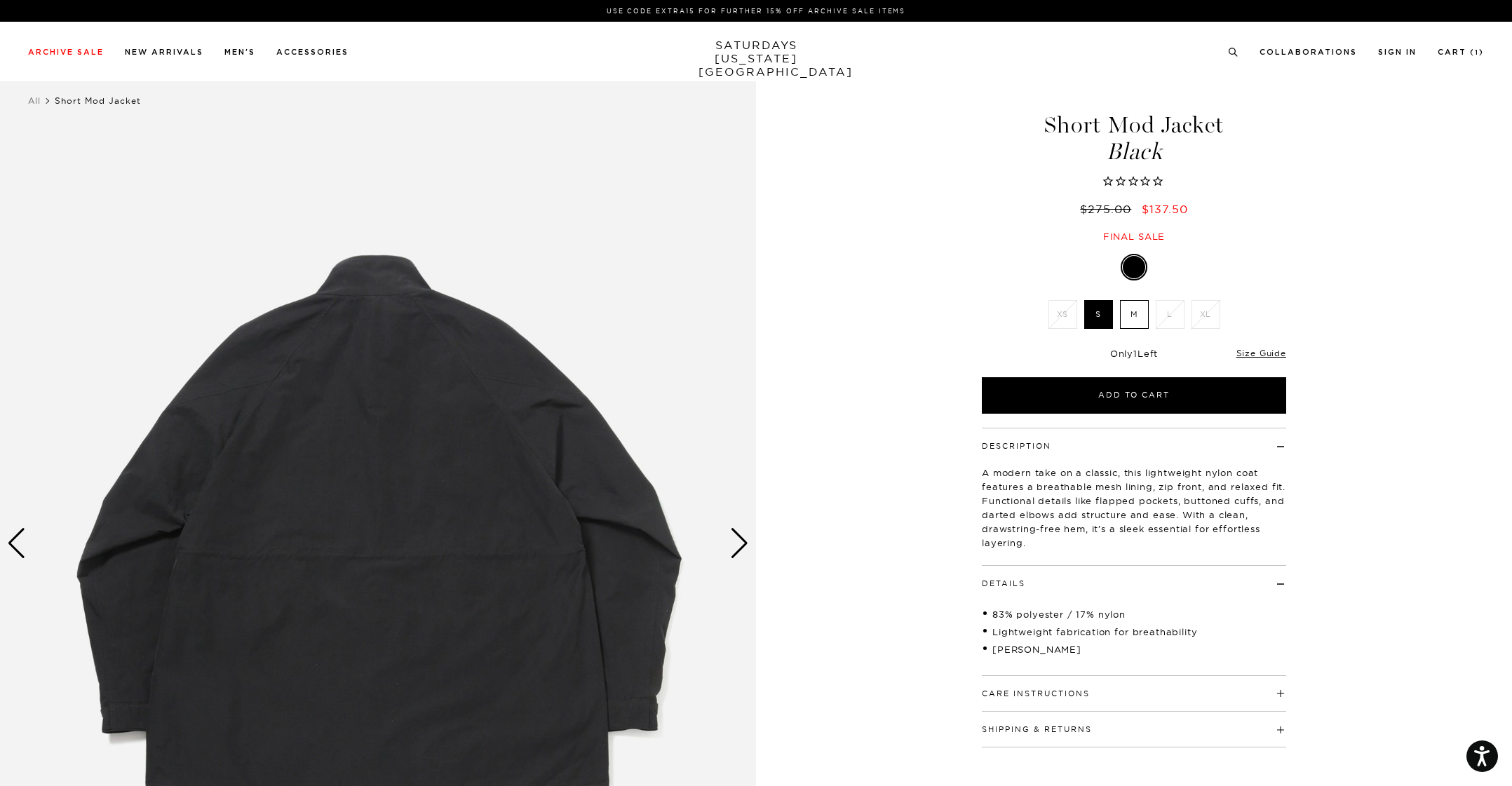
click at [17, 538] on div "Previous slide" at bounding box center [16, 544] width 19 height 31
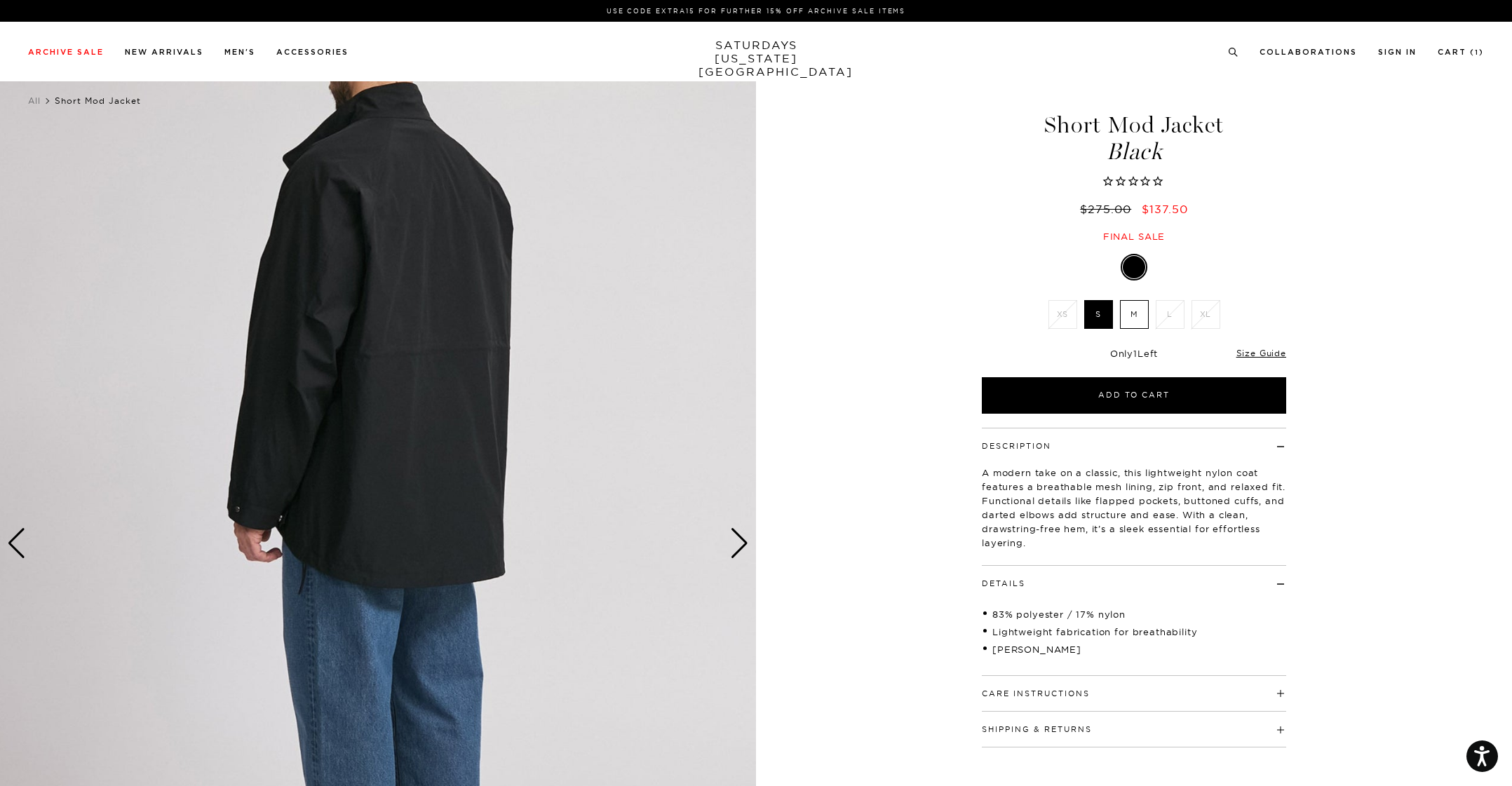
click at [19, 541] on div "Previous slide" at bounding box center [16, 544] width 19 height 31
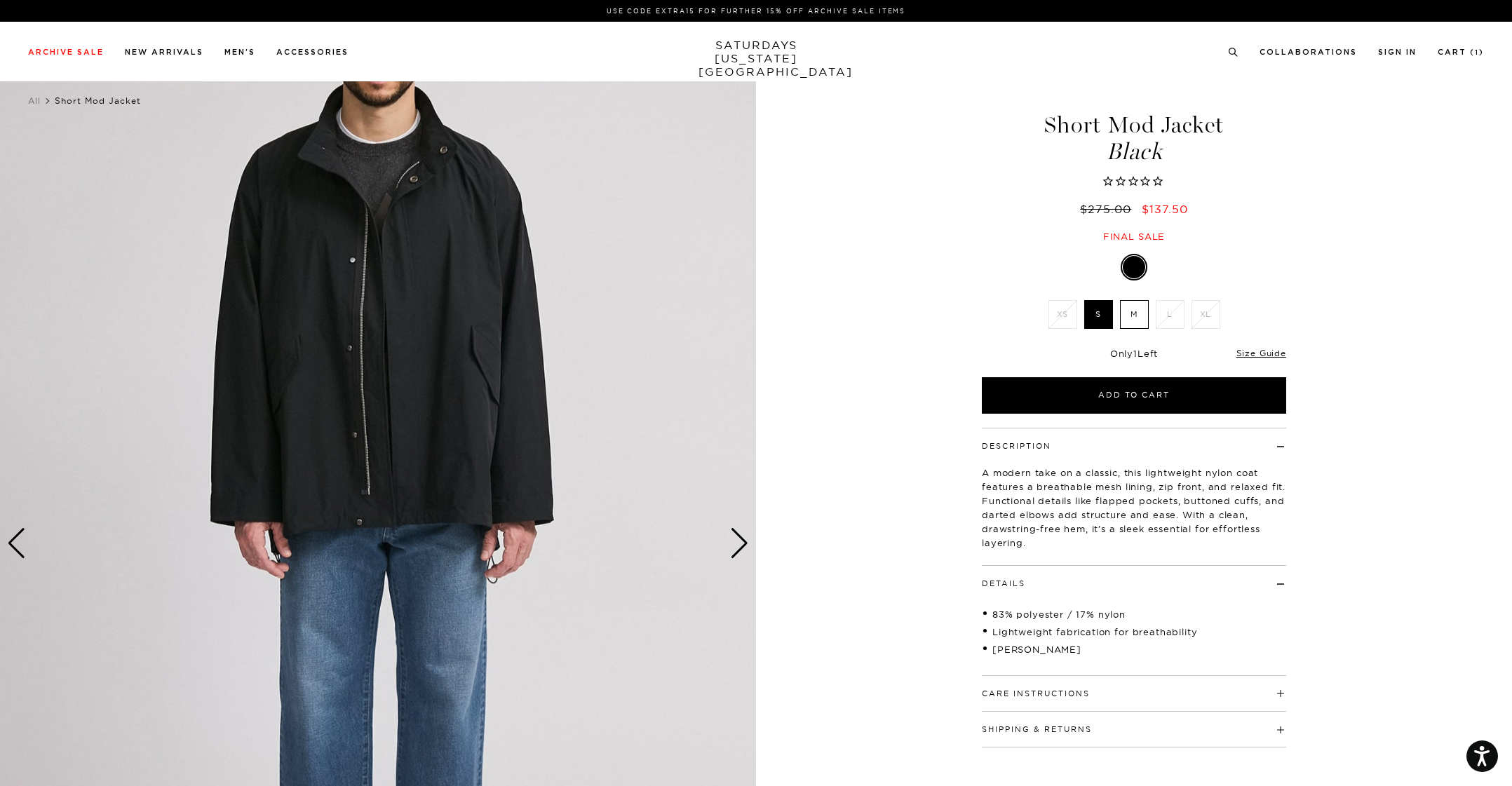
click at [743, 538] on div "Next slide" at bounding box center [739, 544] width 19 height 31
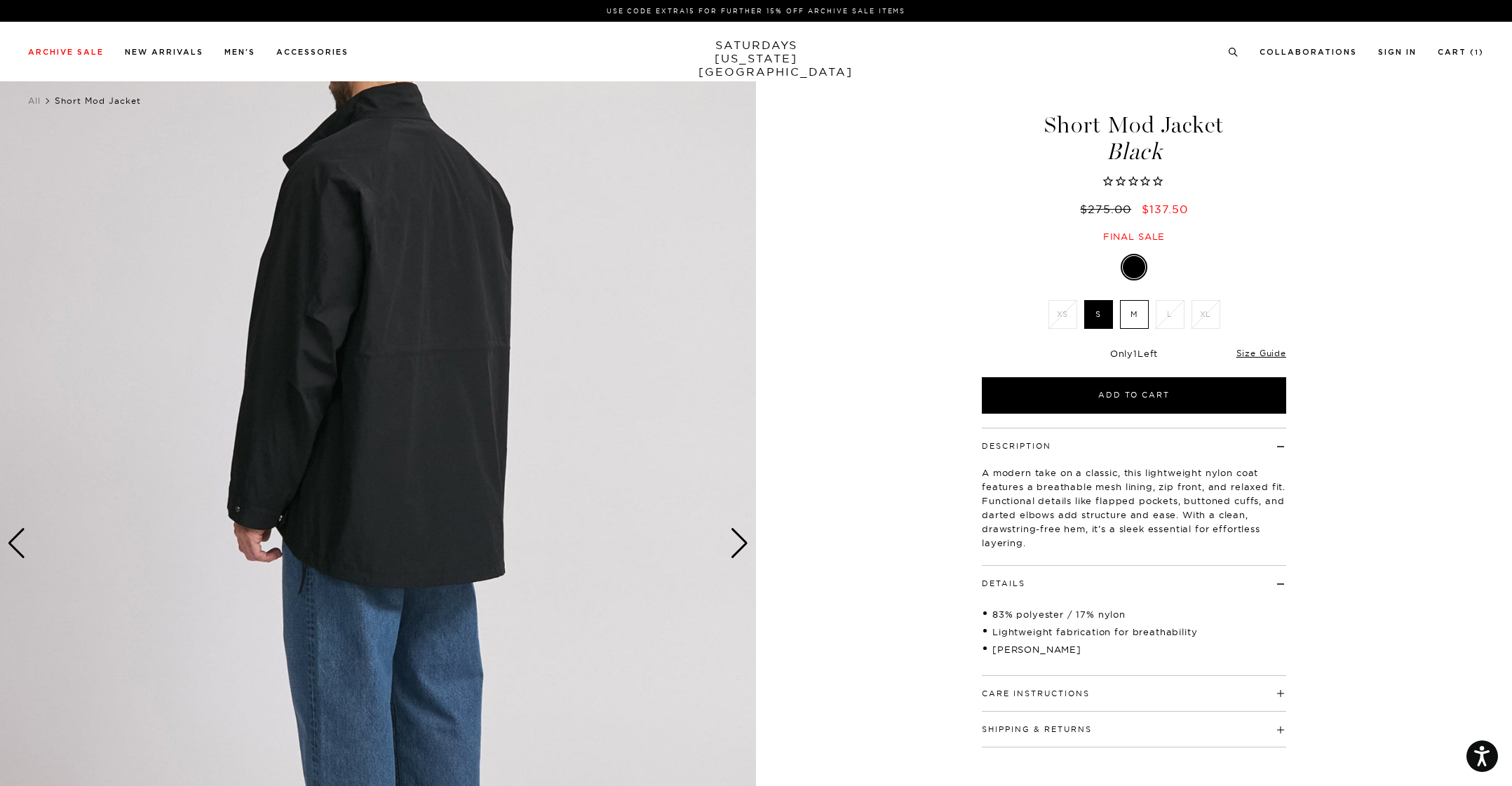
click at [22, 544] on div "Previous slide" at bounding box center [16, 544] width 19 height 31
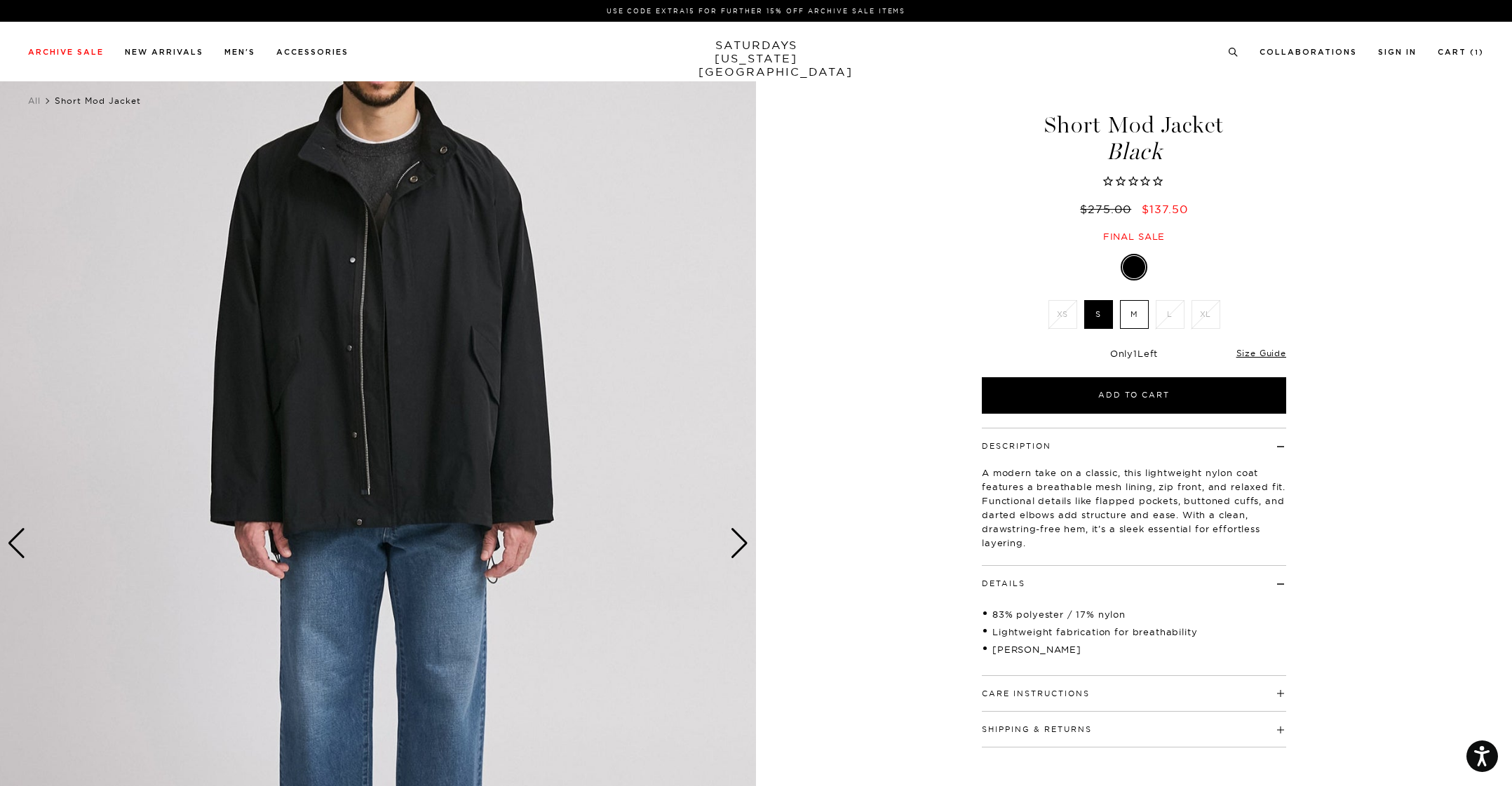
click at [735, 541] on div "Next slide" at bounding box center [739, 544] width 19 height 31
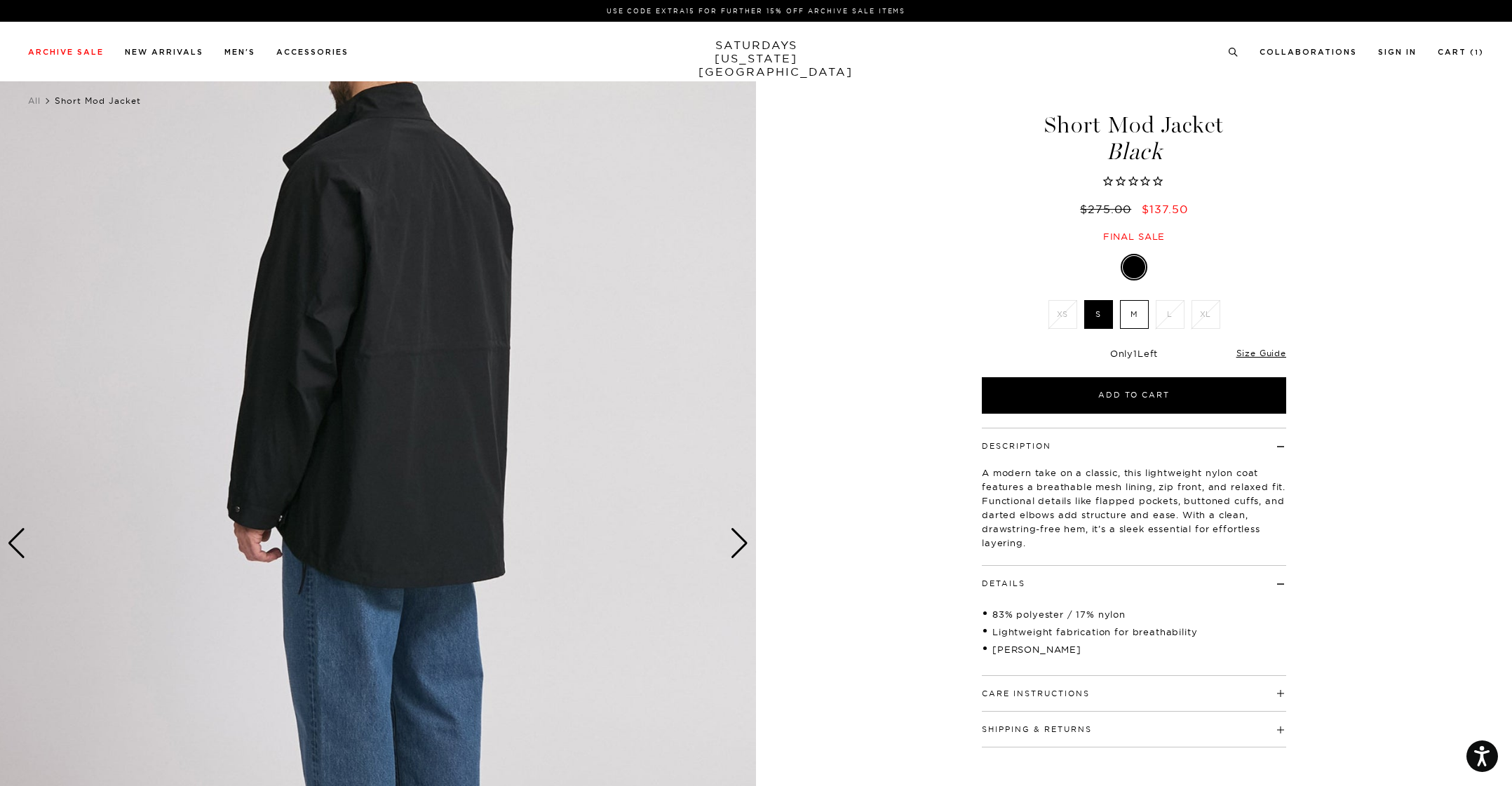
click at [739, 536] on div "Next slide" at bounding box center [739, 544] width 19 height 31
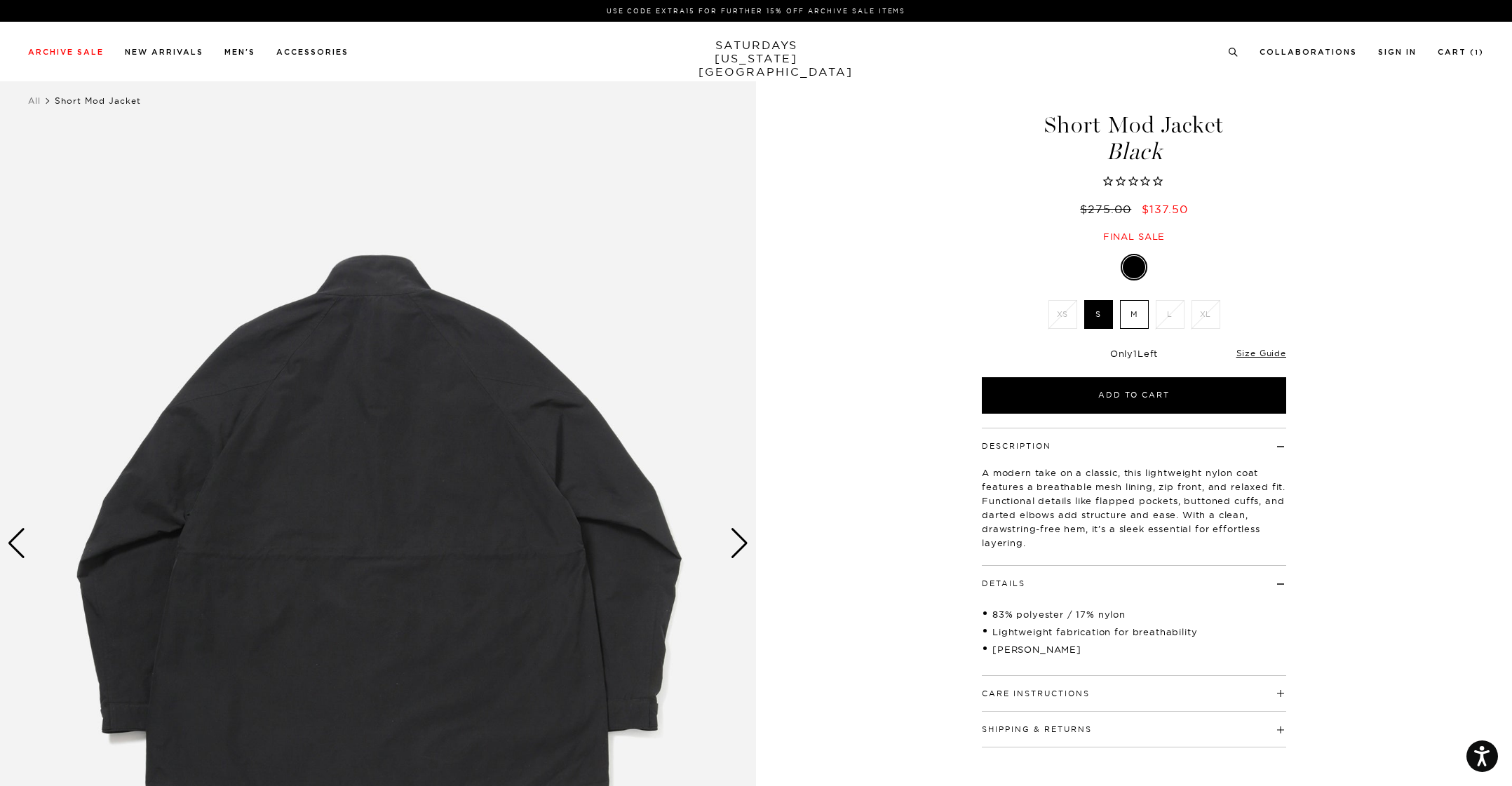
click at [746, 541] on div "Next slide" at bounding box center [739, 544] width 19 height 31
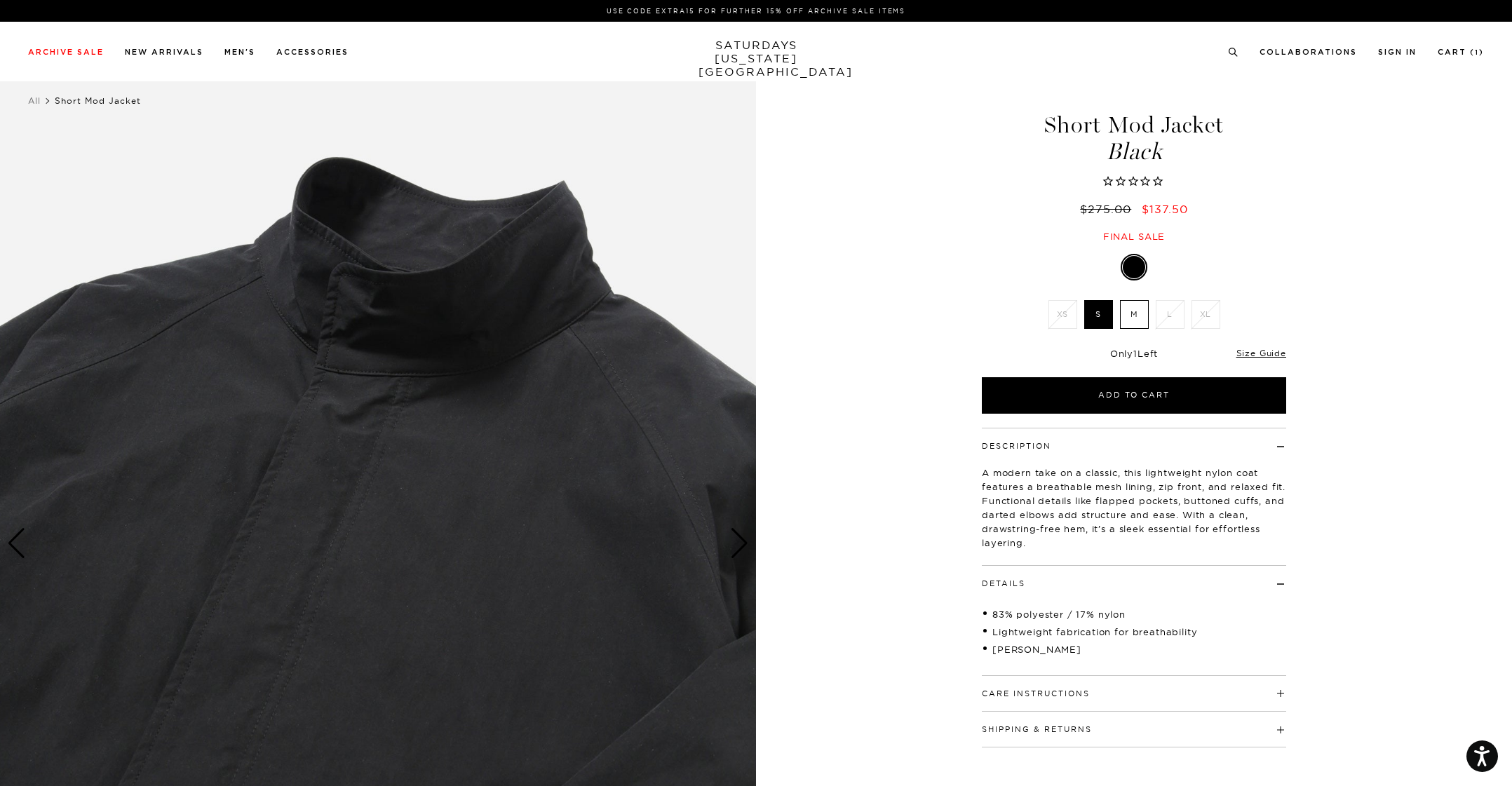
click at [746, 540] on div "Next slide" at bounding box center [739, 544] width 19 height 31
click at [739, 548] on div "Next slide" at bounding box center [739, 544] width 19 height 31
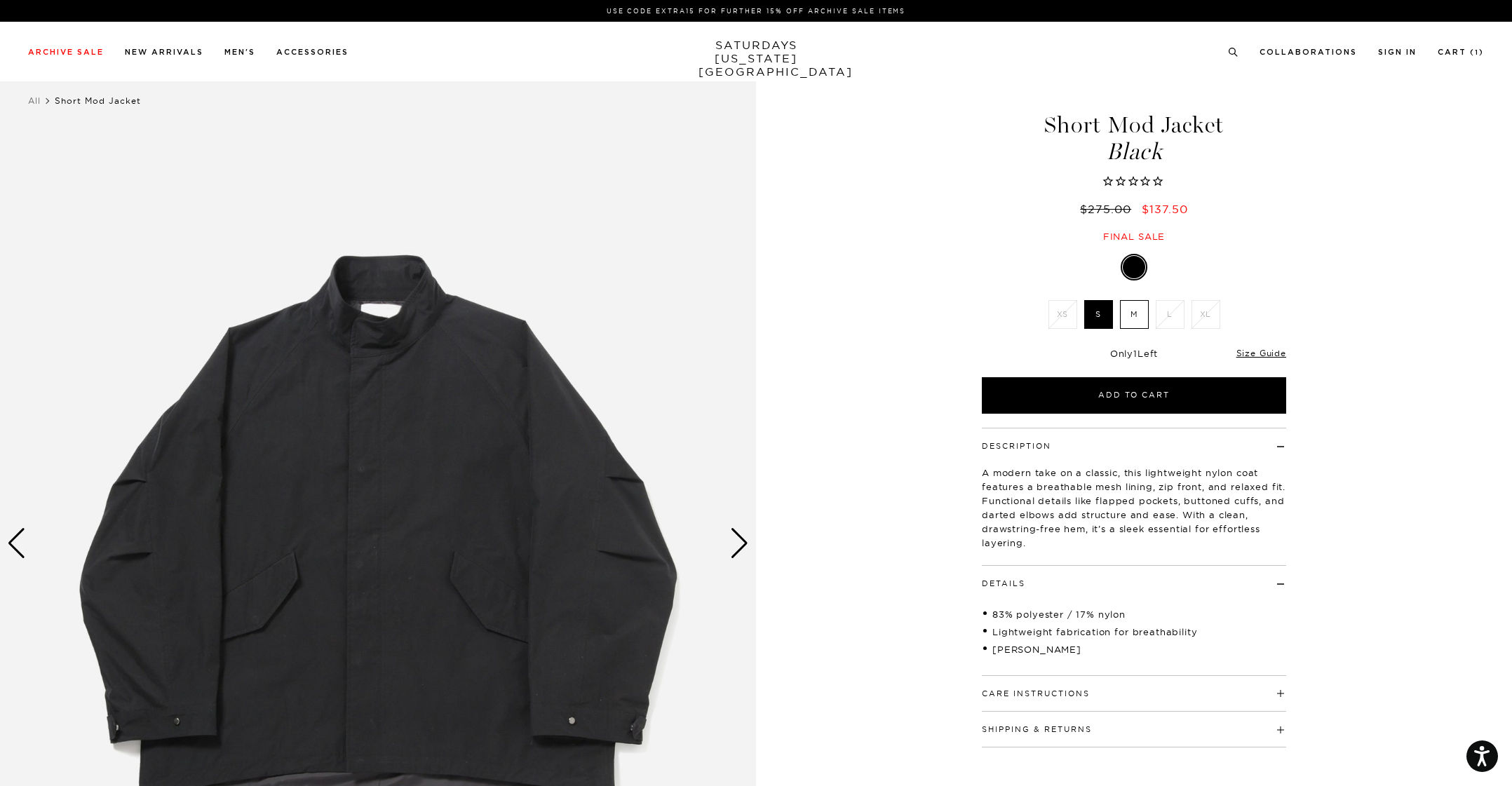
click at [744, 542] on div "Next slide" at bounding box center [739, 544] width 19 height 31
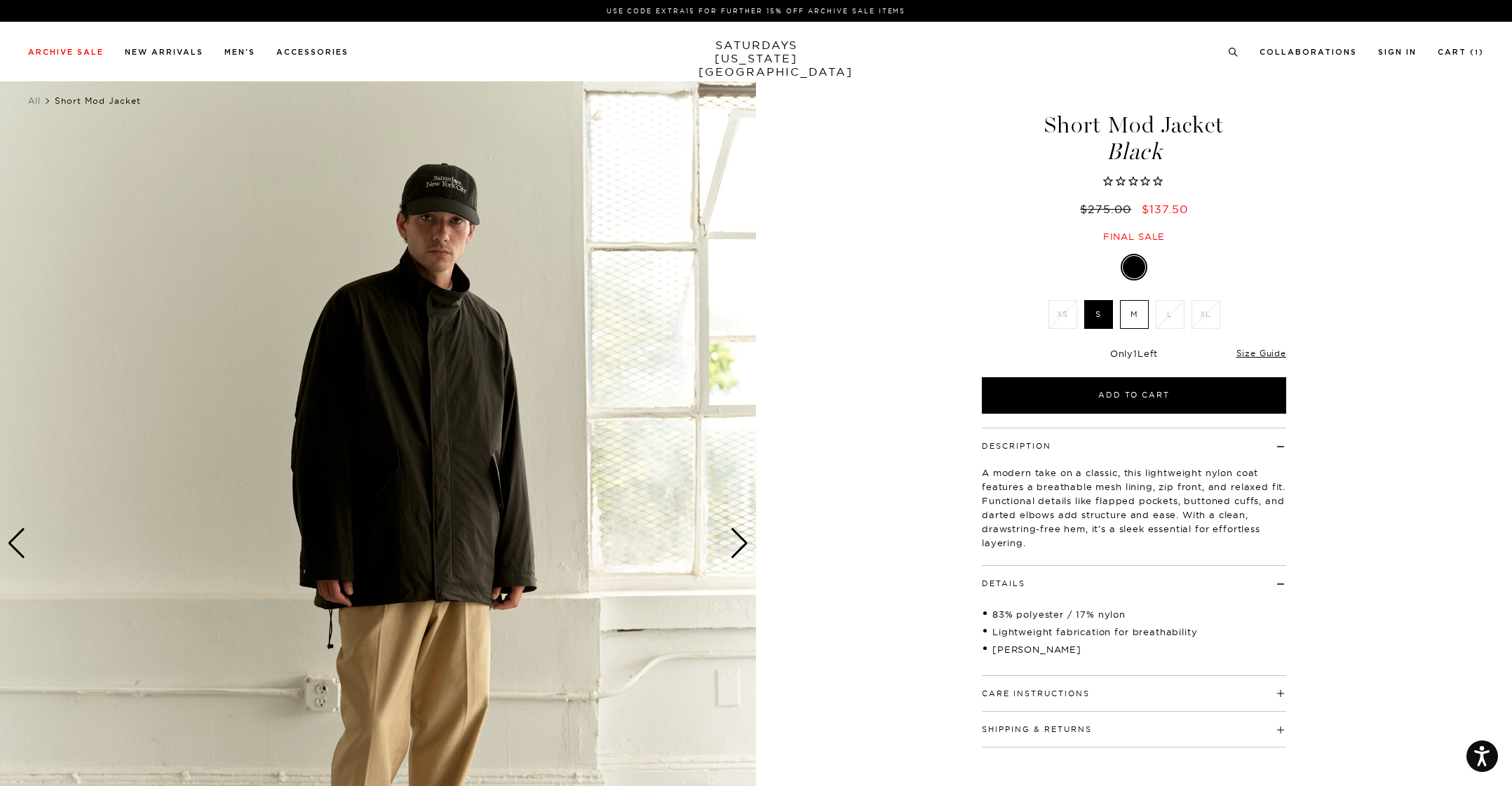
click at [23, 543] on div "Previous slide" at bounding box center [16, 544] width 19 height 31
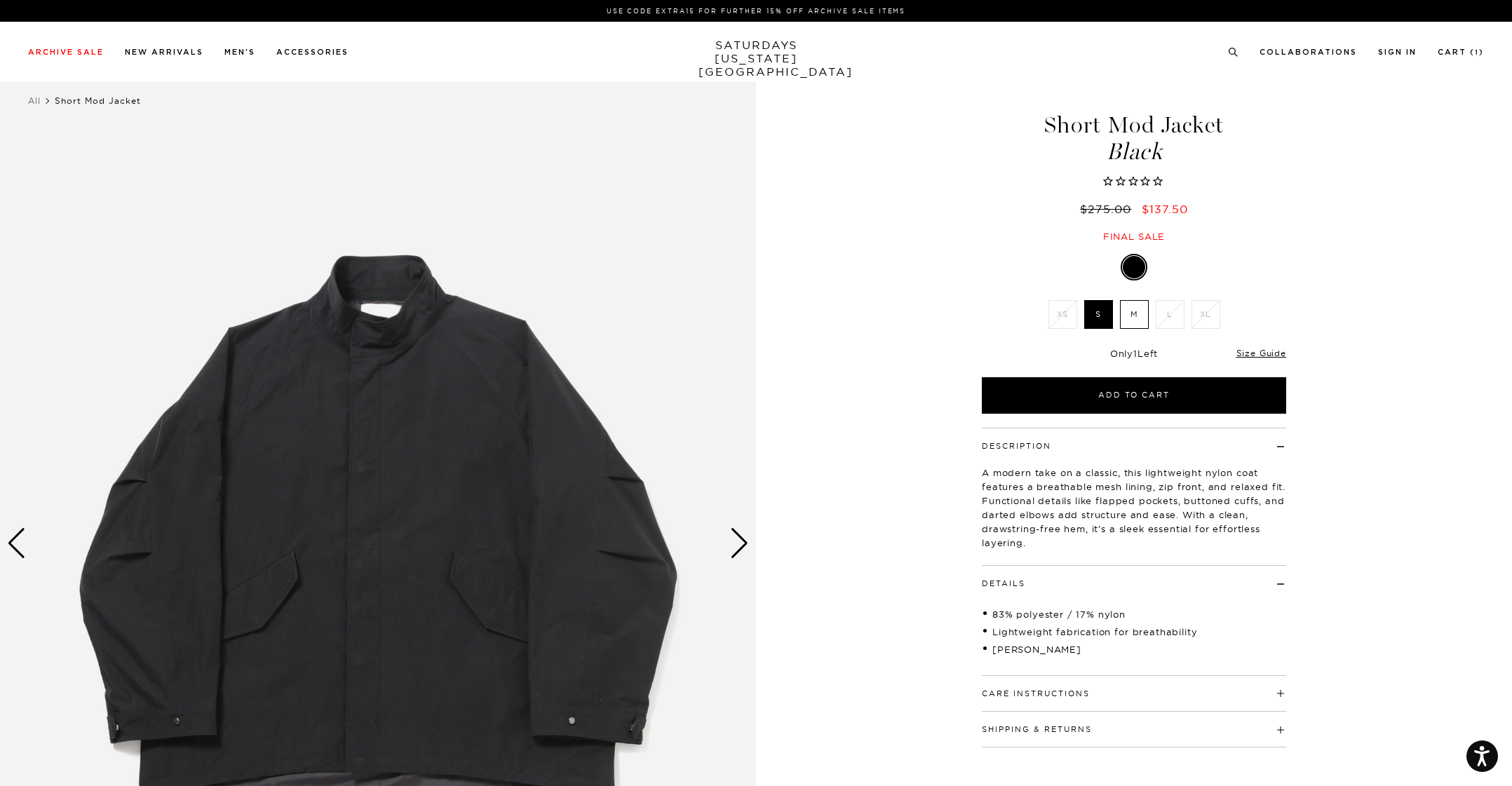
click at [746, 542] on div "Next slide" at bounding box center [739, 544] width 19 height 31
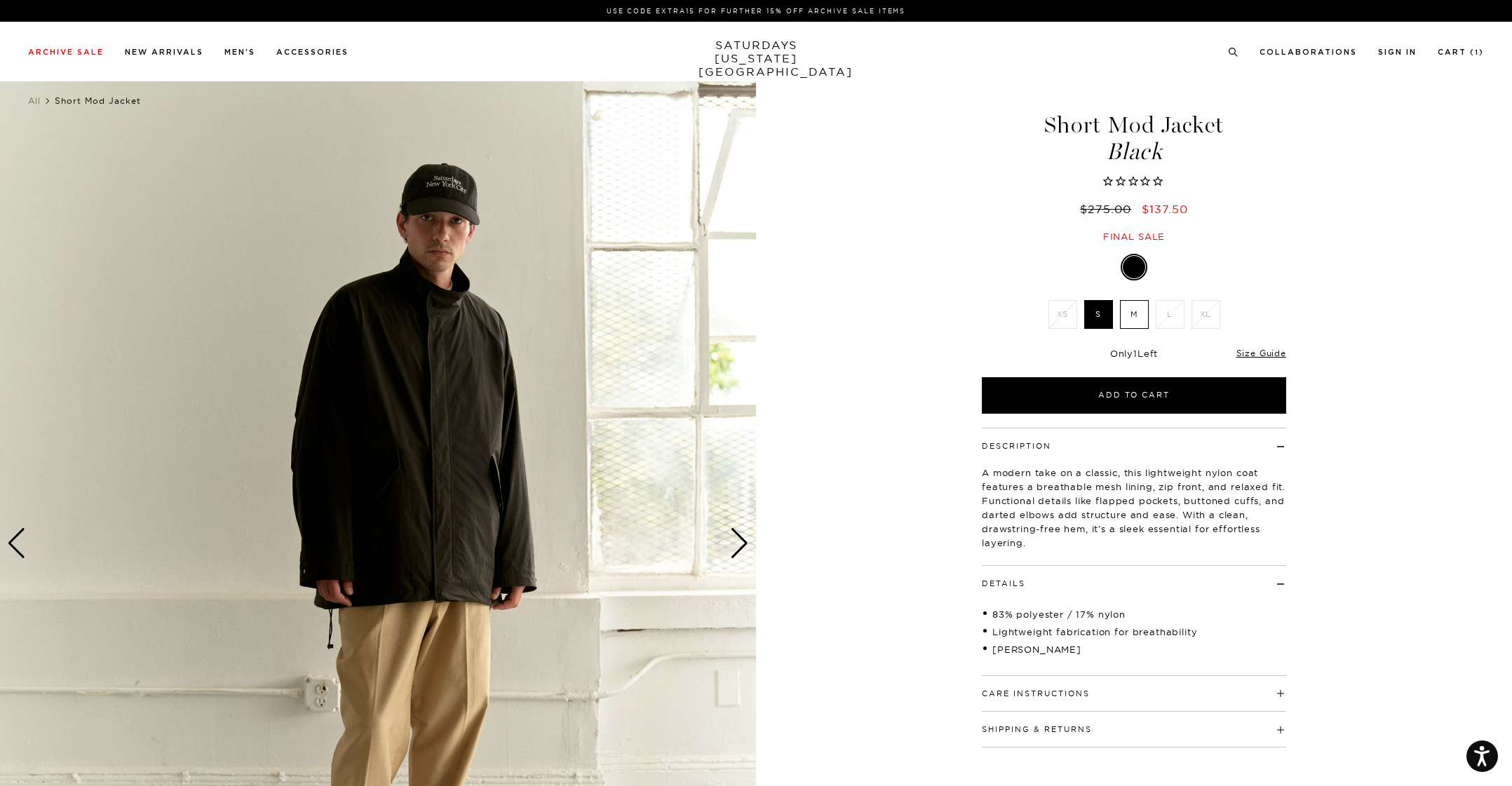
click at [1070, 696] on button "Care Instructions" at bounding box center [1036, 694] width 108 height 8
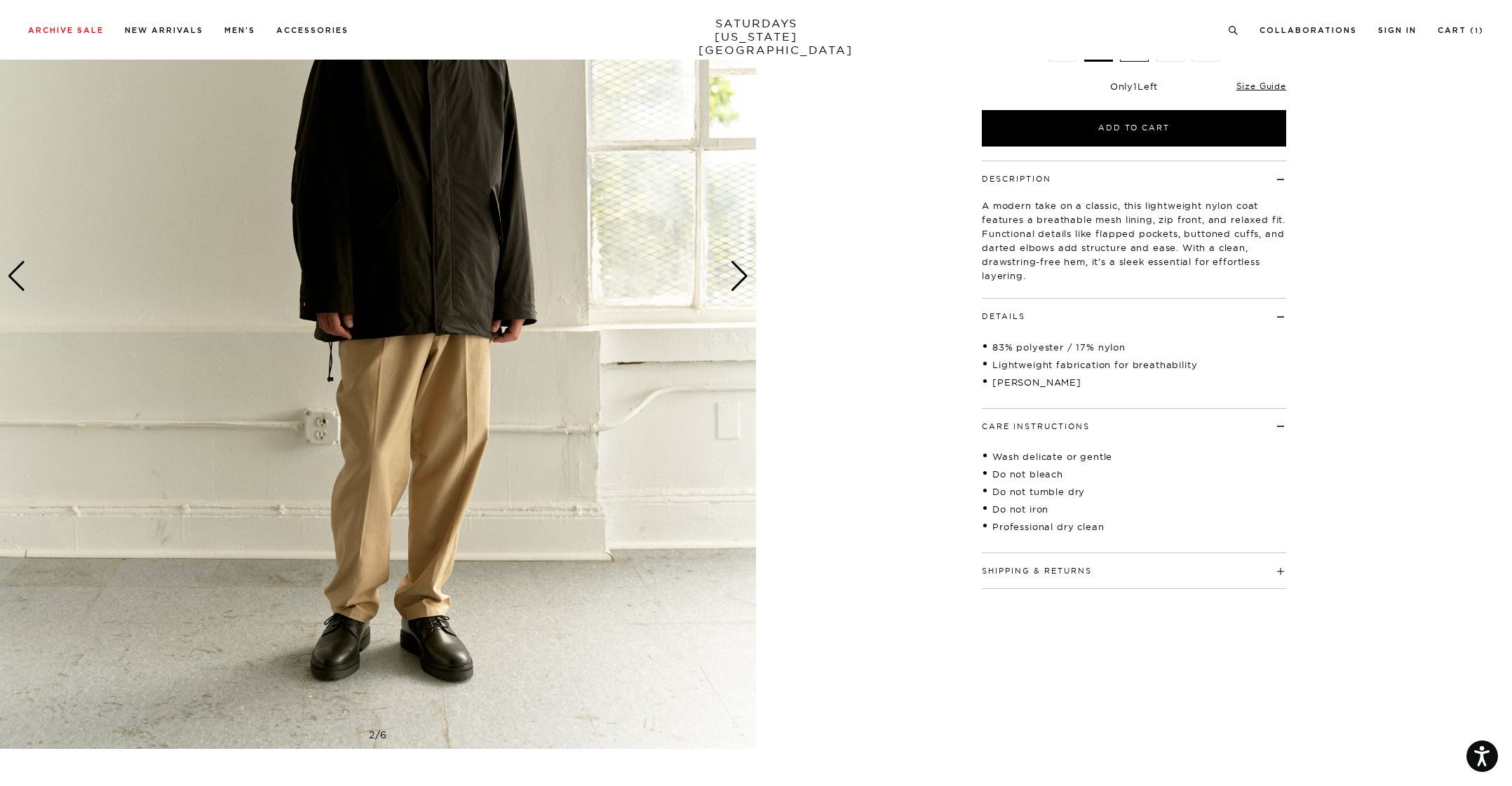
scroll to position [280, 0]
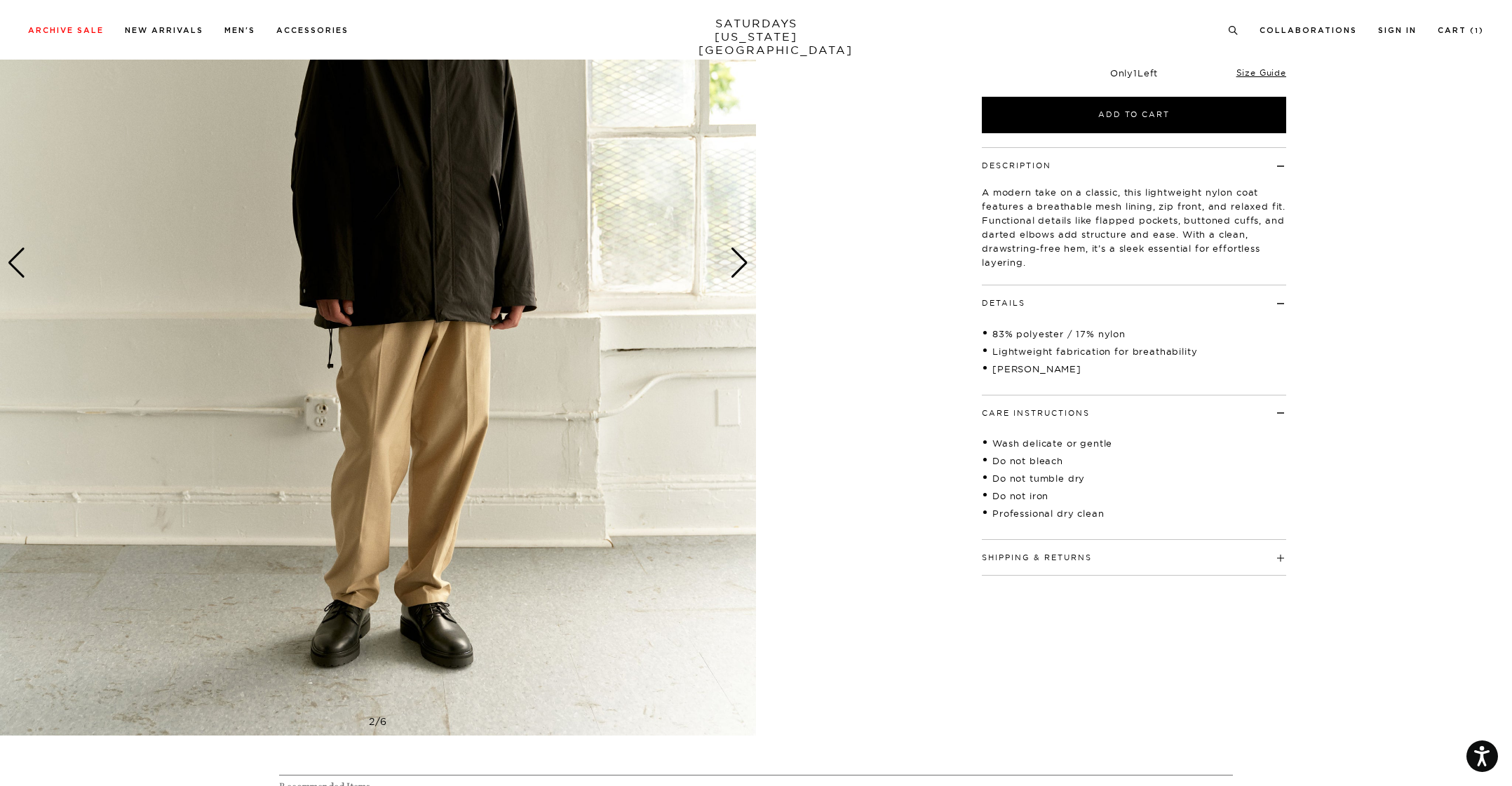
click at [1095, 547] on h4 "Shipping & Returns" at bounding box center [1134, 551] width 304 height 23
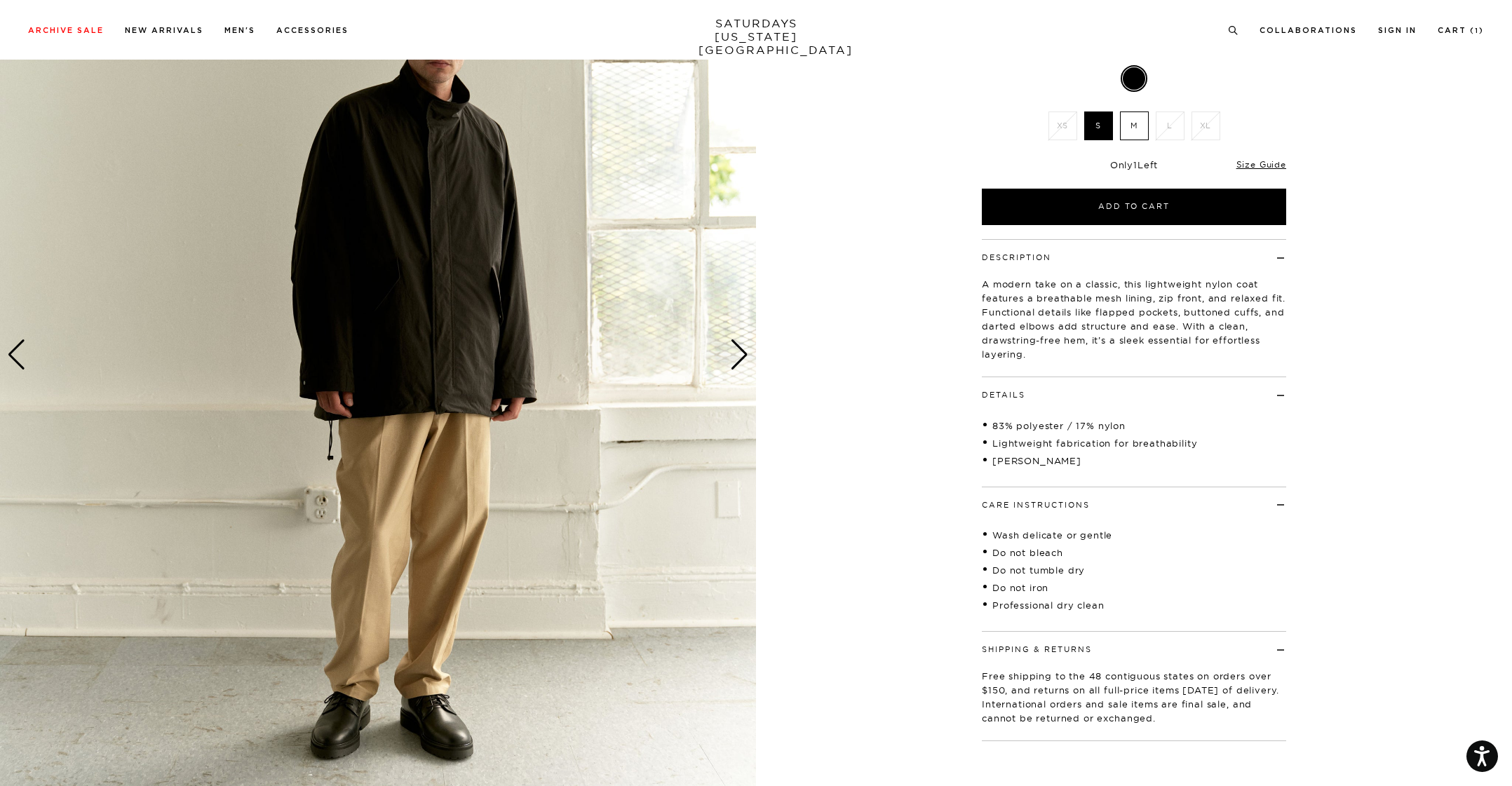
scroll to position [0, 0]
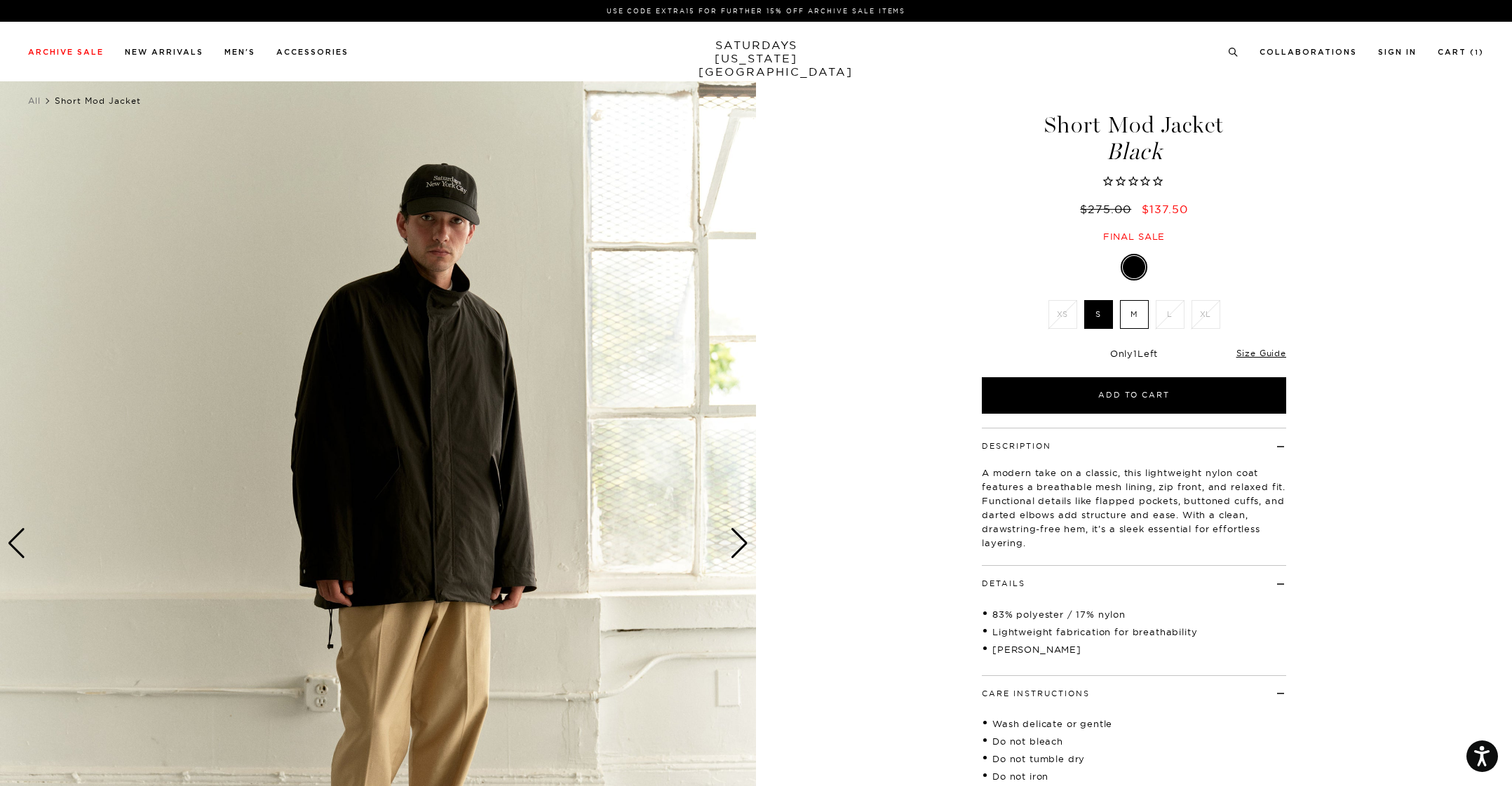
click at [739, 550] on div "Next slide" at bounding box center [739, 544] width 19 height 31
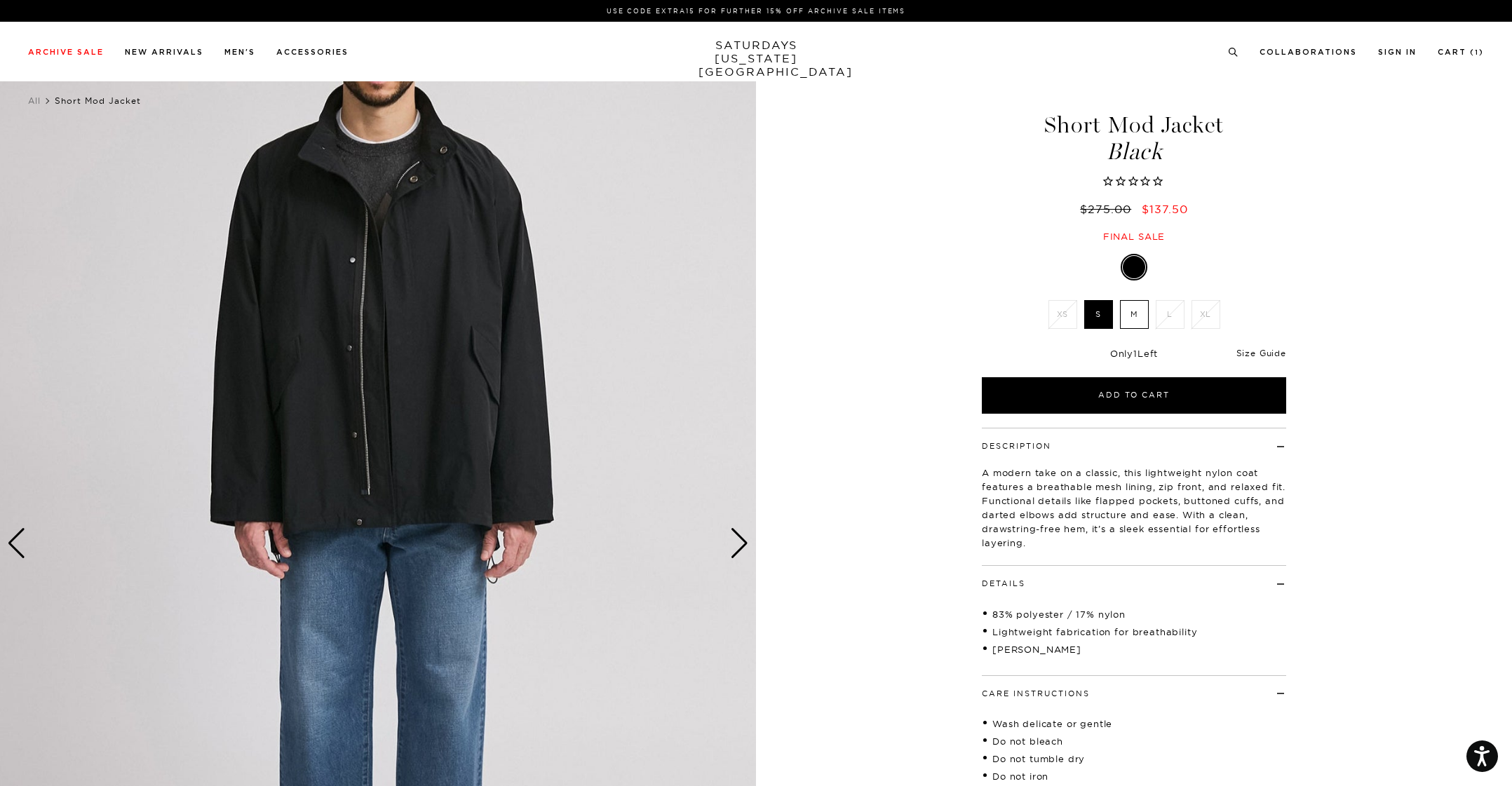
click at [1262, 351] on link "Size Guide" at bounding box center [1262, 353] width 50 height 11
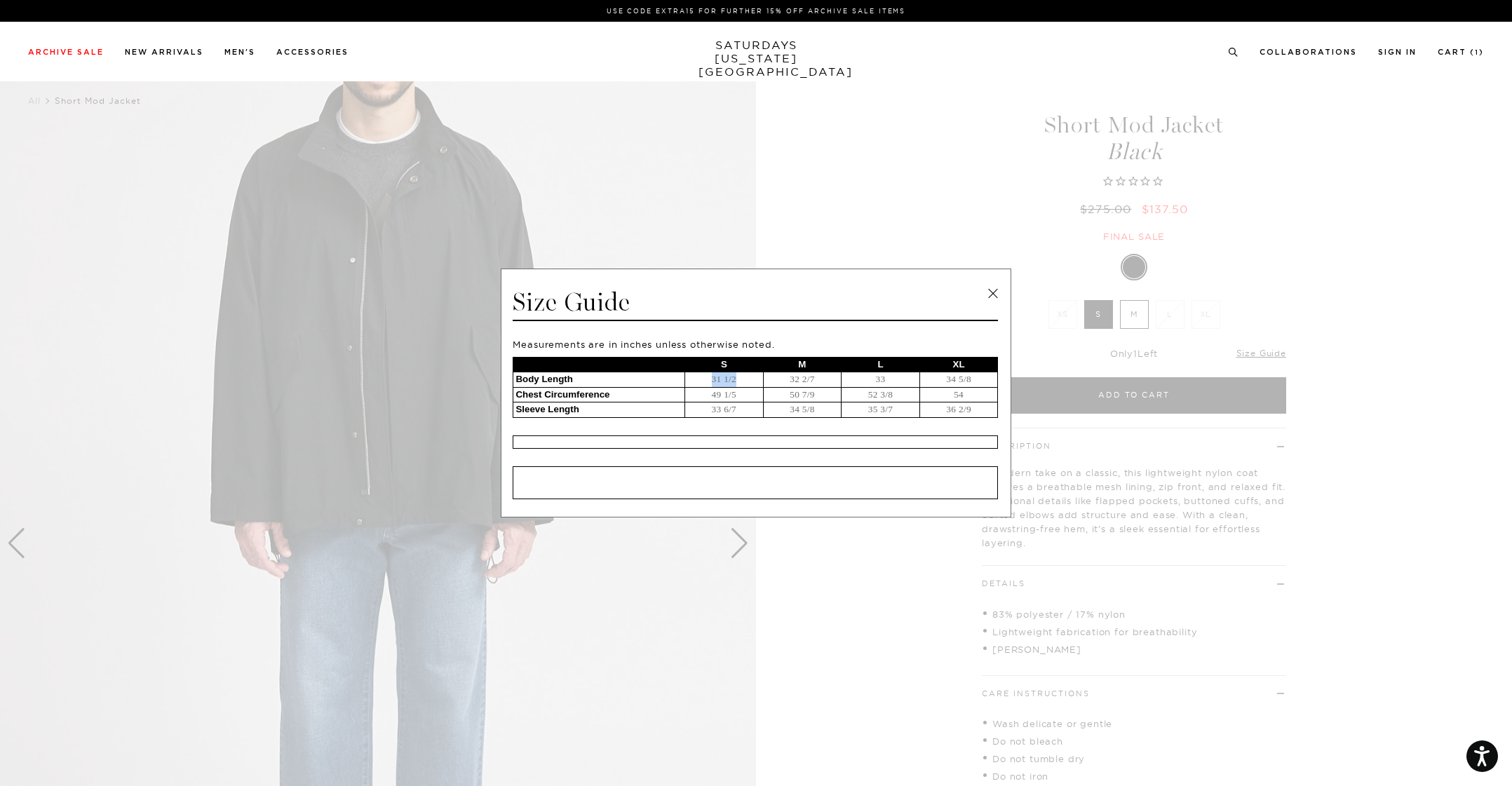
drag, startPoint x: 695, startPoint y: 376, endPoint x: 758, endPoint y: 378, distance: 63.0
click at [758, 378] on td "31 1/2" at bounding box center [725, 380] width 79 height 15
drag, startPoint x: 783, startPoint y: 373, endPoint x: 838, endPoint y: 374, distance: 55.0
click at [838, 374] on td "32 2/7" at bounding box center [803, 380] width 79 height 15
drag, startPoint x: 706, startPoint y: 386, endPoint x: 753, endPoint y: 387, distance: 47.0
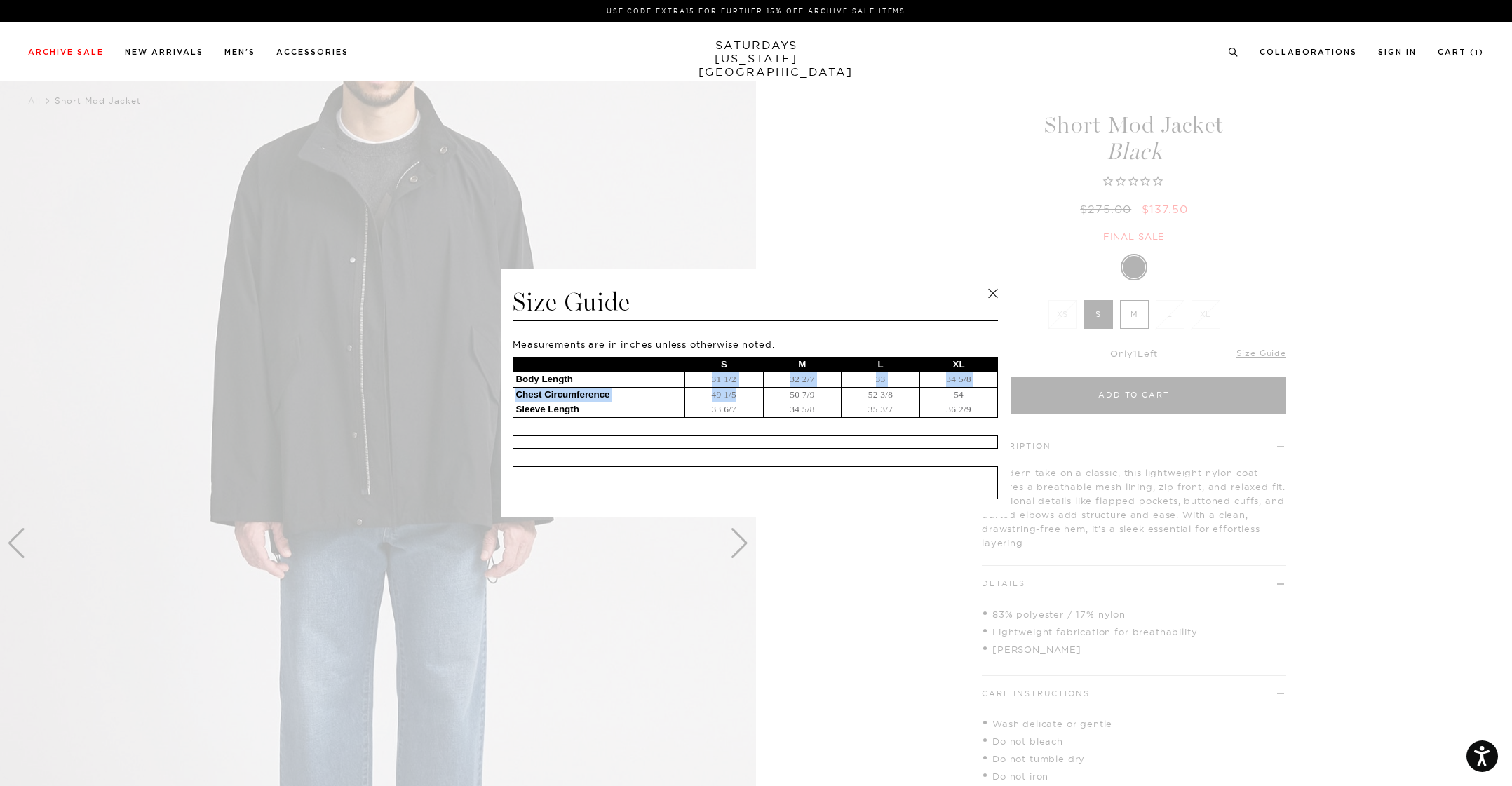
click at [753, 387] on tbody "S M L XL Body Length 31 1/2 32 2/7 33 34 5/8 Chest Circumference 49 1/5 50 7/9 …" at bounding box center [756, 387] width 484 height 60
click at [735, 400] on td "49 1/5" at bounding box center [725, 395] width 79 height 15
drag, startPoint x: 702, startPoint y: 404, endPoint x: 756, endPoint y: 407, distance: 54.1
click at [756, 407] on td "33 6/7" at bounding box center [725, 410] width 79 height 15
drag, startPoint x: 816, startPoint y: 407, endPoint x: 833, endPoint y: 406, distance: 17.0
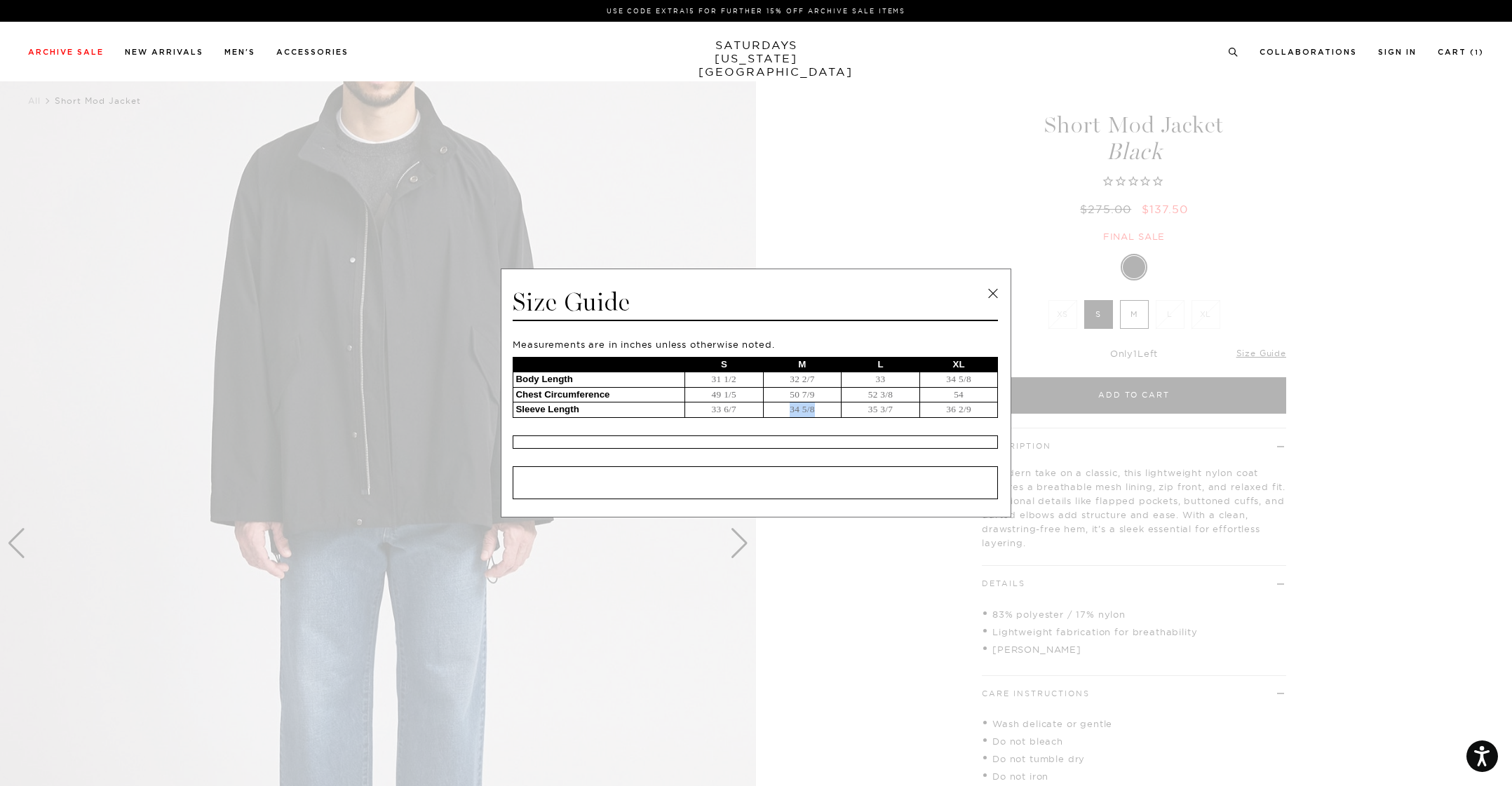
click at [833, 406] on td "34 5/8" at bounding box center [803, 410] width 79 height 15
drag, startPoint x: 690, startPoint y: 406, endPoint x: 765, endPoint y: 406, distance: 75.0
click at [765, 406] on tr "Sleeve Length 33 6/7 34 5/8 35 3/7 36 2/9" at bounding box center [756, 410] width 484 height 15
click at [992, 293] on link at bounding box center [993, 293] width 21 height 21
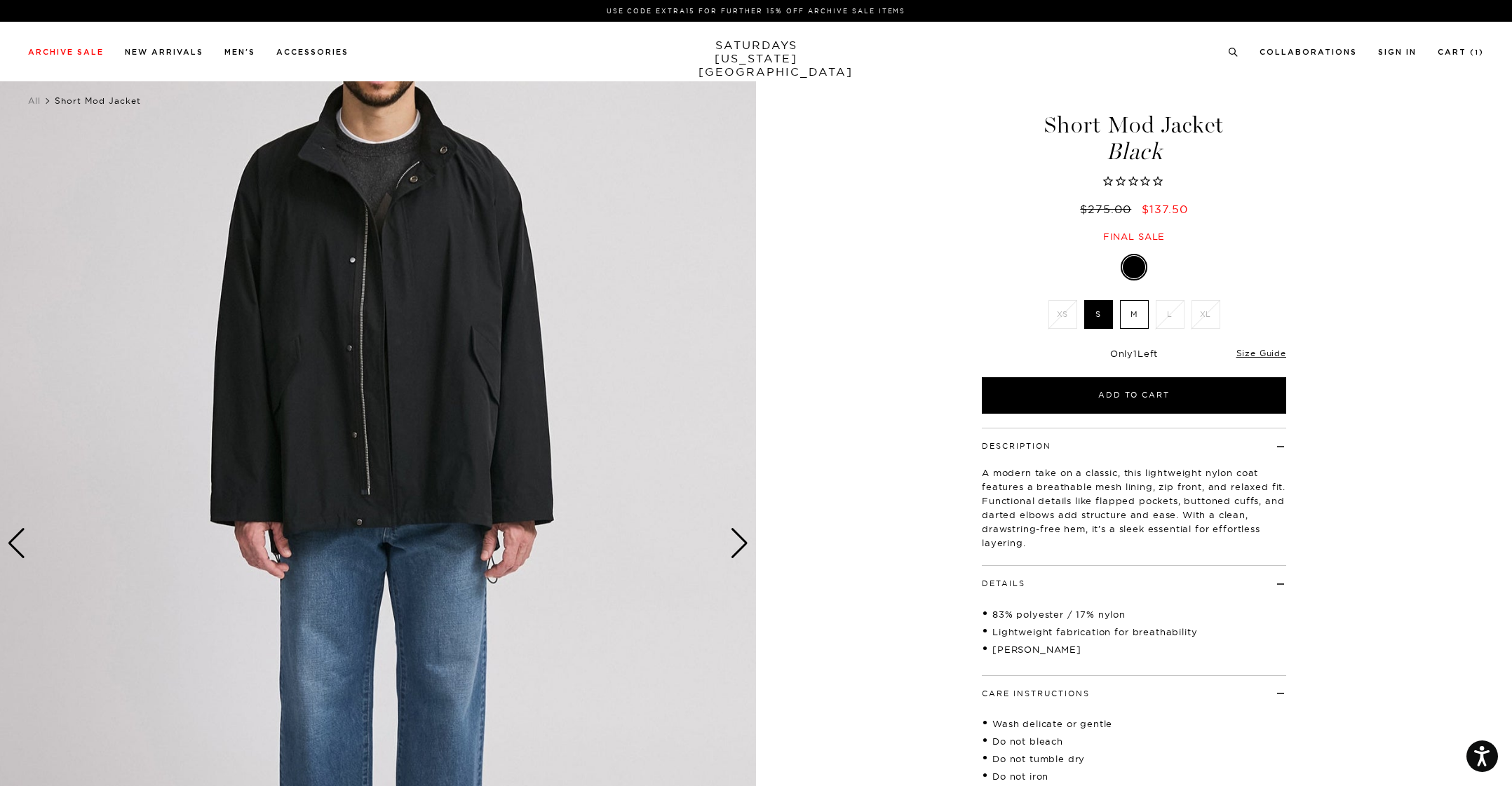
click at [1129, 319] on label "M" at bounding box center [1134, 314] width 28 height 28
click at [0, 0] on input "M" at bounding box center [0, 0] width 0 height 0
click at [1100, 313] on label "S" at bounding box center [1098, 314] width 28 height 28
click at [0, 0] on input "S" at bounding box center [0, 0] width 0 height 0
click at [1259, 350] on link "Size Guide" at bounding box center [1262, 353] width 50 height 11
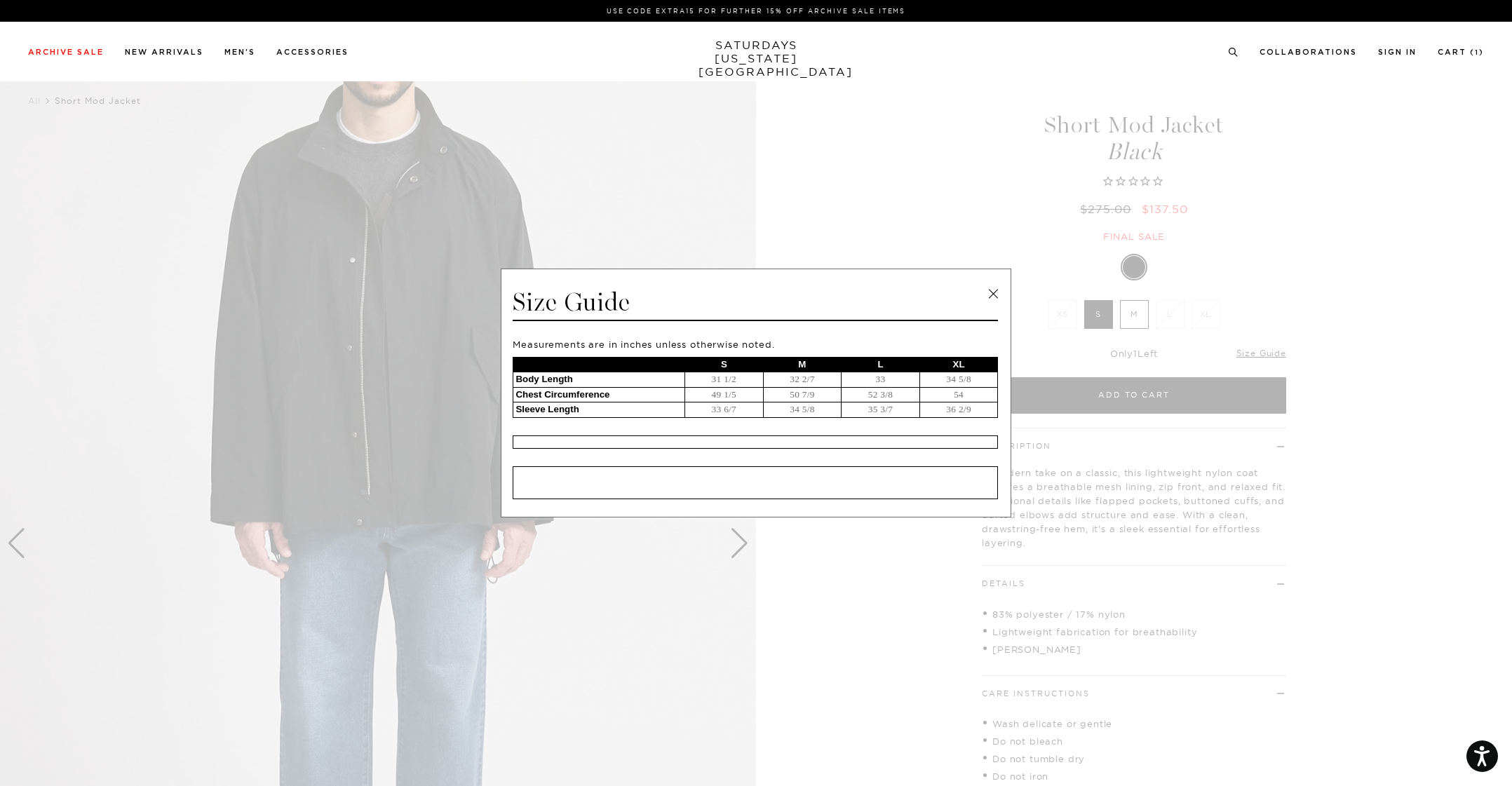
click at [994, 296] on link at bounding box center [993, 293] width 21 height 21
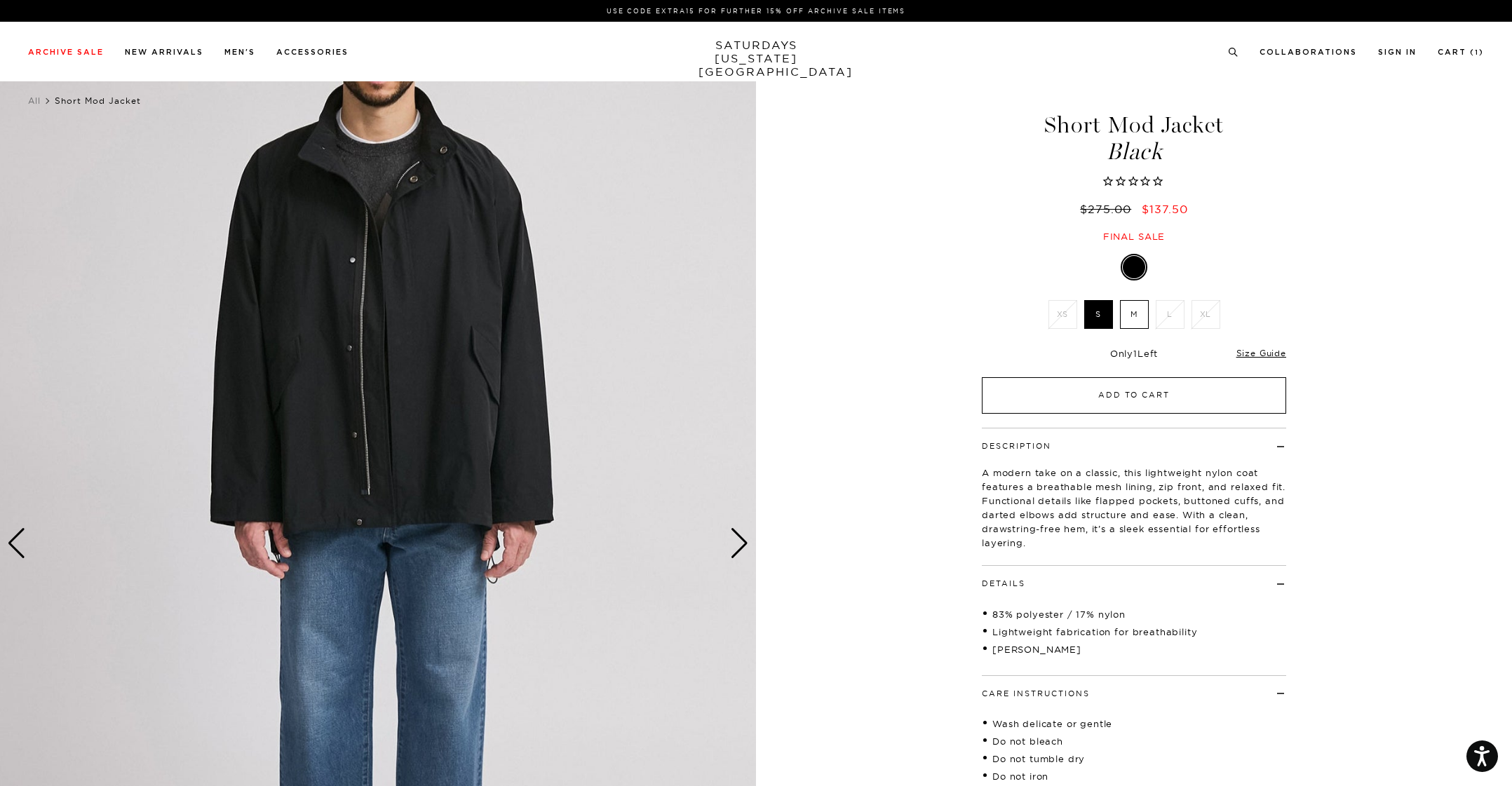
click at [1173, 396] on button "Add to Cart" at bounding box center [1134, 395] width 304 height 36
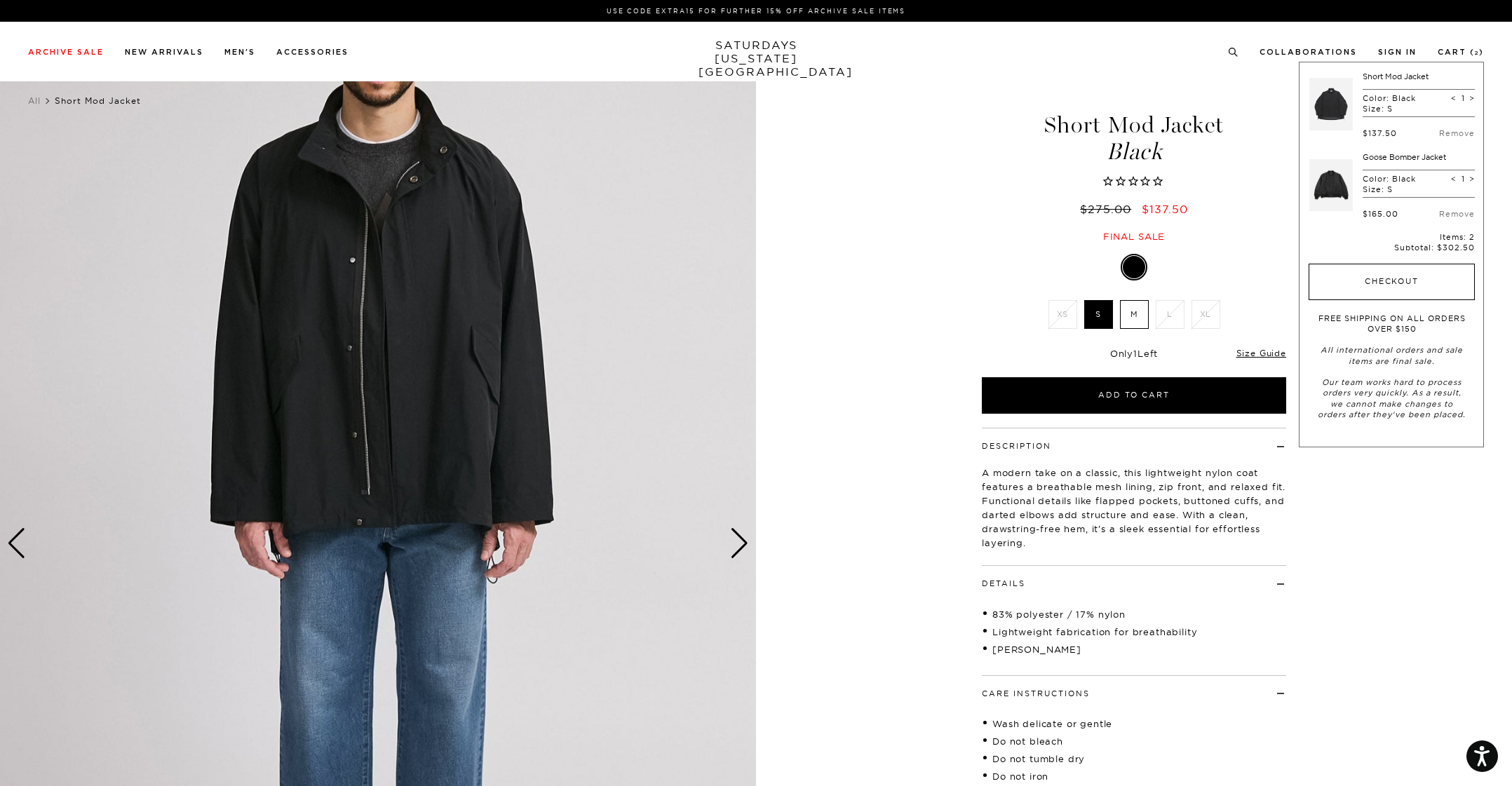
click at [1414, 277] on button "Checkout" at bounding box center [1392, 281] width 166 height 36
